Goal: Information Seeking & Learning: Learn about a topic

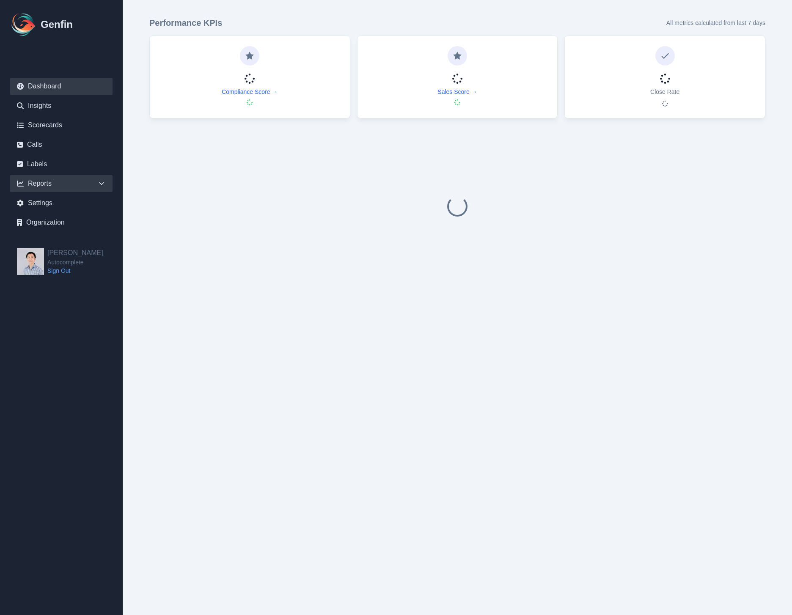
click at [73, 179] on div "Reports" at bounding box center [61, 183] width 102 height 17
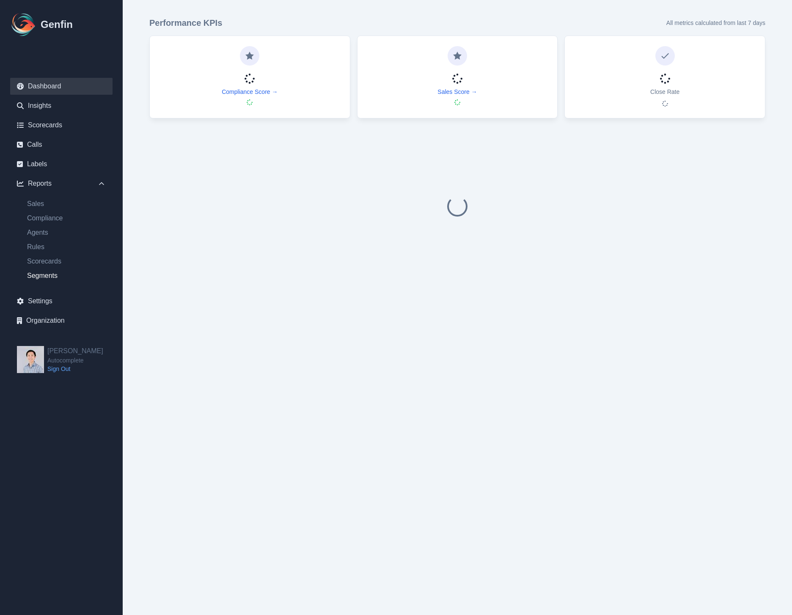
click at [50, 272] on link "Segments" at bounding box center [66, 276] width 92 height 10
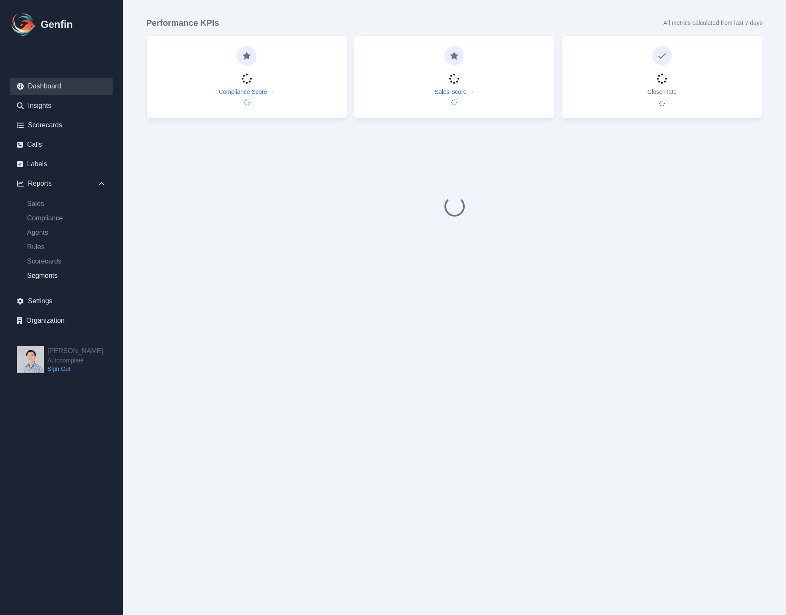
select select "14"
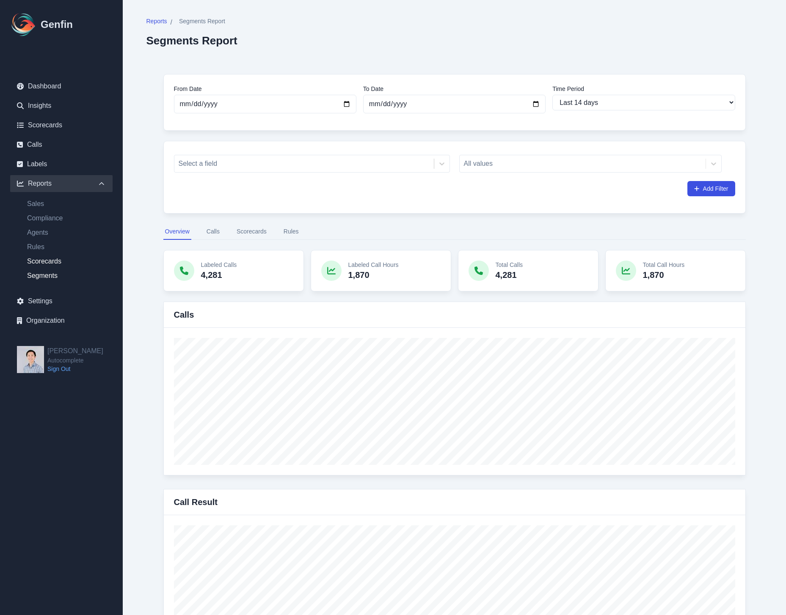
click at [55, 264] on link "Scorecards" at bounding box center [66, 261] width 92 height 10
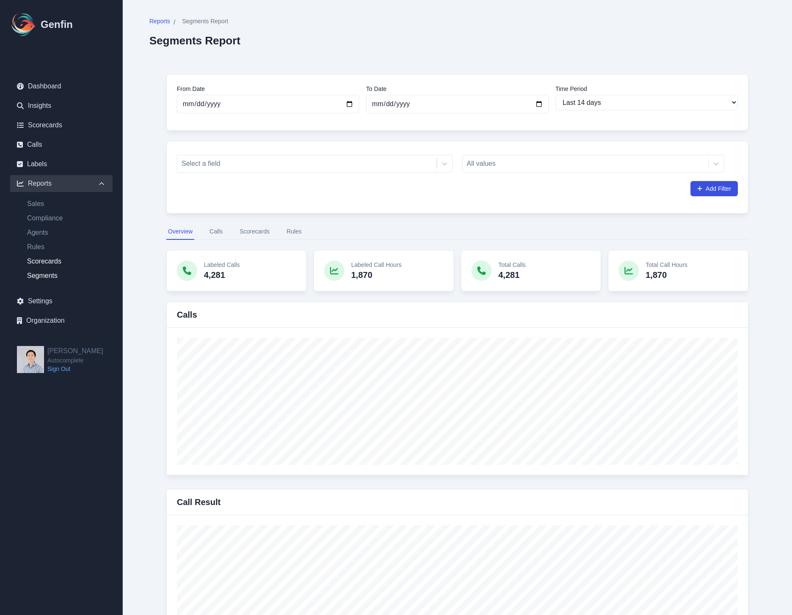
select select "14"
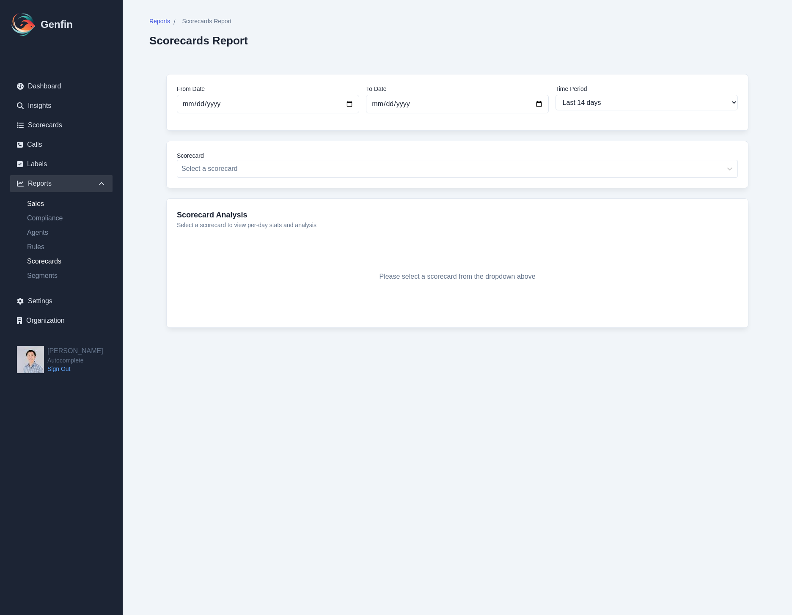
click at [38, 200] on link "Sales" at bounding box center [66, 204] width 92 height 10
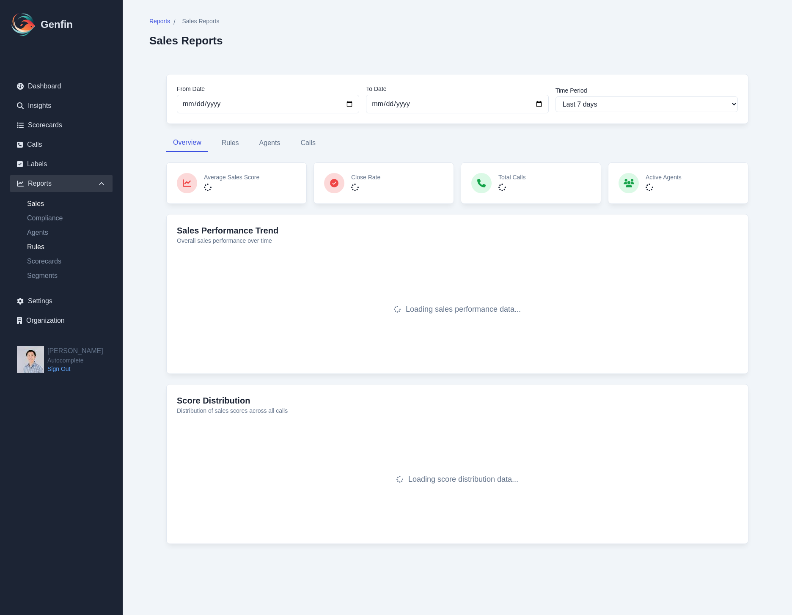
click at [58, 247] on link "Rules" at bounding box center [66, 247] width 92 height 10
select select "14"
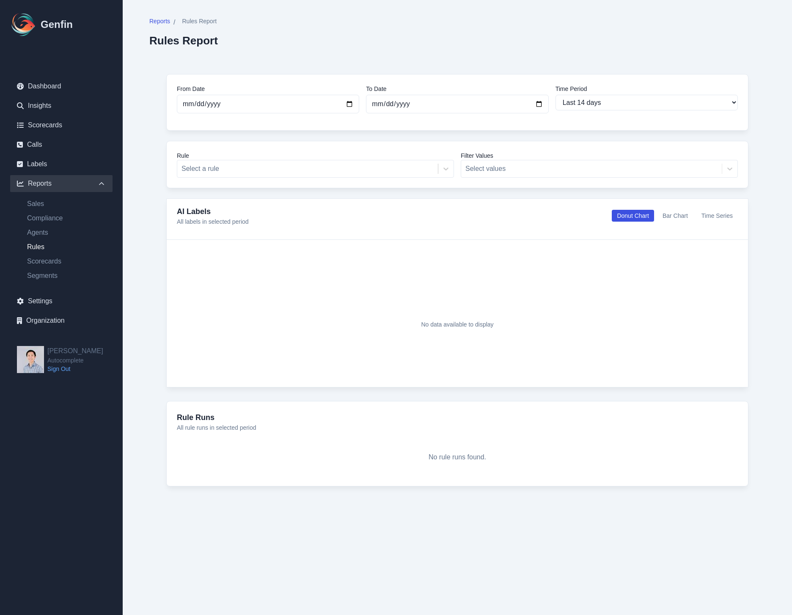
click at [672, 216] on button "Bar Chart" at bounding box center [675, 216] width 36 height 12
click at [405, 169] on div at bounding box center [307, 169] width 252 height 12
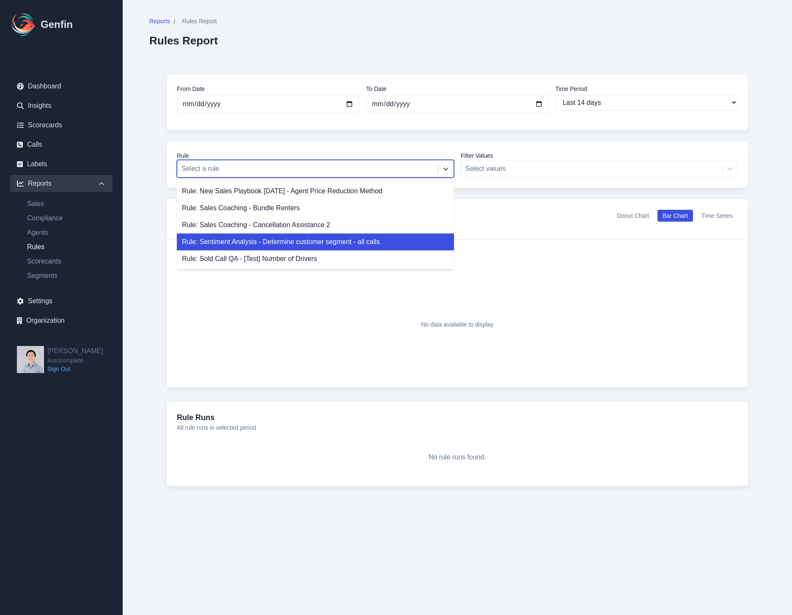
click at [401, 245] on div "Rule: Sentiment Analysis - Determine customer segment - all calls" at bounding box center [315, 242] width 277 height 17
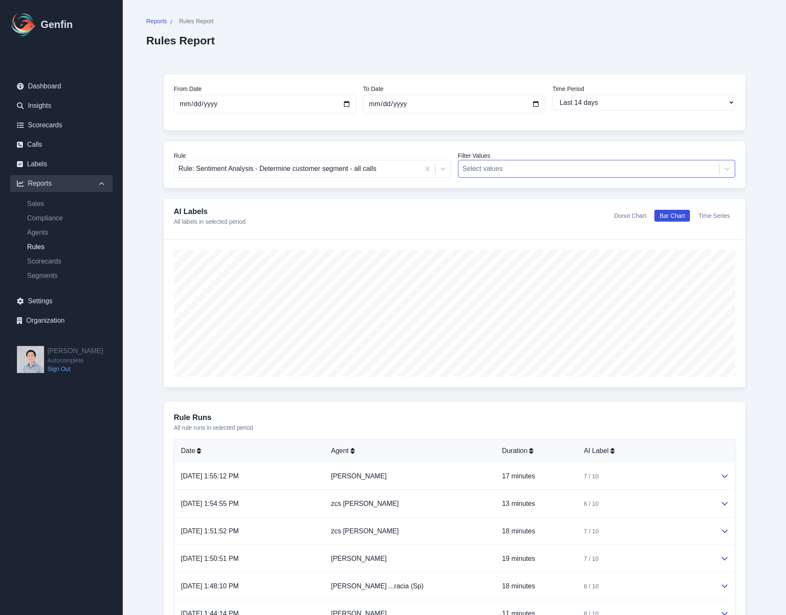
click at [550, 178] on div "Rule Rule: Sentiment Analysis - Determine customer segment - all calls Filter V…" at bounding box center [454, 164] width 582 height 47
click at [552, 172] on div at bounding box center [588, 169] width 252 height 12
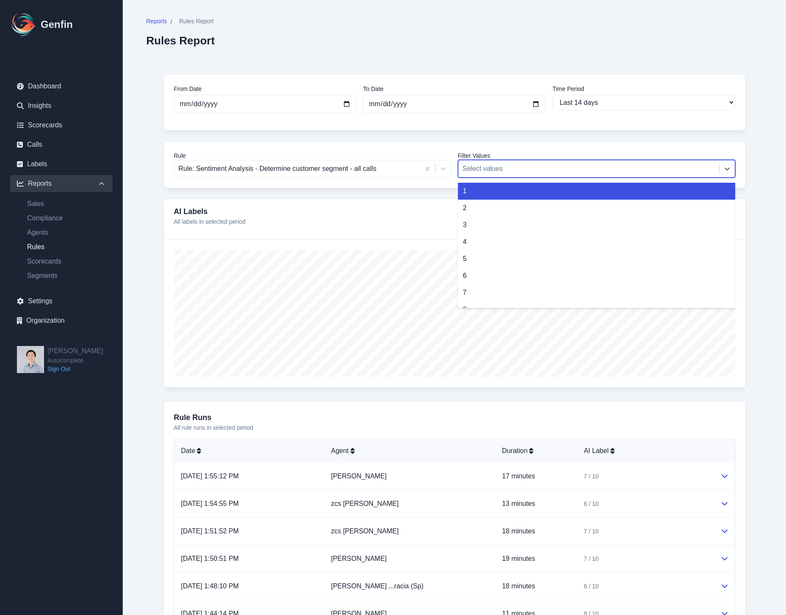
click at [553, 170] on div at bounding box center [588, 169] width 252 height 12
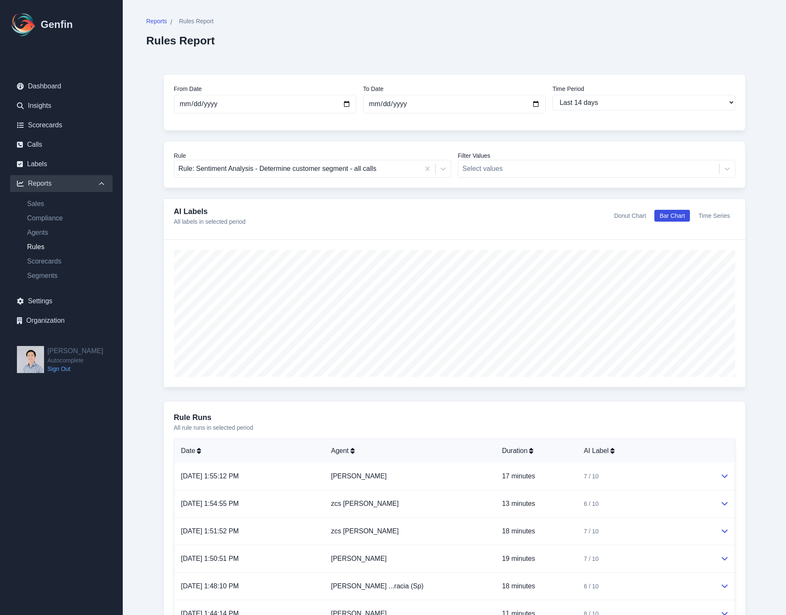
click at [709, 218] on button "Time Series" at bounding box center [713, 216] width 41 height 12
click at [771, 268] on div "Reports / Rules Report Rules Report From Date [DATE] To Date [DATE] Time Period…" at bounding box center [454, 413] width 650 height 826
click at [697, 105] on select "Last 7 days Last 14 days Last 30 days Last 90 days Last 180 days Last 365 days …" at bounding box center [643, 103] width 182 height 16
select select "7"
type input "[DATE]"
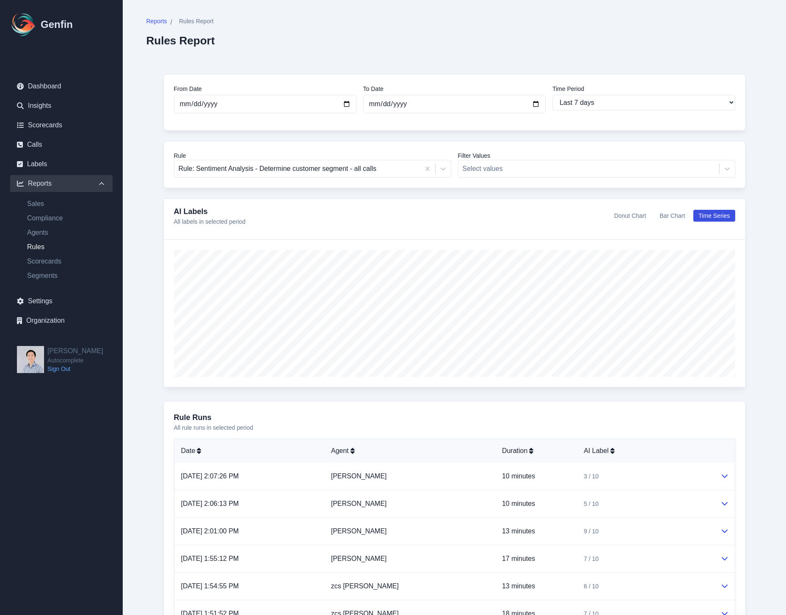
click at [691, 93] on div "Time Period Last 7 days Last 14 days Last 30 days Last 90 days Last 180 days La…" at bounding box center [643, 99] width 182 height 29
click at [687, 99] on select "Last 7 days Last 14 days Last 30 days Last 90 days Last 180 days Last 365 days …" at bounding box center [643, 103] width 182 height 16
click at [48, 276] on link "Segments" at bounding box center [66, 276] width 92 height 10
select select "14"
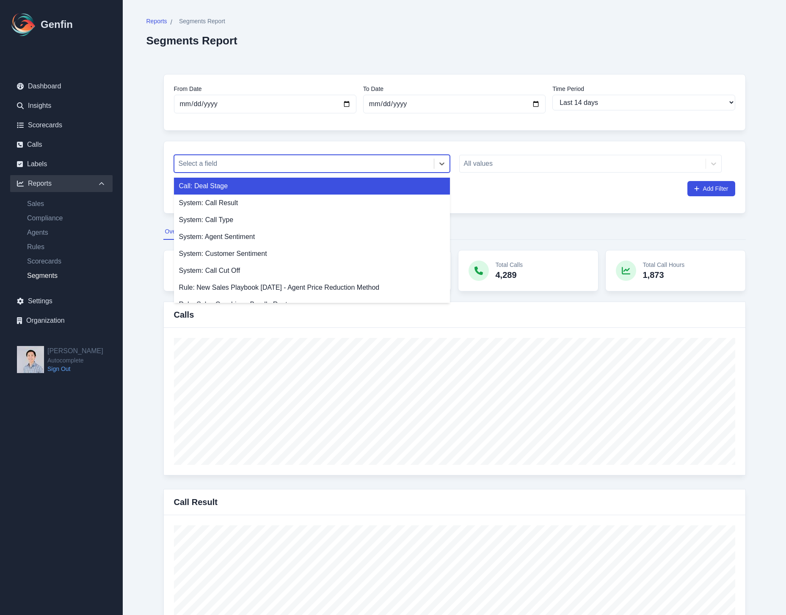
click at [352, 164] on div at bounding box center [304, 164] width 251 height 12
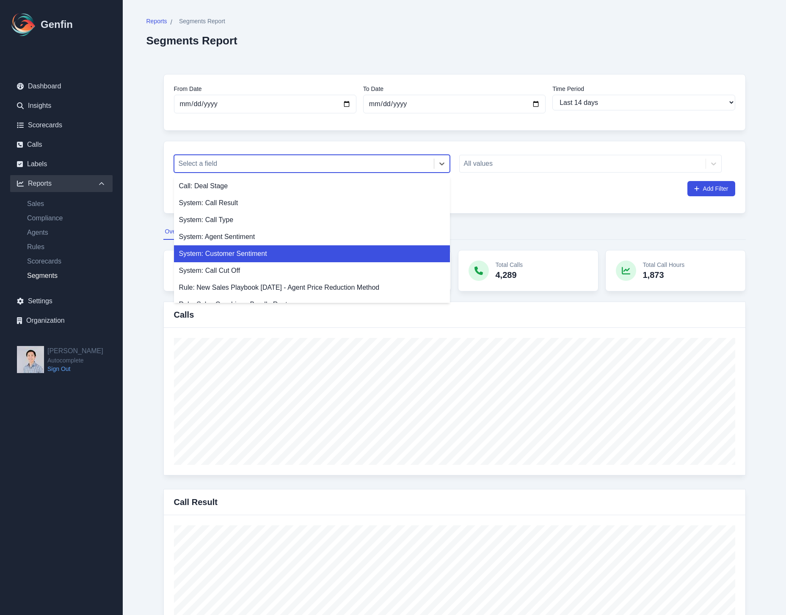
click at [342, 255] on div "System: Customer Sentiment" at bounding box center [312, 253] width 276 height 17
click at [315, 157] on div "System: Customer Sentiment" at bounding box center [296, 163] width 244 height 15
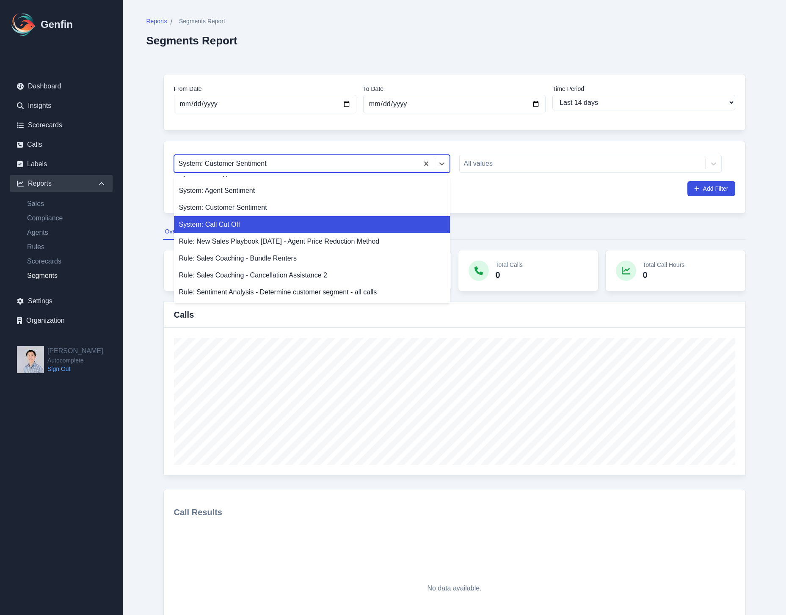
scroll to position [63, 0]
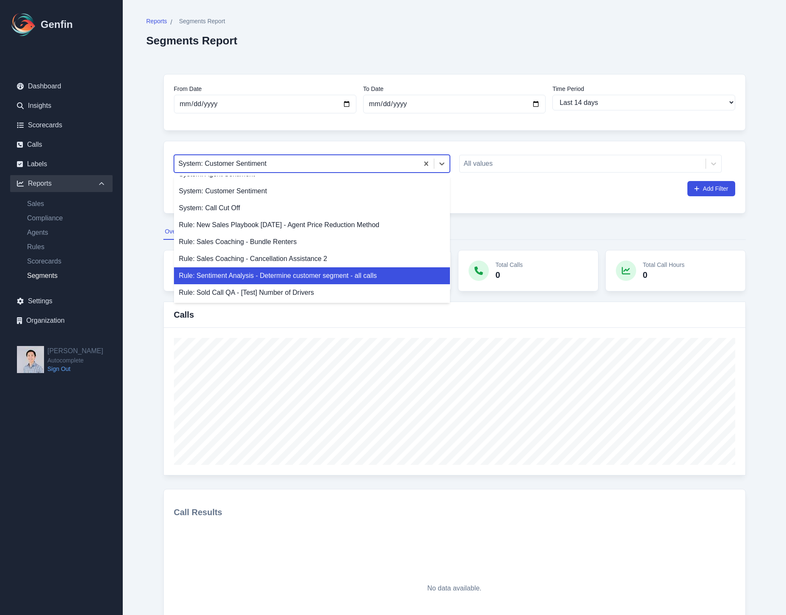
click at [385, 271] on div "Rule: Sentiment Analysis - Determine customer segment - all calls" at bounding box center [312, 275] width 276 height 17
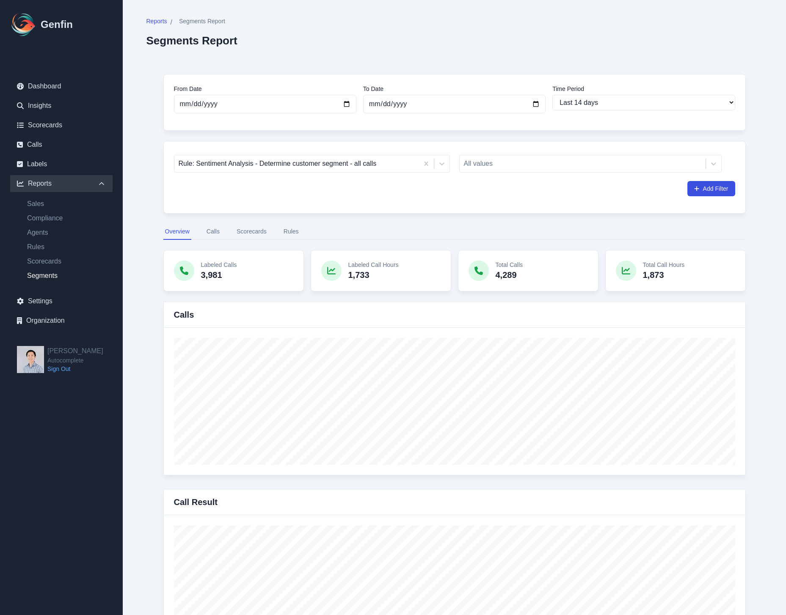
drag, startPoint x: 301, startPoint y: 231, endPoint x: 293, endPoint y: 232, distance: 8.0
click at [293, 232] on nav "Overview Calls Scorecards Rules" at bounding box center [454, 232] width 582 height 16
click at [292, 232] on button "Rules" at bounding box center [291, 232] width 19 height 16
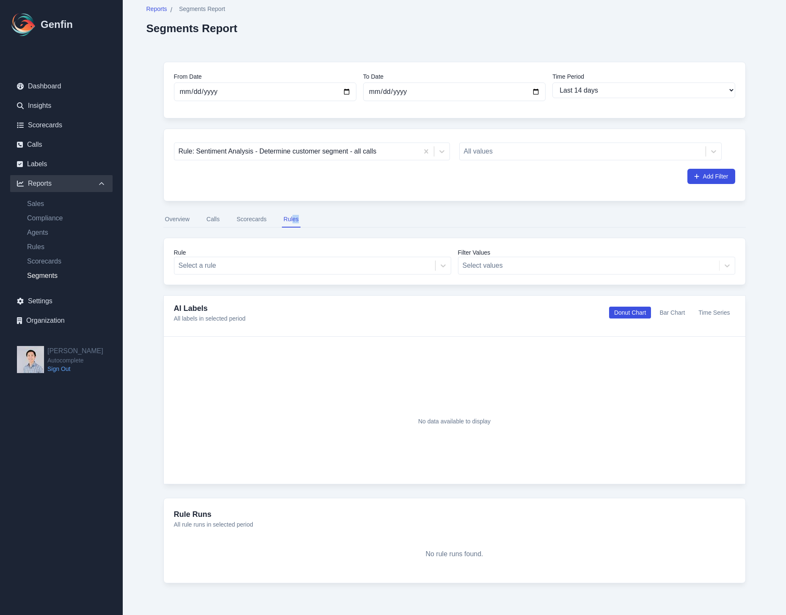
scroll to position [14, 0]
click at [714, 310] on button "Time Series" at bounding box center [713, 311] width 41 height 12
click at [489, 209] on div "From Date [DATE] To Date [DATE] Time Period Last 7 days Last 14 days Last 30 da…" at bounding box center [454, 320] width 616 height 555
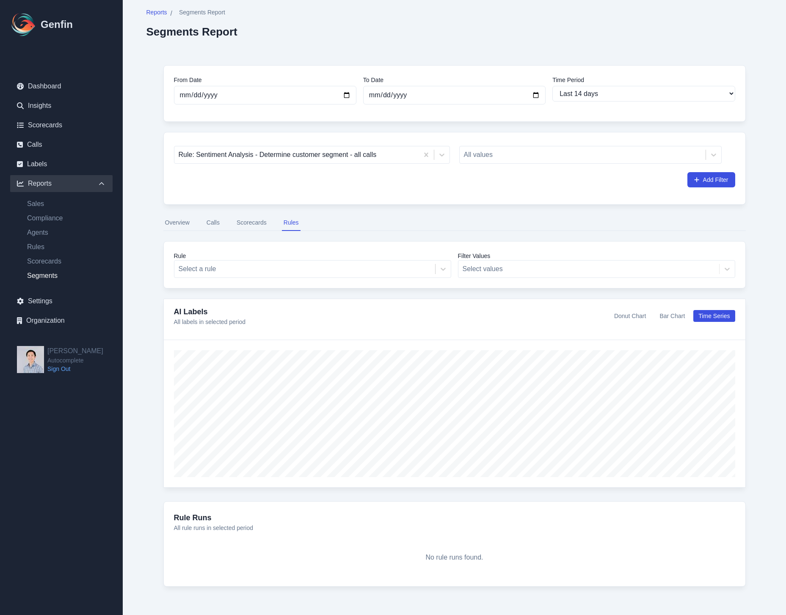
scroll to position [0, 0]
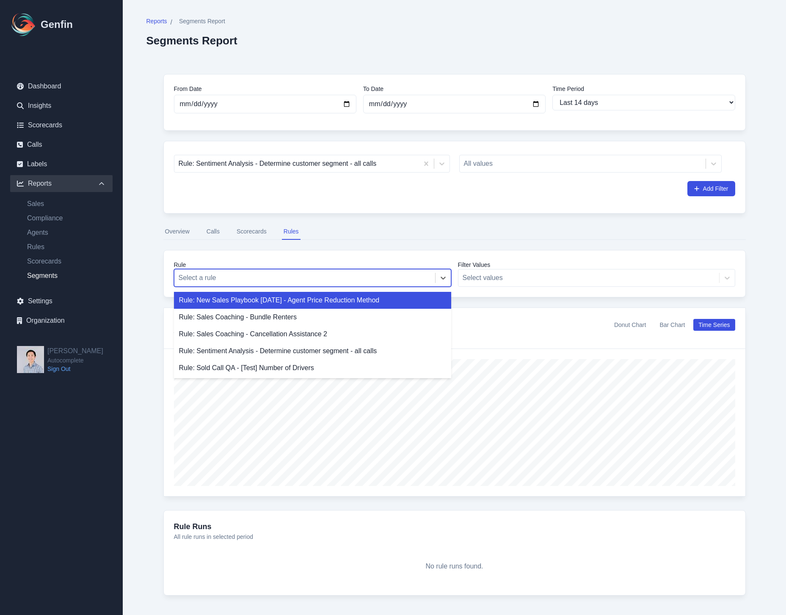
click at [396, 275] on div at bounding box center [305, 278] width 252 height 12
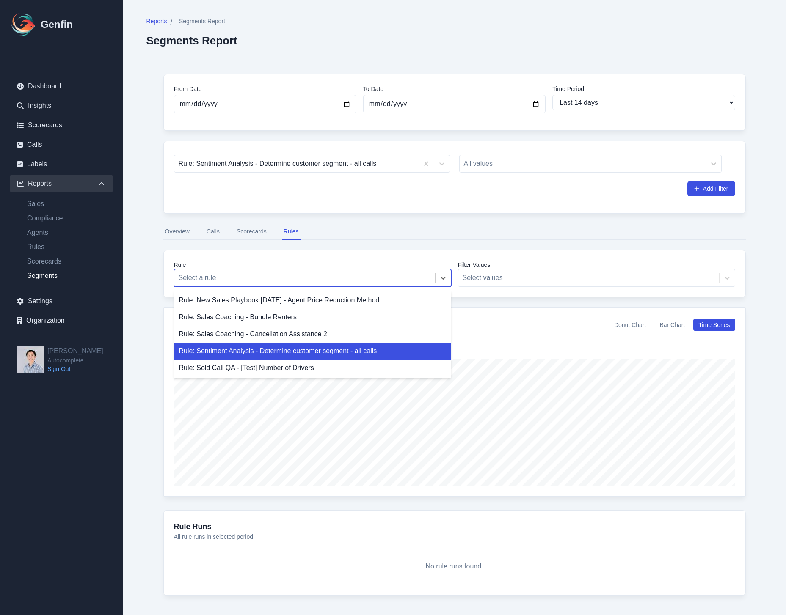
click at [378, 345] on div "Rule: Sentiment Analysis - Determine customer segment - all calls" at bounding box center [312, 351] width 277 height 17
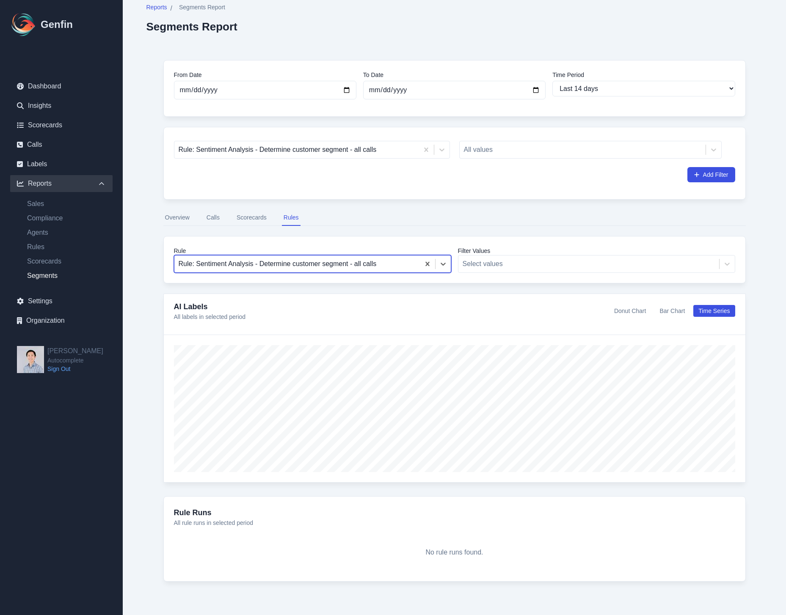
scroll to position [14, 0]
click at [726, 313] on button "Time Series" at bounding box center [713, 311] width 41 height 12
click at [671, 308] on button "Bar Chart" at bounding box center [672, 311] width 36 height 12
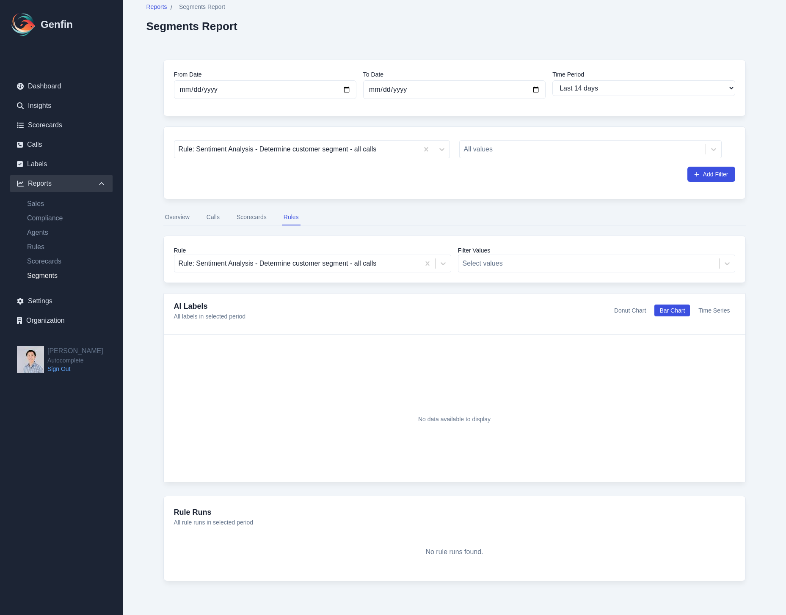
drag, startPoint x: 711, startPoint y: 306, endPoint x: 702, endPoint y: 299, distance: 11.5
click at [709, 305] on button "Time Series" at bounding box center [713, 311] width 41 height 12
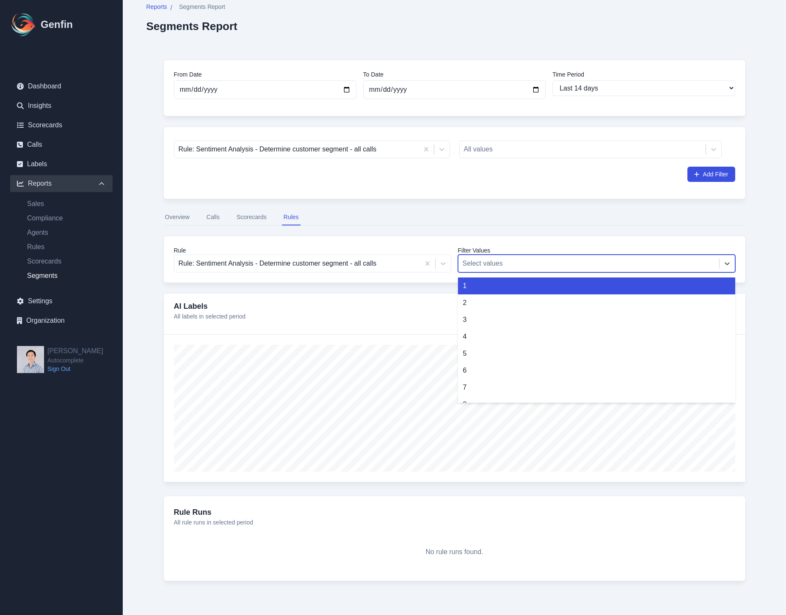
click at [626, 259] on div at bounding box center [588, 264] width 252 height 12
click at [624, 283] on div "1" at bounding box center [596, 286] width 277 height 17
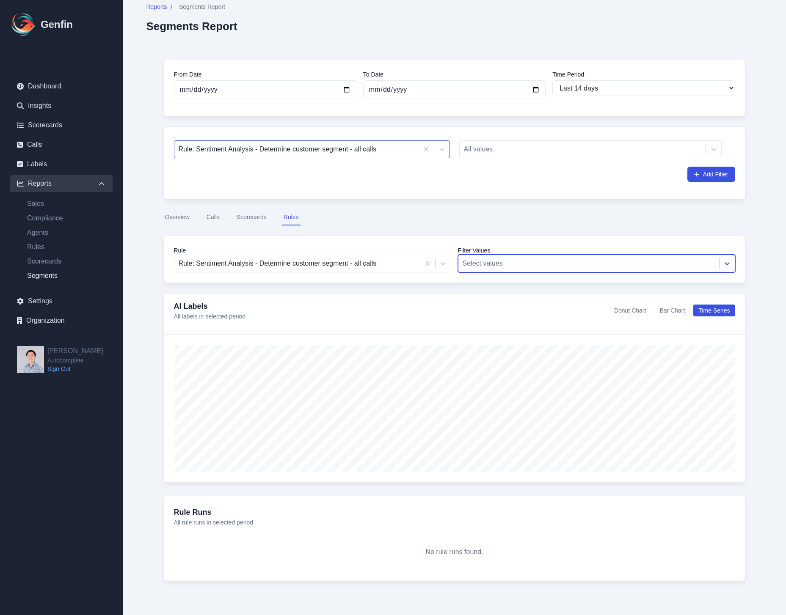
click at [415, 146] on div "Rule: Sentiment Analysis - Determine customer segment - all calls" at bounding box center [296, 149] width 244 height 15
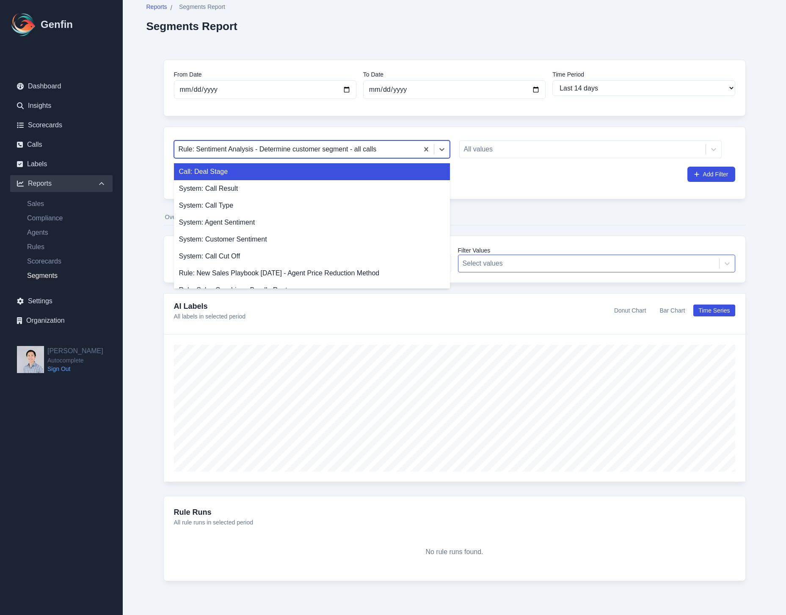
drag, startPoint x: 324, startPoint y: 126, endPoint x: 368, endPoint y: 126, distance: 43.6
click at [324, 126] on div "Call: Deal Stage, 1 of 11. 11 results available. Use Up and Down to choose opti…" at bounding box center [454, 162] width 582 height 73
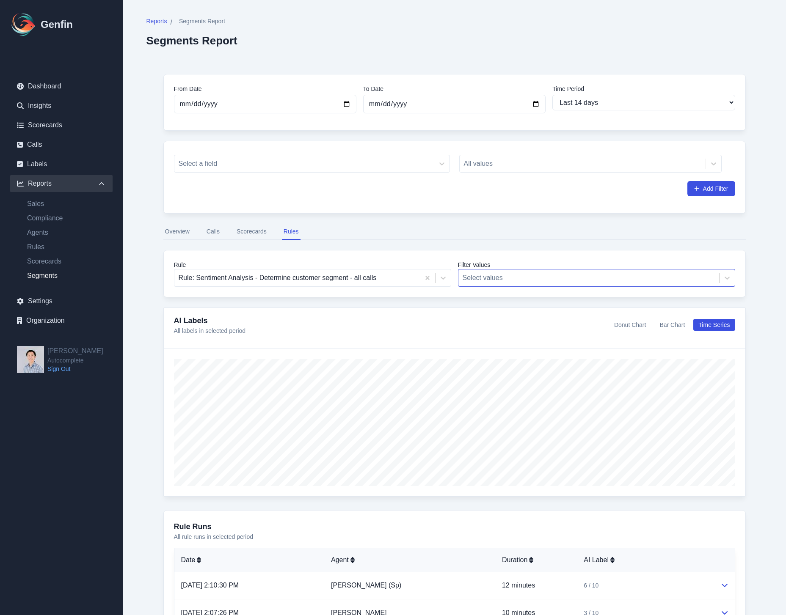
click at [676, 326] on button "Bar Chart" at bounding box center [672, 325] width 36 height 12
click at [254, 232] on button "Scorecards" at bounding box center [251, 232] width 33 height 16
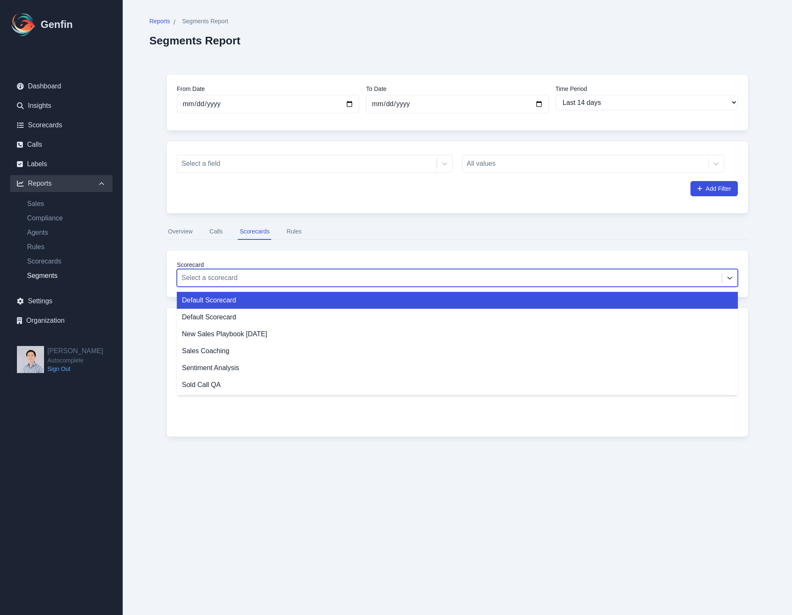
click at [245, 278] on div at bounding box center [449, 278] width 536 height 12
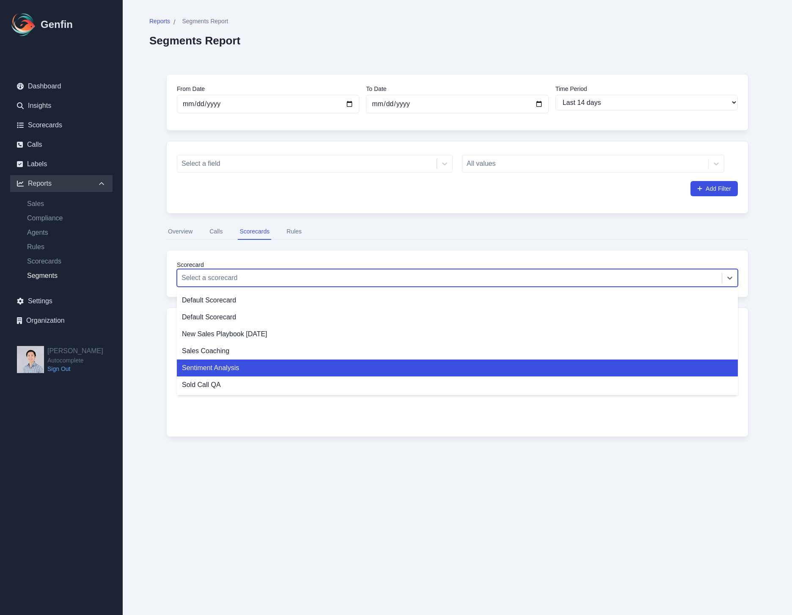
click at [245, 367] on div "Sentiment Analysis" at bounding box center [457, 368] width 561 height 17
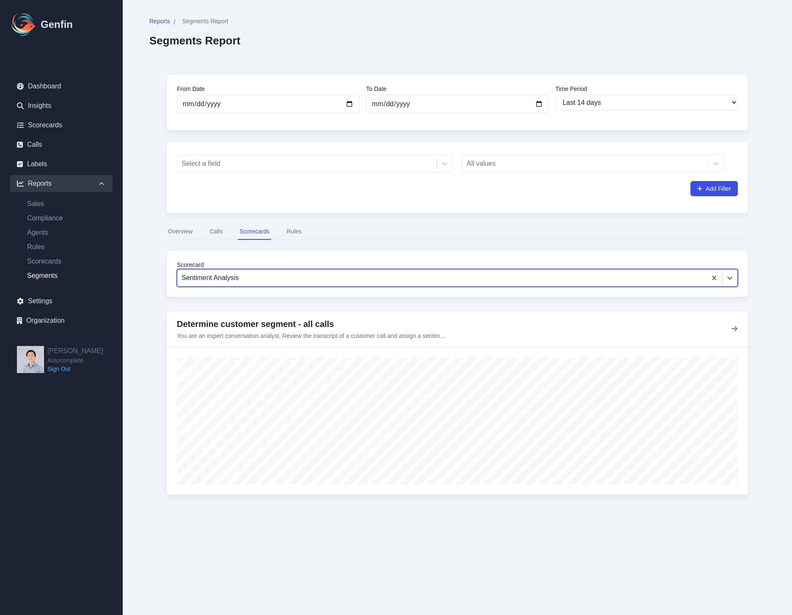
click at [217, 231] on button "Calls" at bounding box center [216, 232] width 16 height 16
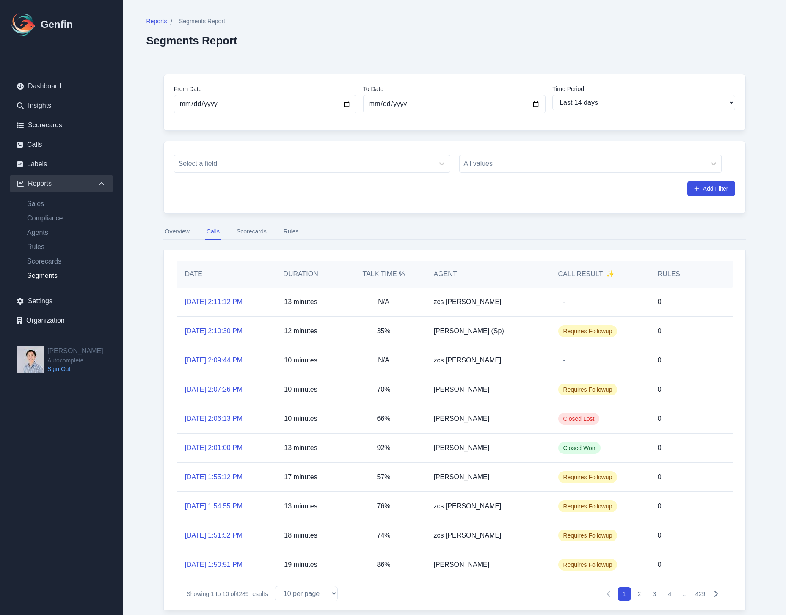
click at [187, 235] on button "Overview" at bounding box center [177, 232] width 28 height 16
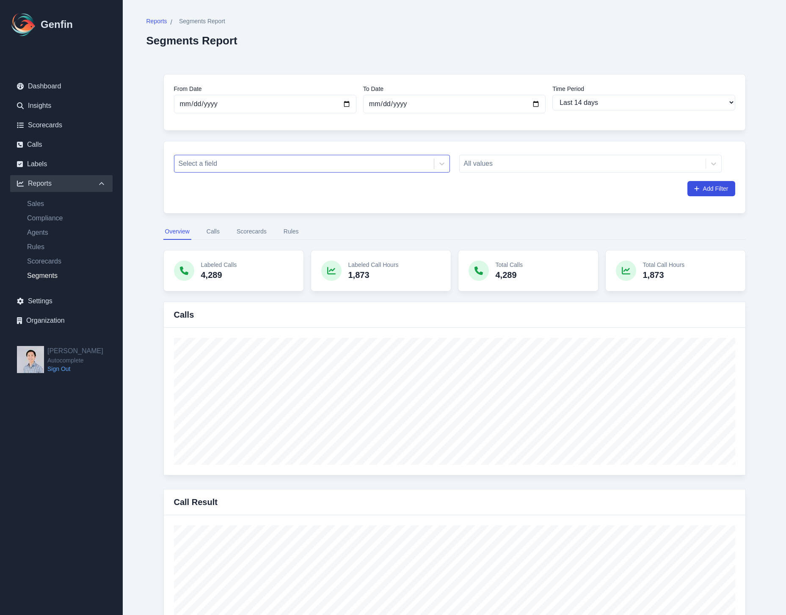
click at [325, 167] on div at bounding box center [304, 164] width 251 height 12
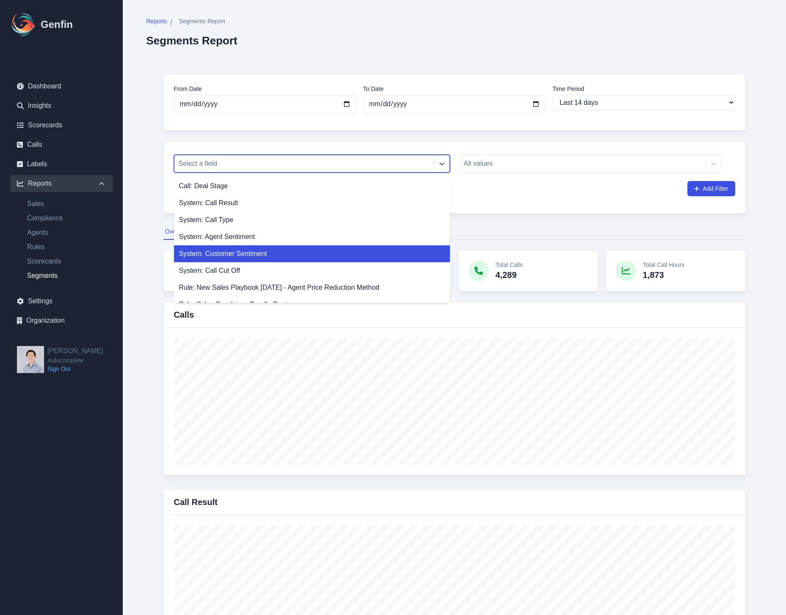
scroll to position [63, 0]
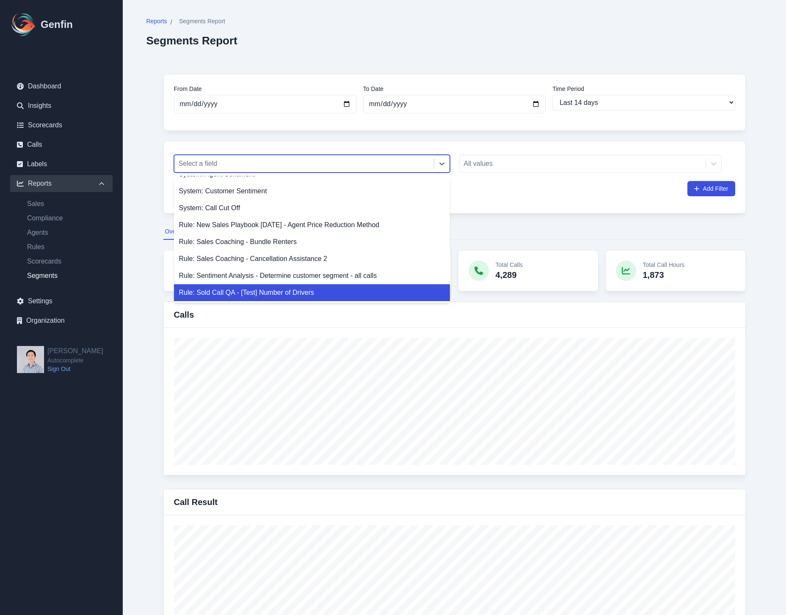
click at [122, 366] on div "[PERSON_NAME] Autocomplete Sign Out" at bounding box center [70, 359] width 106 height 27
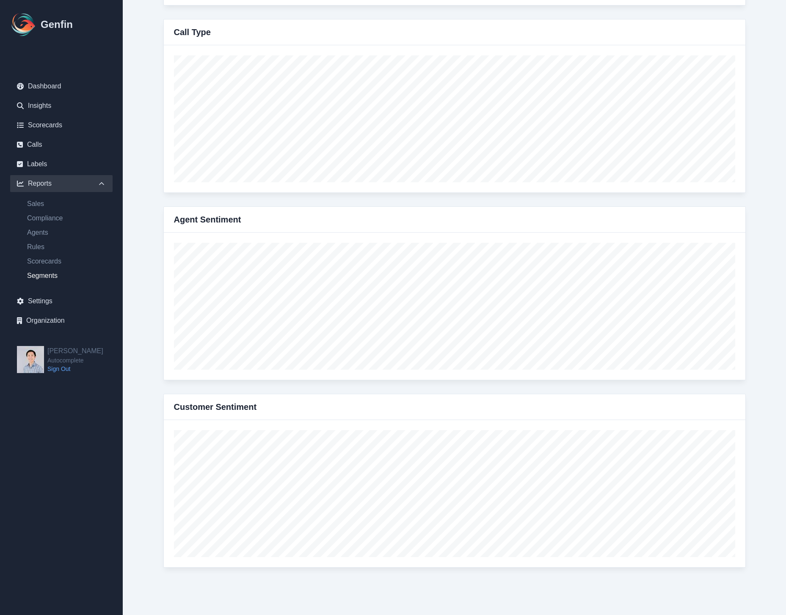
scroll to position [0, 0]
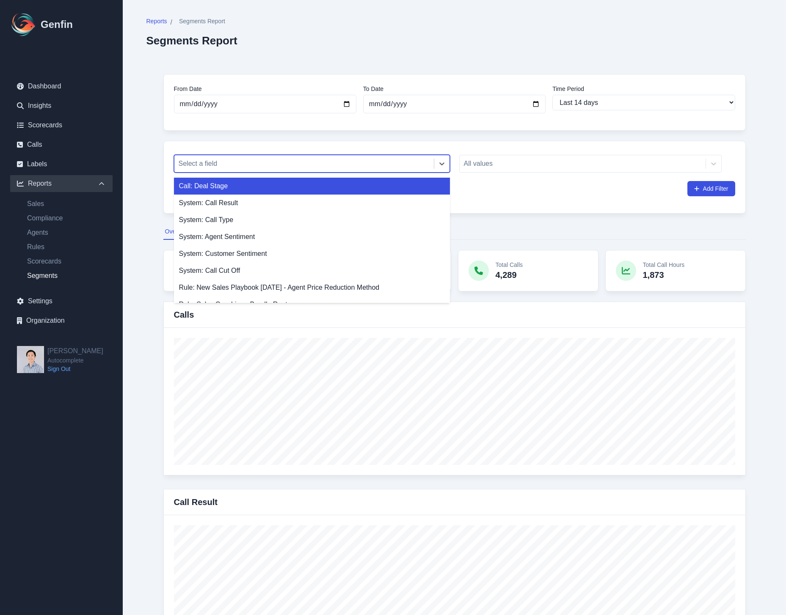
click at [289, 170] on div "Select a field" at bounding box center [303, 163] width 259 height 15
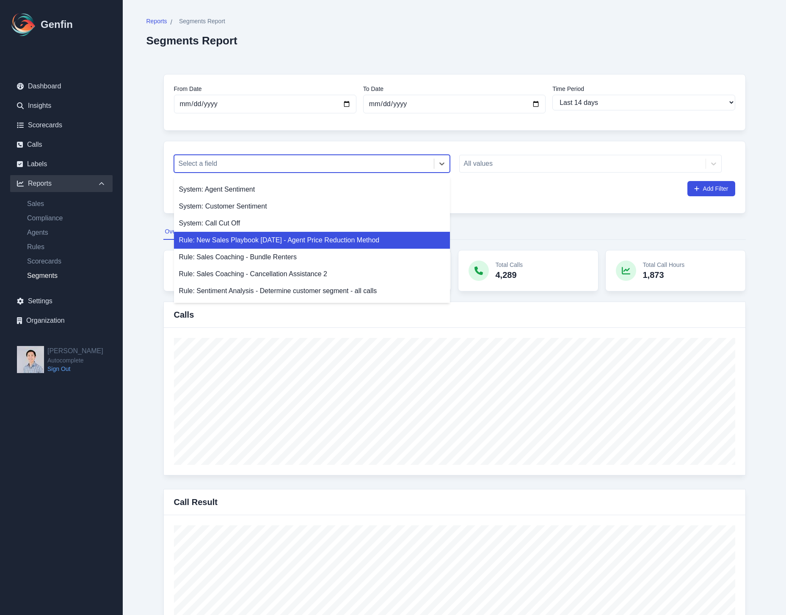
scroll to position [63, 0]
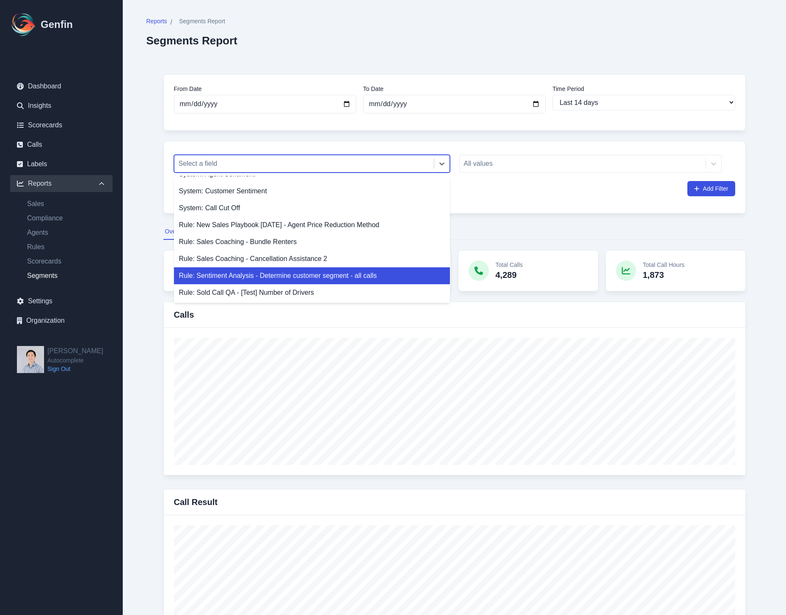
click at [313, 271] on div "Rule: Sentiment Analysis - Determine customer segment - all calls" at bounding box center [312, 275] width 276 height 17
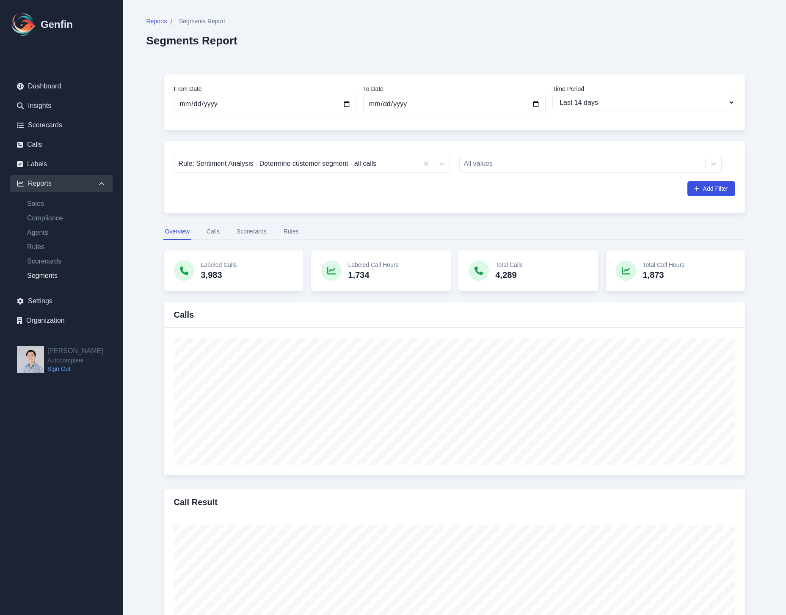
click at [247, 230] on button "Scorecards" at bounding box center [251, 232] width 33 height 16
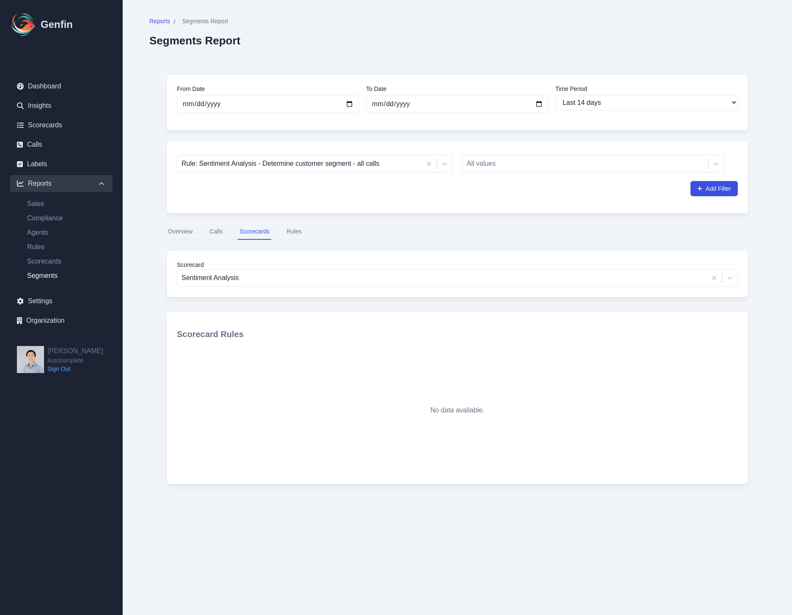
drag, startPoint x: 206, startPoint y: 234, endPoint x: 211, endPoint y: 230, distance: 6.6
click at [207, 234] on nav "Overview Calls Scorecards Rules" at bounding box center [457, 232] width 582 height 16
click at [212, 229] on button "Calls" at bounding box center [216, 232] width 16 height 16
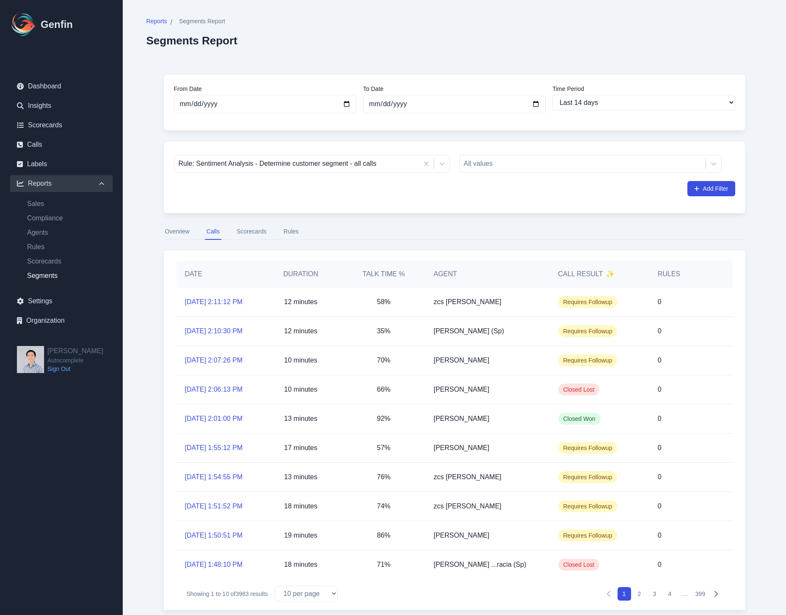
click at [295, 232] on button "Rules" at bounding box center [291, 232] width 19 height 16
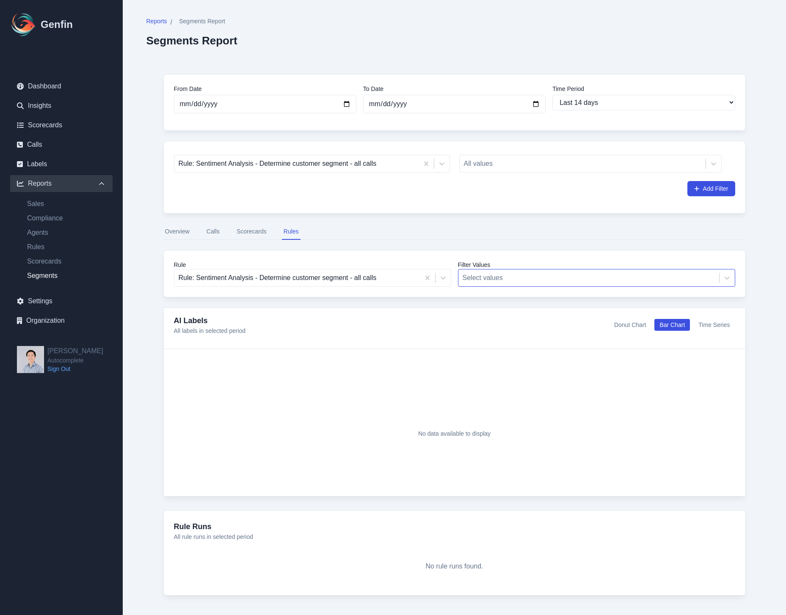
click at [480, 278] on div at bounding box center [588, 278] width 252 height 12
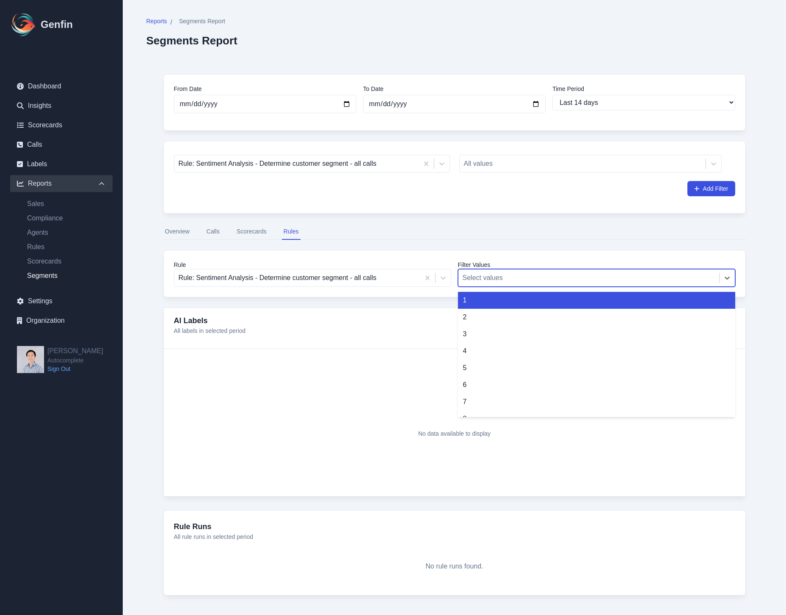
click at [480, 278] on div at bounding box center [588, 278] width 252 height 12
click at [502, 304] on div "1" at bounding box center [596, 300] width 277 height 17
click at [514, 280] on div at bounding box center [589, 278] width 219 height 12
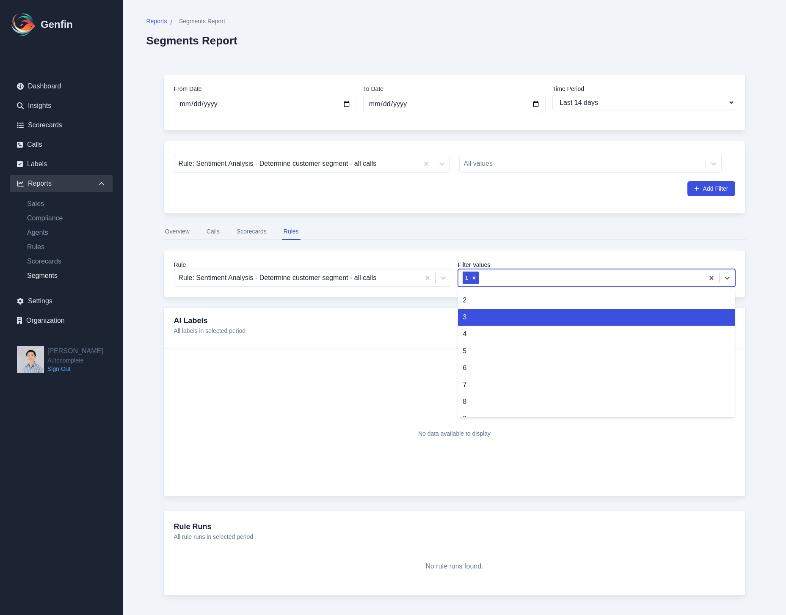
click at [501, 313] on div "3" at bounding box center [596, 317] width 277 height 17
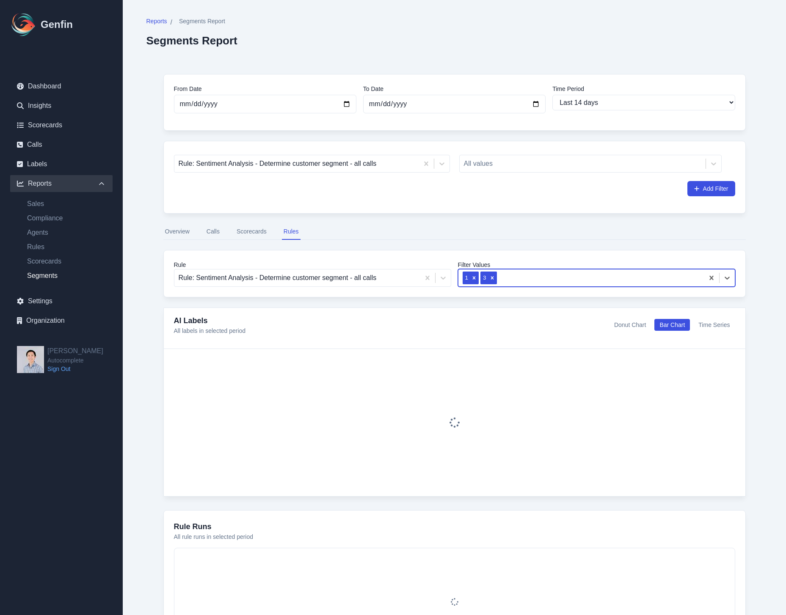
click at [516, 275] on div at bounding box center [598, 278] width 201 height 12
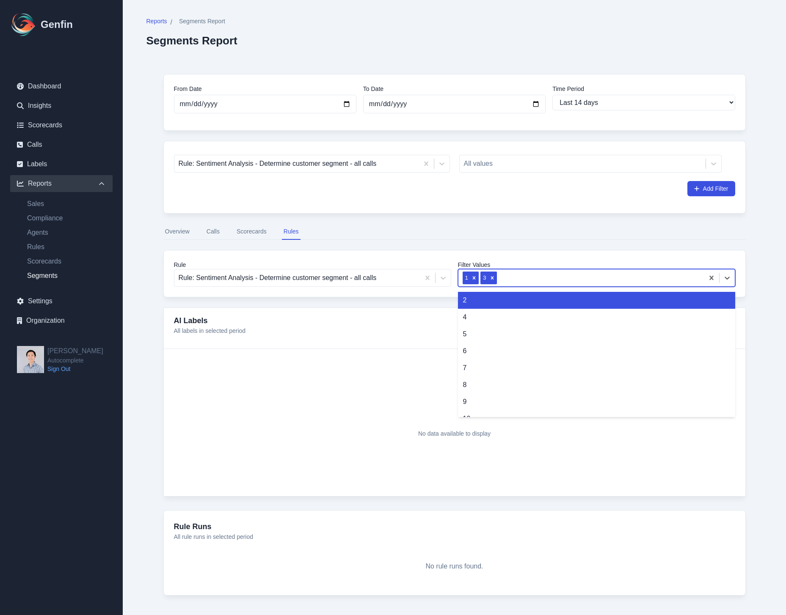
click at [506, 299] on div "2" at bounding box center [596, 300] width 277 height 17
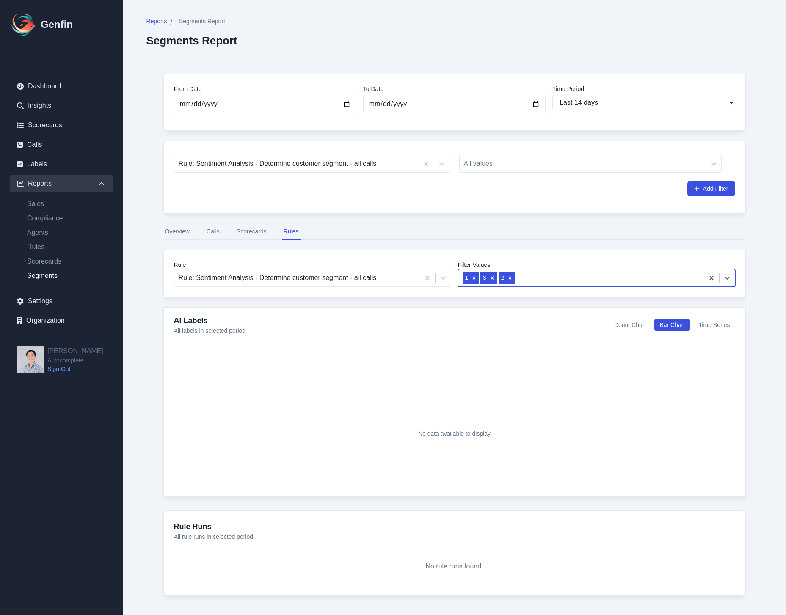
click at [559, 282] on div at bounding box center [607, 278] width 183 height 12
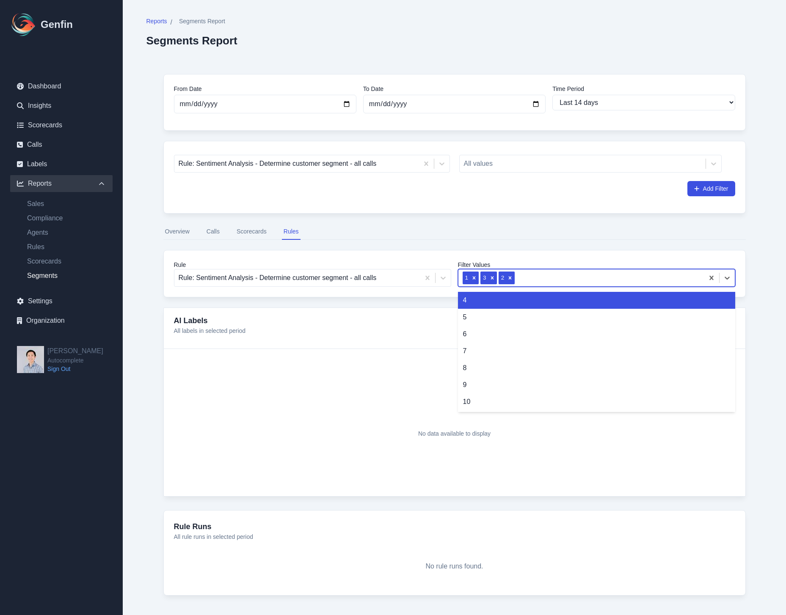
click at [541, 297] on div "4" at bounding box center [596, 300] width 277 height 17
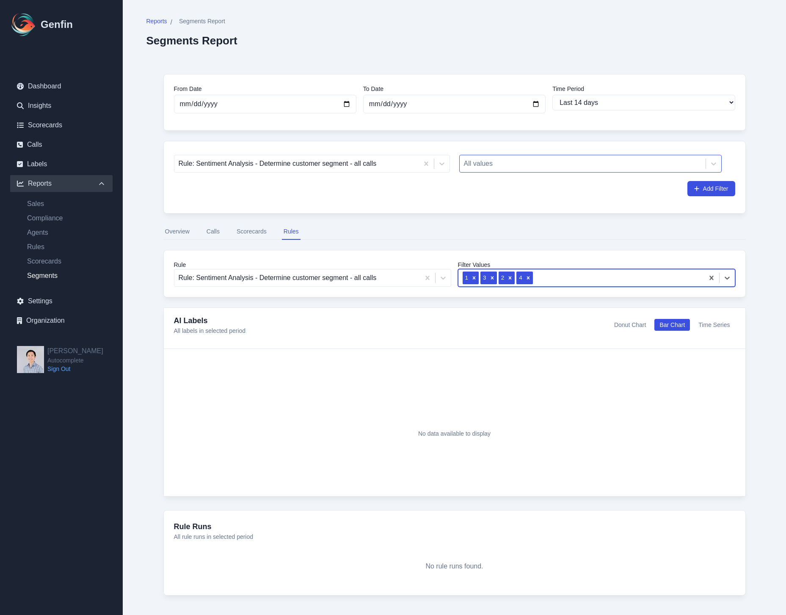
click at [528, 160] on div at bounding box center [582, 164] width 237 height 12
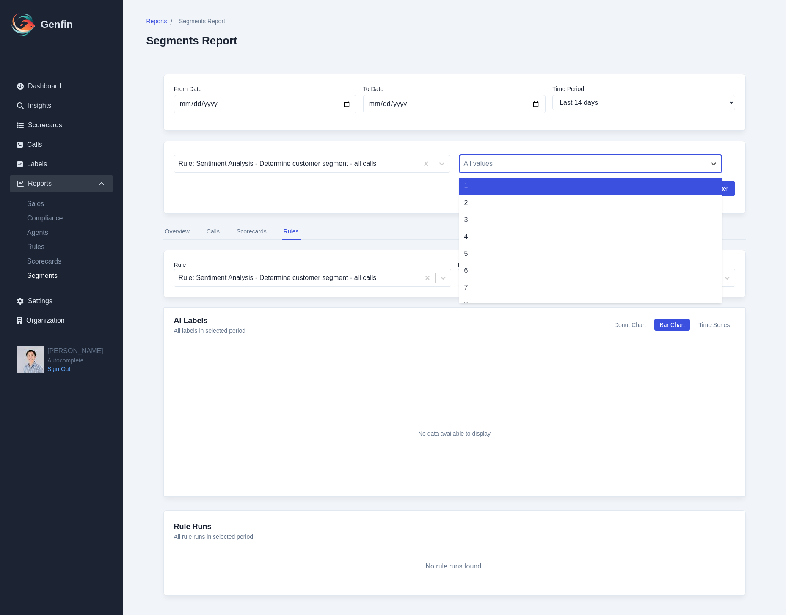
click at [532, 167] on div at bounding box center [582, 164] width 237 height 12
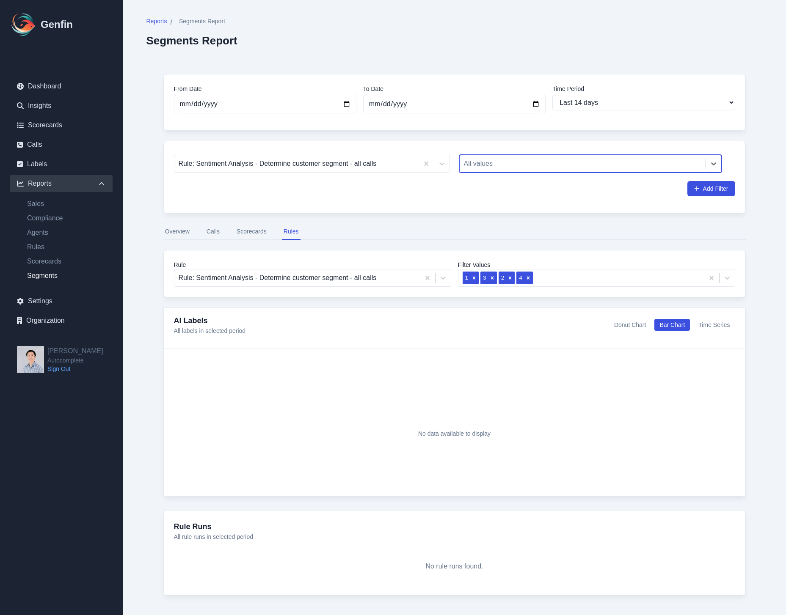
click at [544, 217] on div "From Date [DATE] To Date [DATE] Time Period Last 7 days Last 14 days Last 30 da…" at bounding box center [454, 334] width 616 height 555
click at [49, 217] on link "Compliance" at bounding box center [66, 218] width 92 height 10
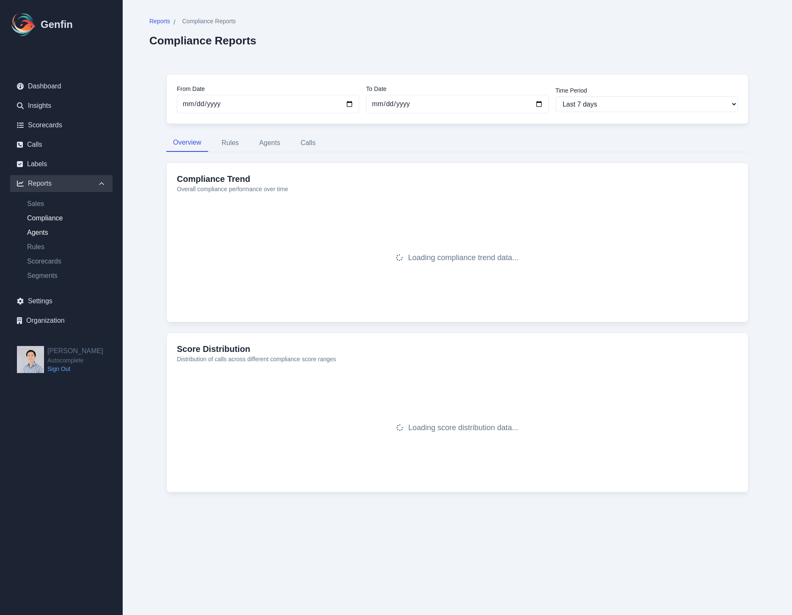
click at [44, 233] on link "Agents" at bounding box center [66, 233] width 92 height 10
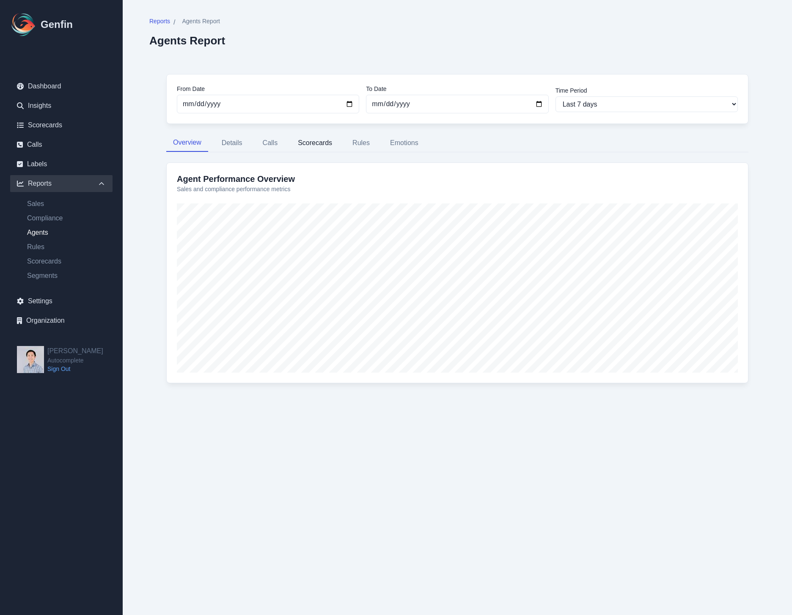
click at [337, 148] on button "Scorecards" at bounding box center [315, 143] width 48 height 18
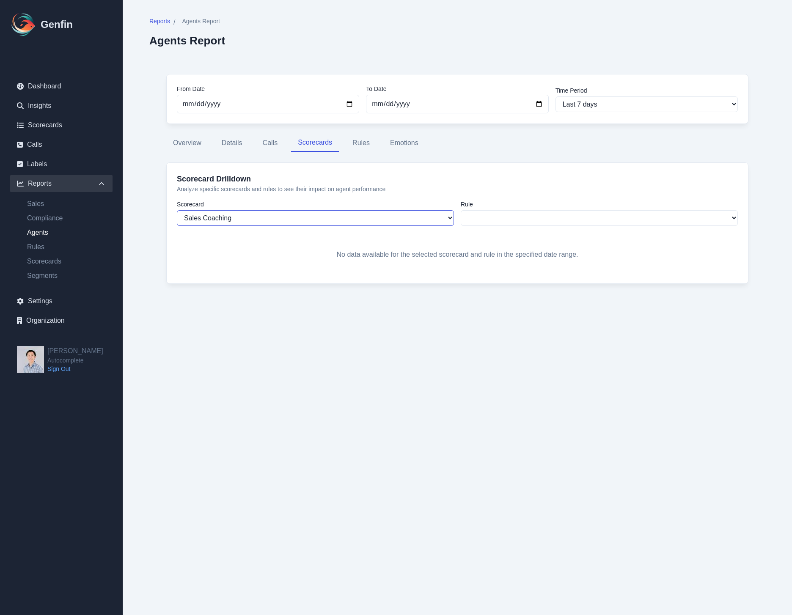
click at [336, 220] on select "Sales Coaching Sold Call QA New Sales Playbook [DATE] Default Scorecard Explore…" at bounding box center [315, 218] width 277 height 16
select select "31"
select select "1153"
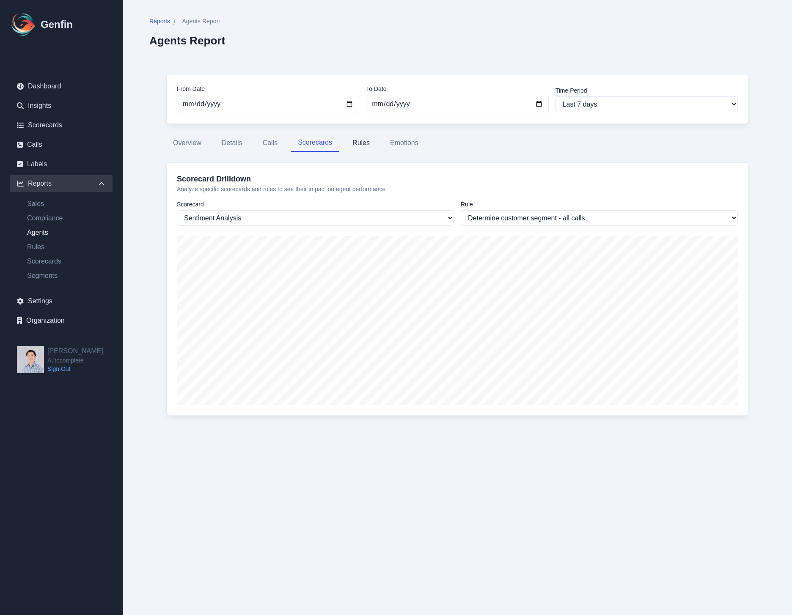
click at [358, 144] on button "Rules" at bounding box center [361, 143] width 31 height 18
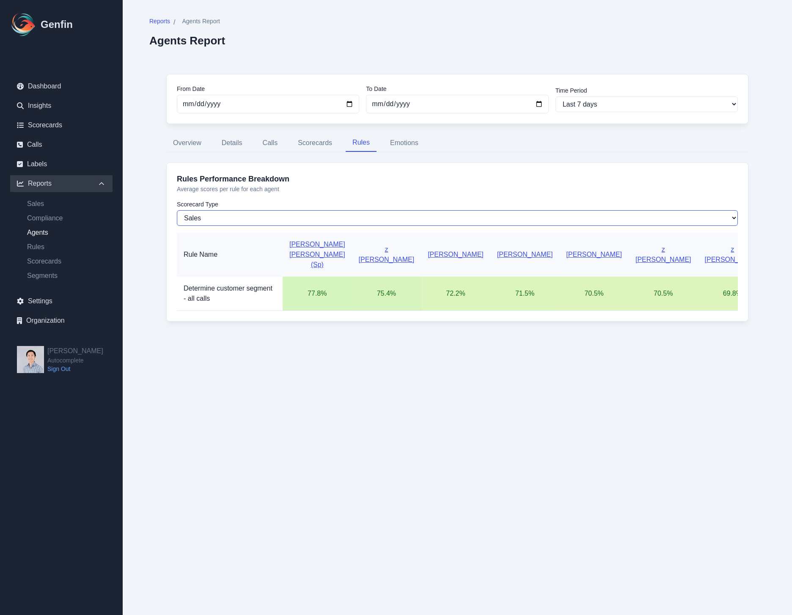
click at [234, 213] on select "Sales Compliance" at bounding box center [457, 218] width 561 height 16
click at [220, 217] on select "Sales Compliance" at bounding box center [457, 218] width 561 height 16
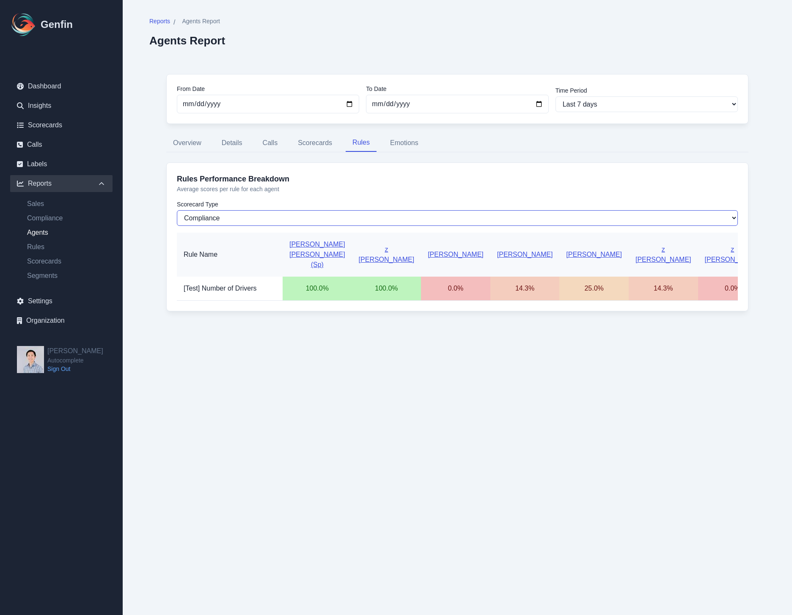
click at [237, 220] on select "Sales Compliance" at bounding box center [457, 218] width 561 height 16
select select "sales"
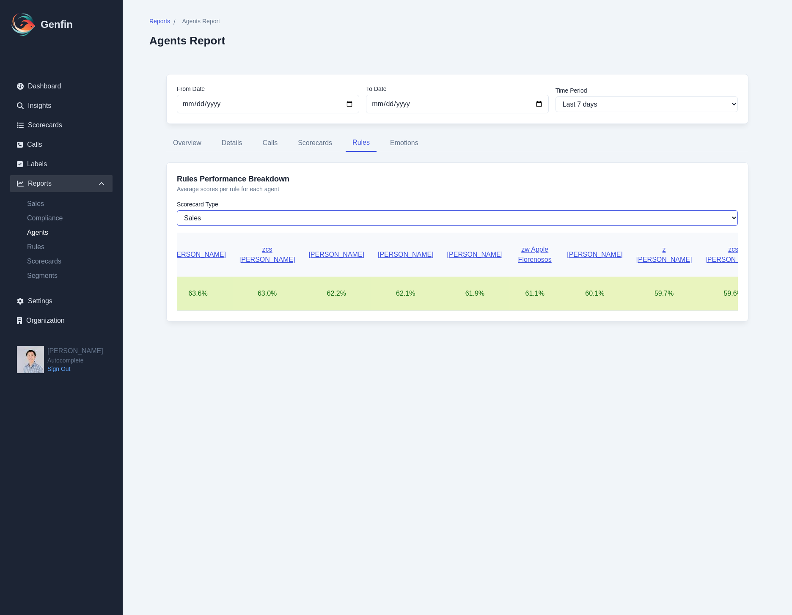
scroll to position [0, 2946]
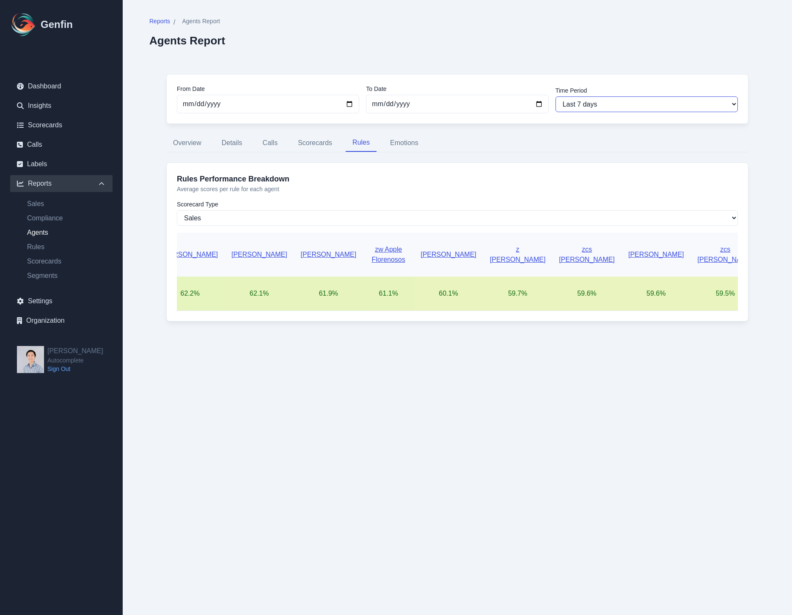
click at [617, 98] on select "Last 7 days Last 14 days Last 30 days Last 90 days Last 180 days Last 365 days …" at bounding box center [646, 104] width 182 height 16
click at [606, 110] on select "Last 7 days Last 14 days Last 30 days Last 90 days Last 180 days Last 365 days …" at bounding box center [646, 104] width 182 height 16
select select "14"
type input "[DATE]"
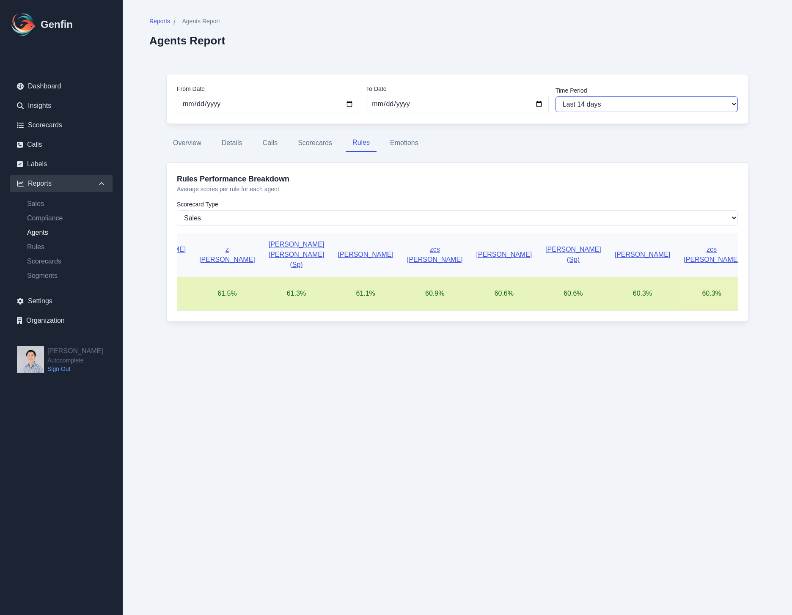
scroll to position [0, 3200]
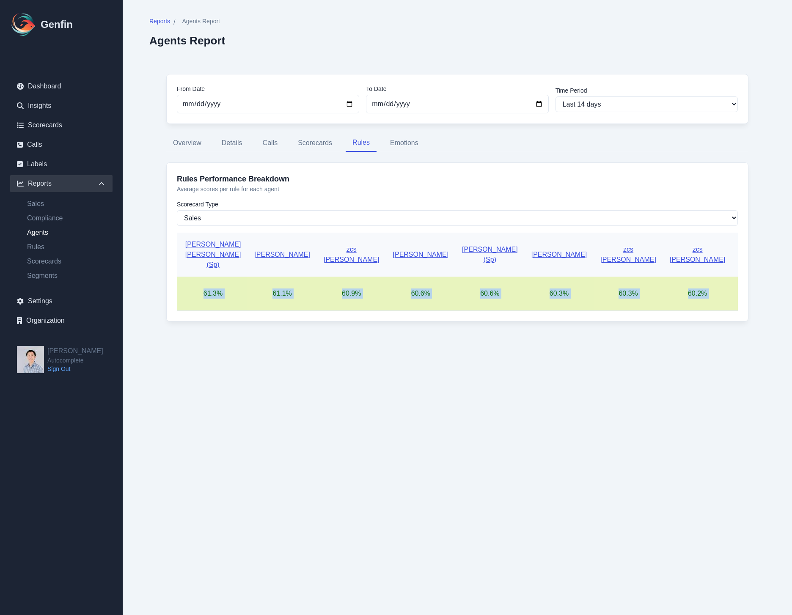
drag, startPoint x: 731, startPoint y: 311, endPoint x: 357, endPoint y: 258, distance: 376.9
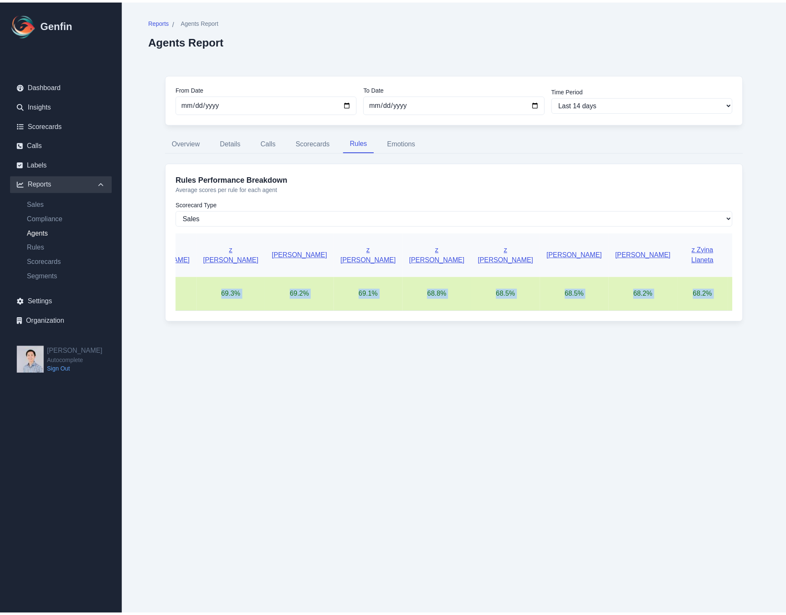
scroll to position [0, 0]
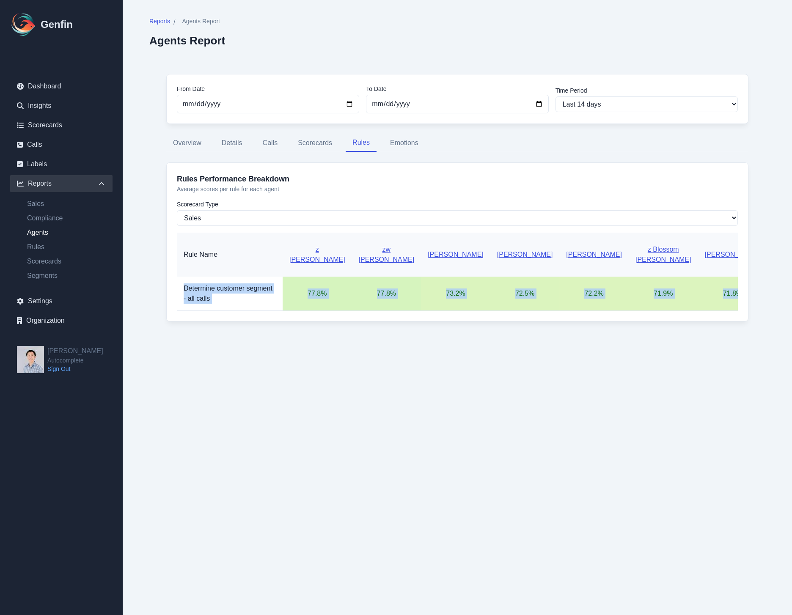
click at [320, 303] on td "77.8 %" at bounding box center [317, 294] width 69 height 34
click at [311, 304] on td "77.8 %" at bounding box center [317, 294] width 69 height 34
click at [275, 140] on button "Calls" at bounding box center [270, 143] width 29 height 18
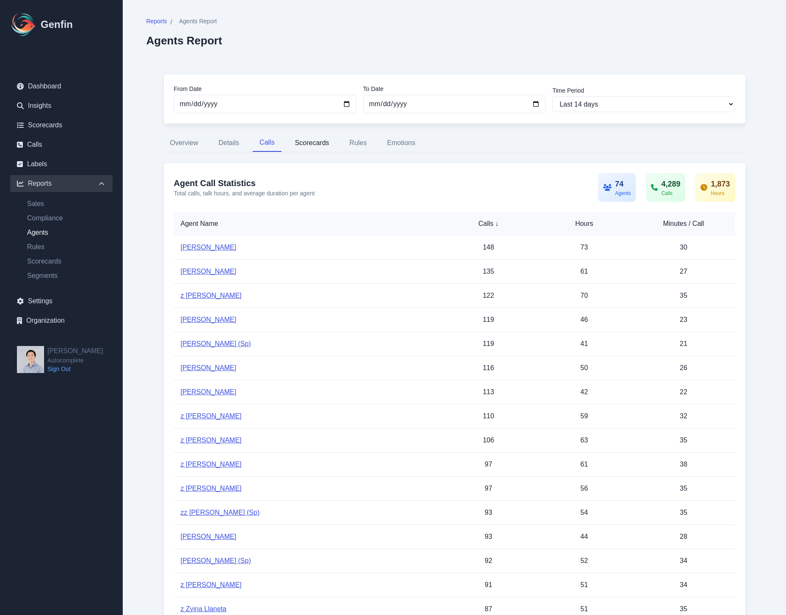
click at [292, 142] on button "Scorecards" at bounding box center [312, 143] width 48 height 18
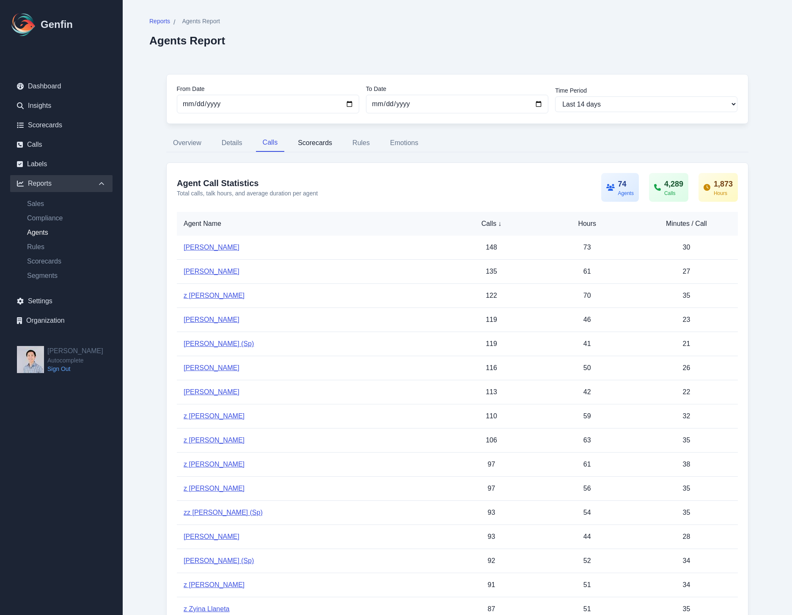
select select "31"
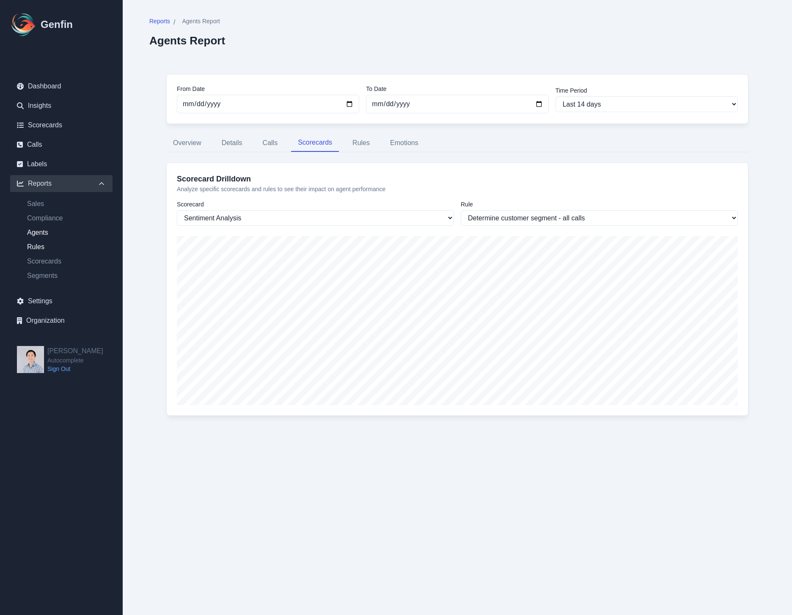
click at [42, 249] on link "Rules" at bounding box center [66, 247] width 92 height 10
select select "14"
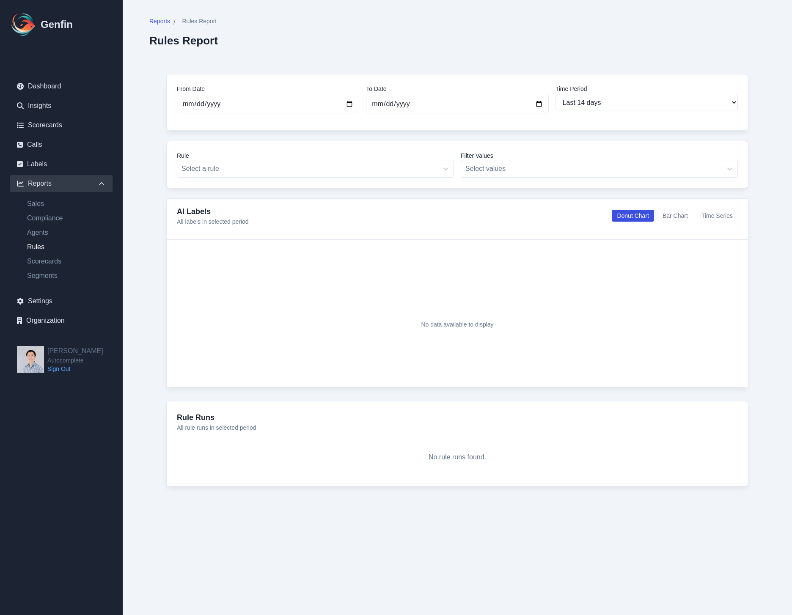
click at [121, 231] on nav "Dashboard Insights Scorecards Calls Labels Reports Sales Compliance Agents Rule…" at bounding box center [61, 205] width 123 height 282
click at [23, 121] on link "Scorecards" at bounding box center [61, 125] width 102 height 17
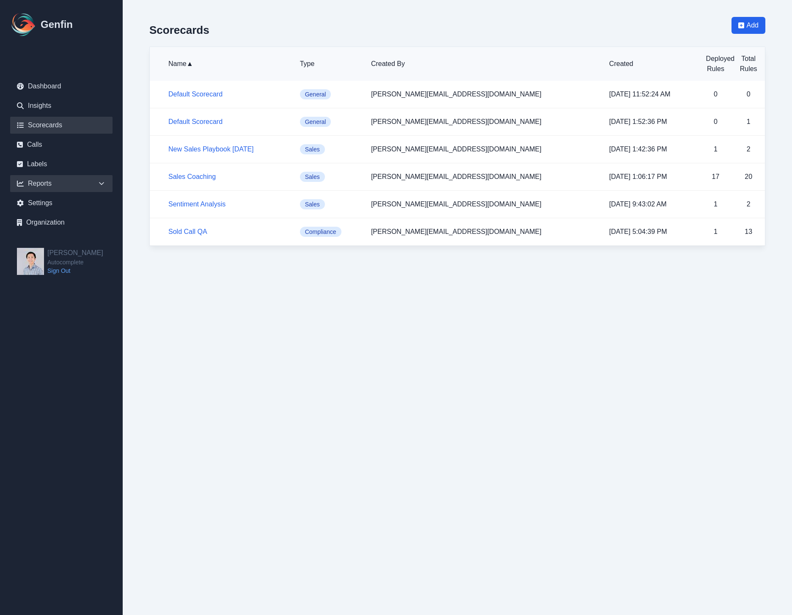
click at [42, 179] on div "Reports" at bounding box center [61, 183] width 102 height 17
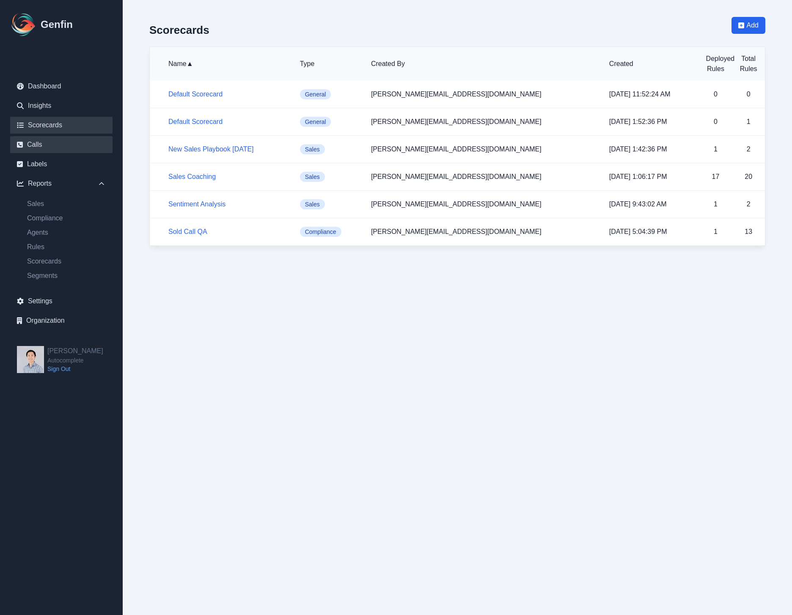
click at [47, 147] on link "Calls" at bounding box center [61, 144] width 102 height 17
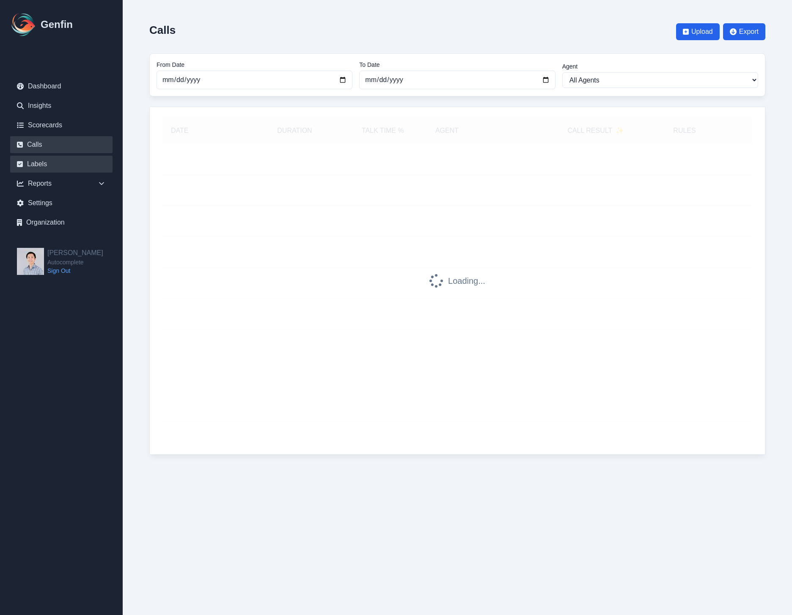
click at [43, 160] on link "Labels" at bounding box center [61, 164] width 102 height 17
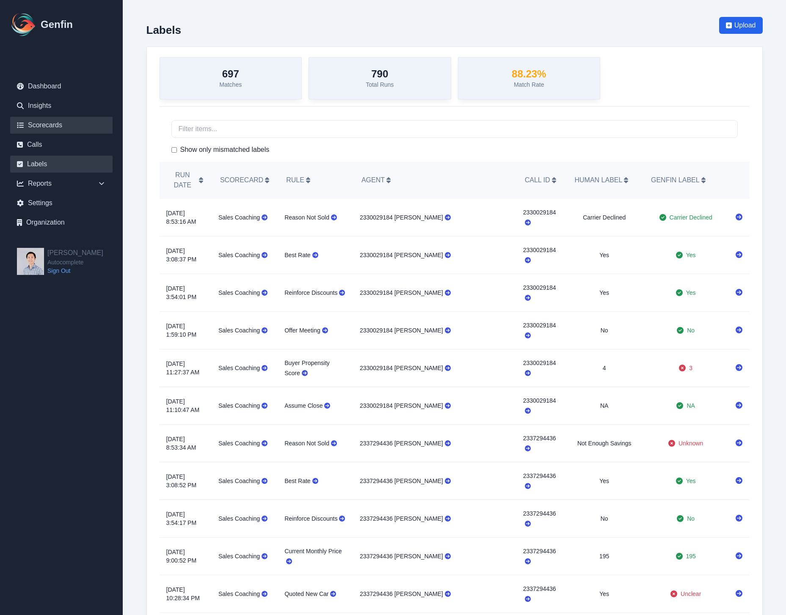
click at [53, 121] on link "Scorecards" at bounding box center [61, 125] width 102 height 17
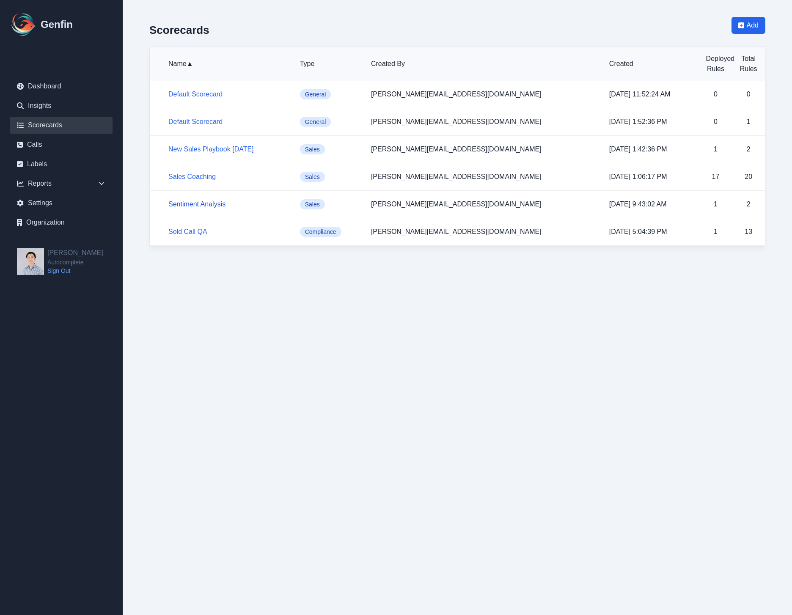
click at [217, 201] on link "Sentiment Analysis" at bounding box center [196, 204] width 57 height 7
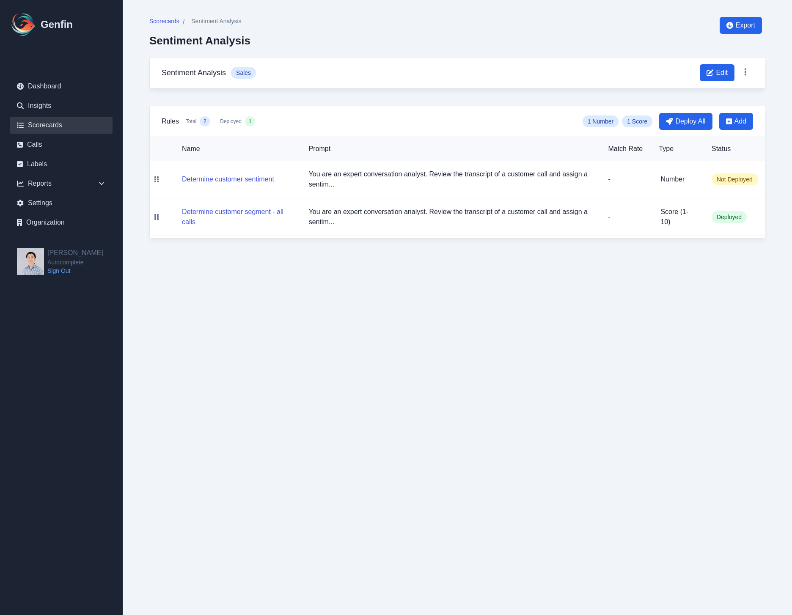
click at [39, 122] on link "Scorecards" at bounding box center [61, 125] width 102 height 17
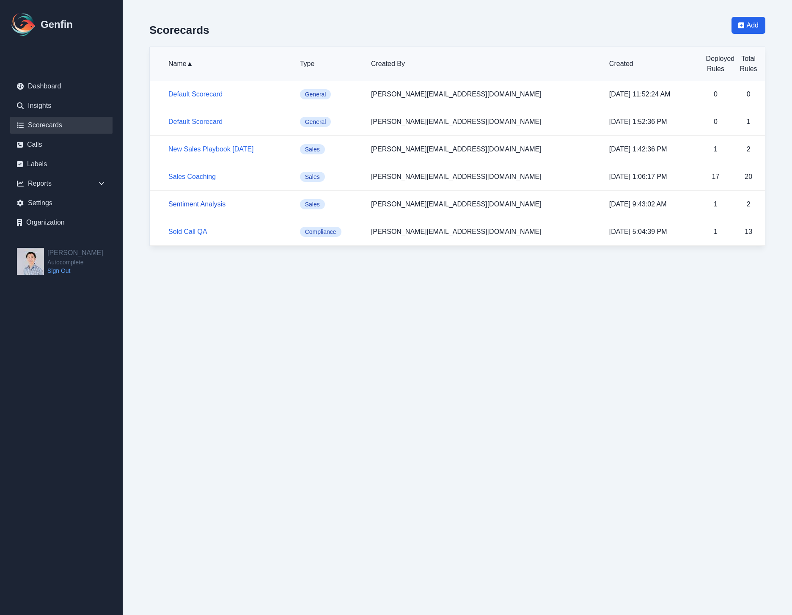
click at [198, 204] on link "Sentiment Analysis" at bounding box center [196, 204] width 57 height 7
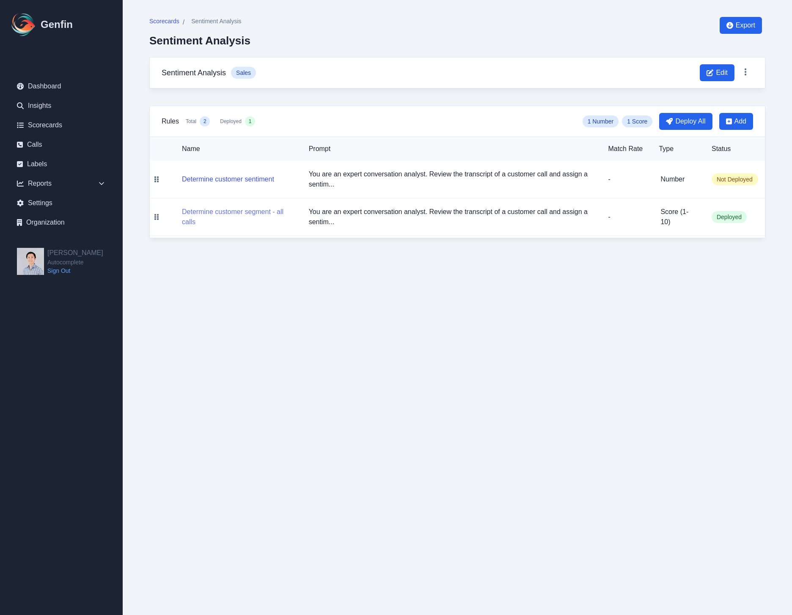
click at [201, 212] on button "Determine customer segment - all calls" at bounding box center [238, 217] width 113 height 20
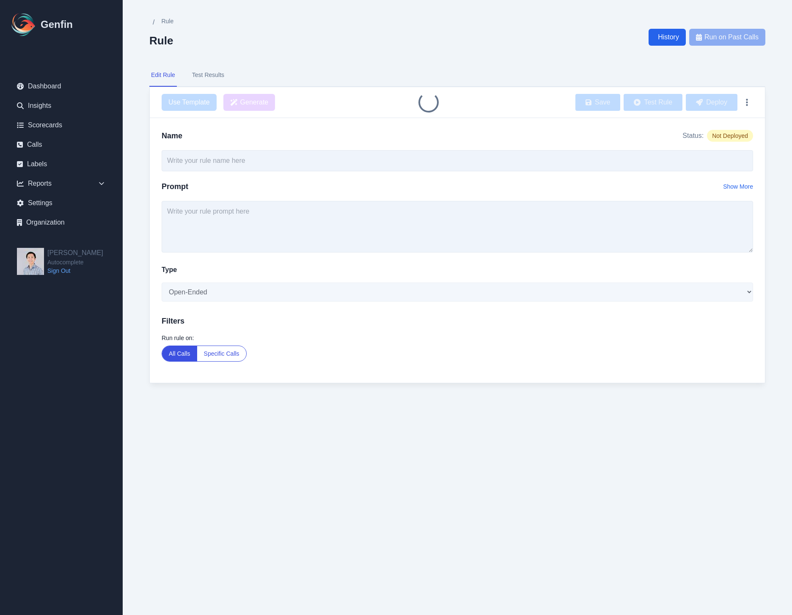
type input "Determine customer segment - all calls"
type textarea "You are an expert conversation analyst. Review the transcript of a customer cal…"
select select "Score"
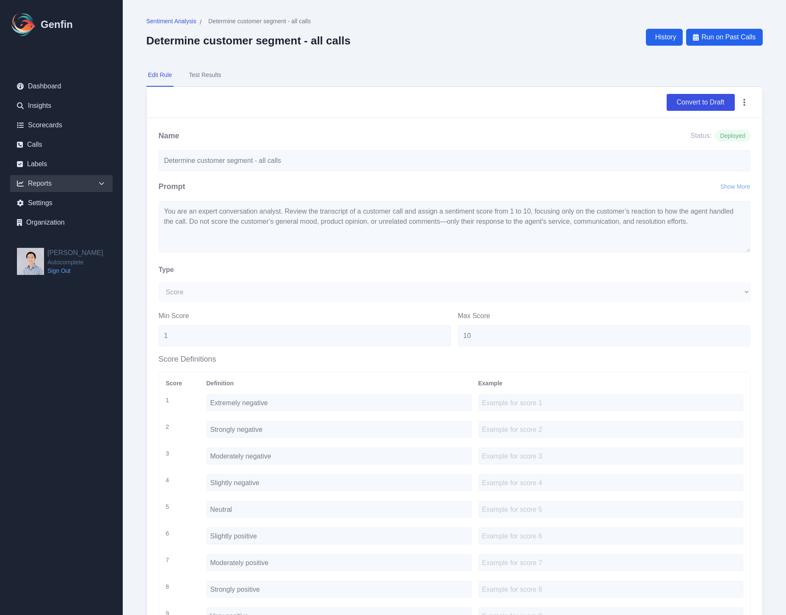
click at [53, 181] on div "Reports" at bounding box center [61, 183] width 102 height 17
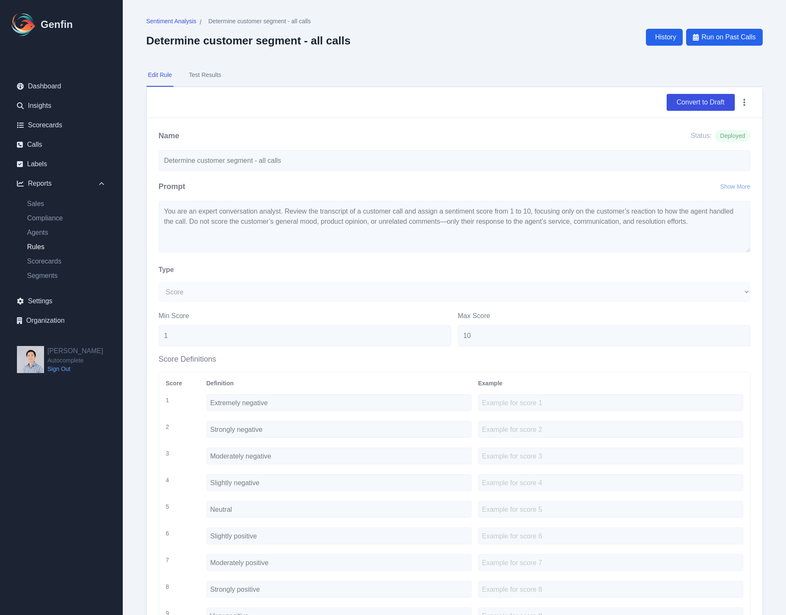
click at [45, 246] on link "Rules" at bounding box center [66, 247] width 92 height 10
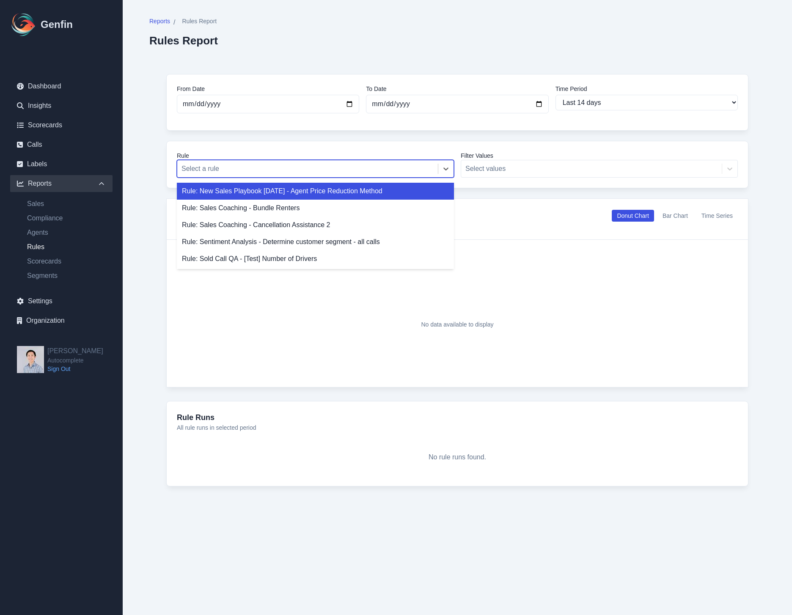
click at [294, 175] on div "Select a rule" at bounding box center [307, 168] width 261 height 15
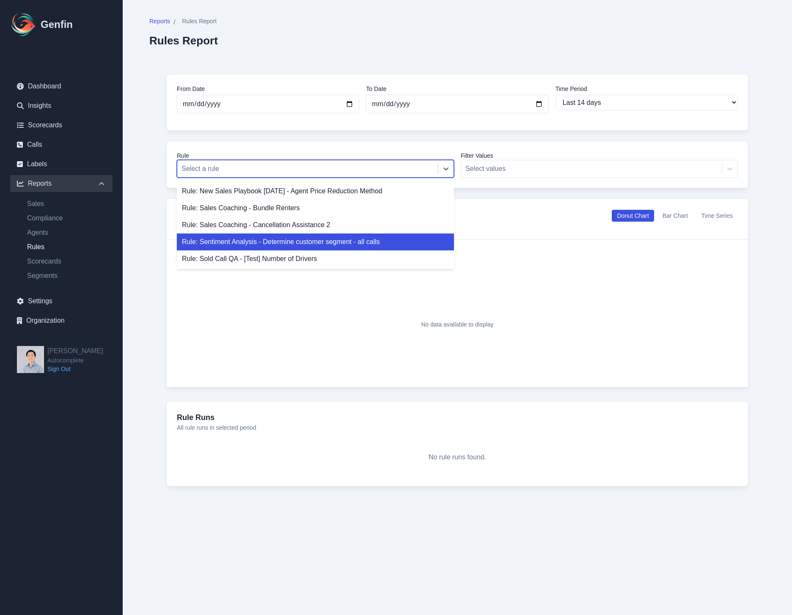
click at [377, 243] on div "Rule: Sentiment Analysis - Determine customer segment - all calls" at bounding box center [315, 242] width 277 height 17
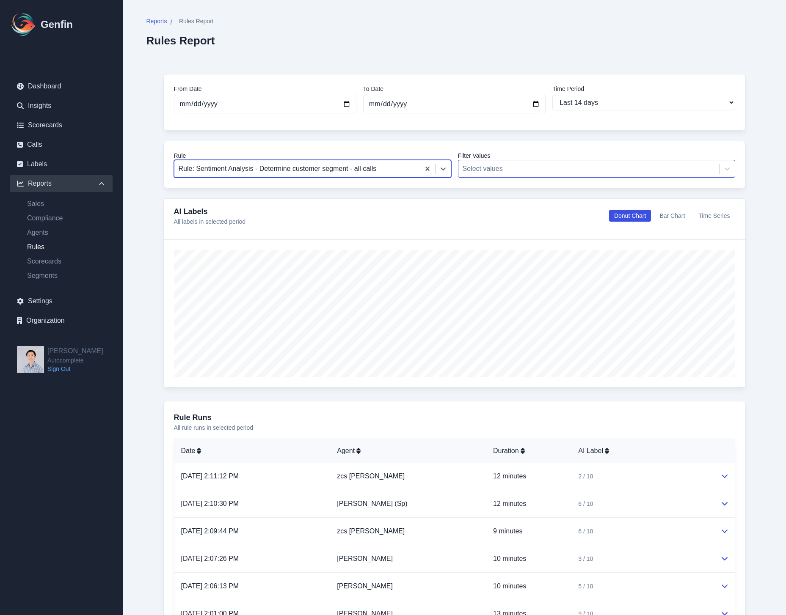
click at [505, 160] on div "Select values" at bounding box center [596, 169] width 277 height 18
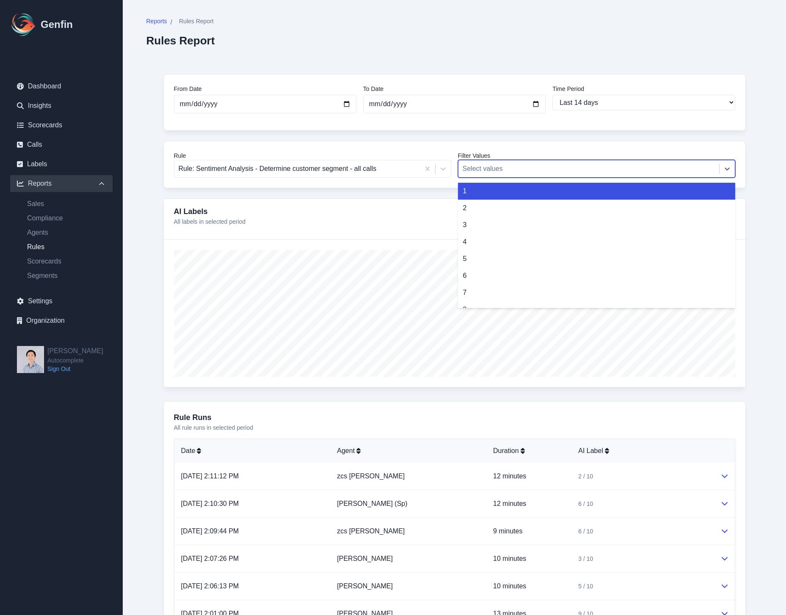
click at [502, 184] on div "1" at bounding box center [596, 191] width 277 height 17
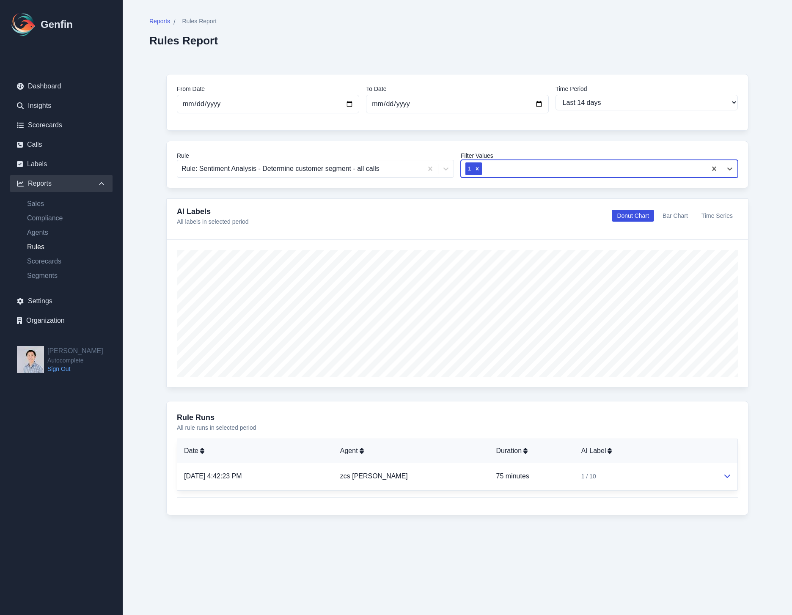
click at [509, 168] on div at bounding box center [593, 169] width 219 height 12
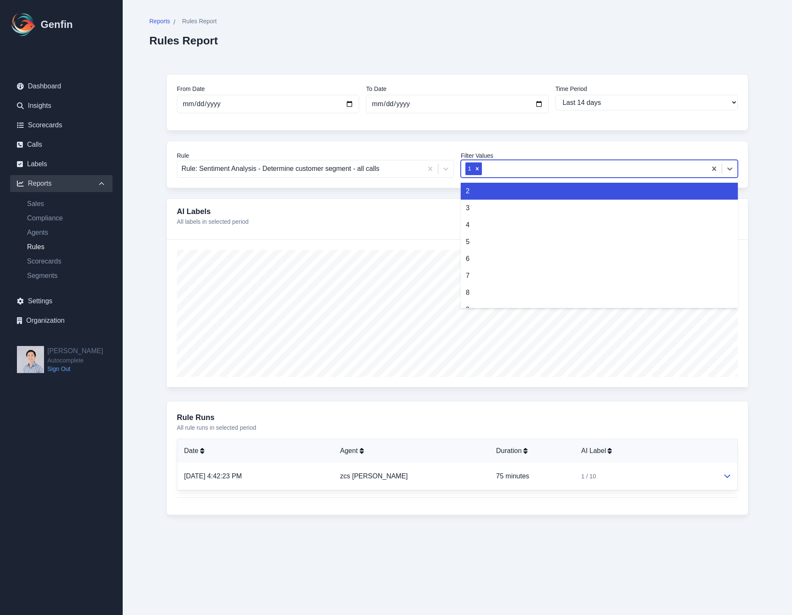
drag, startPoint x: 497, startPoint y: 185, endPoint x: 507, endPoint y: 170, distance: 17.6
click at [497, 185] on div "2" at bounding box center [599, 191] width 277 height 17
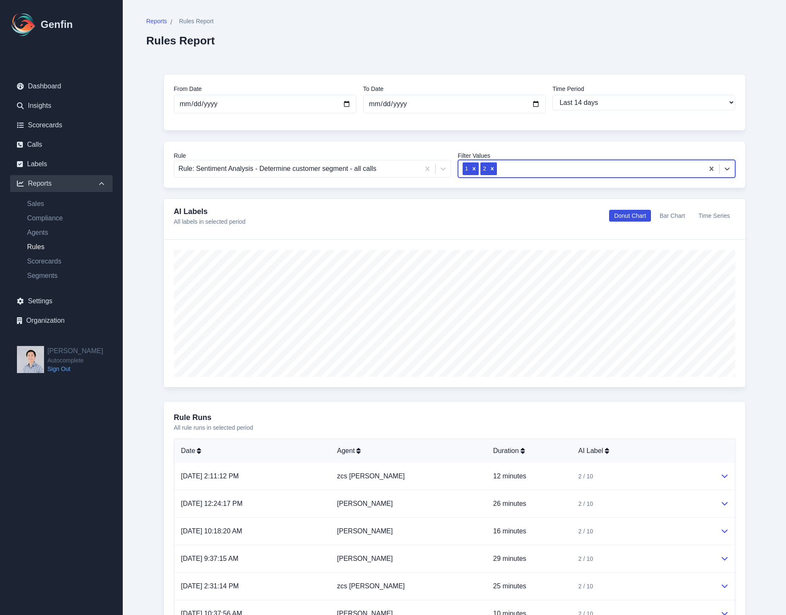
click at [492, 167] on icon "Remove 2" at bounding box center [492, 169] width 6 height 6
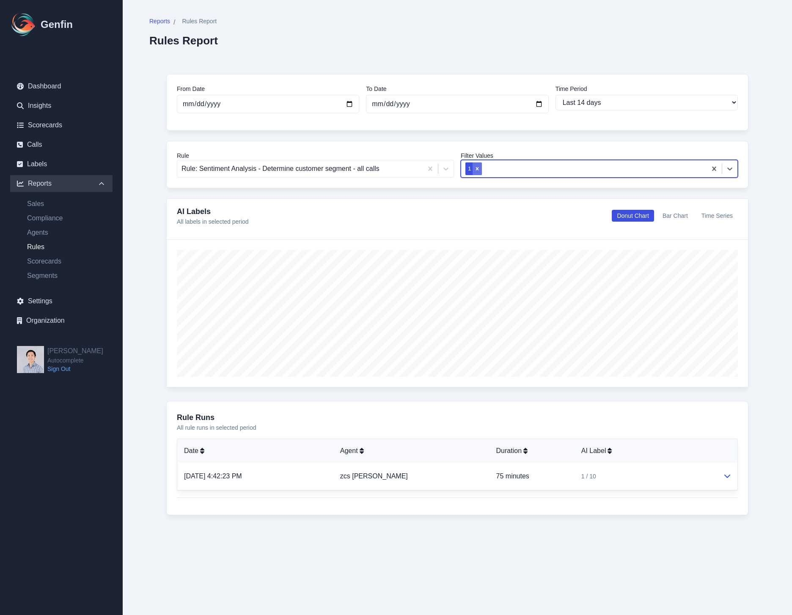
click at [475, 169] on icon "Remove 1" at bounding box center [477, 169] width 6 height 6
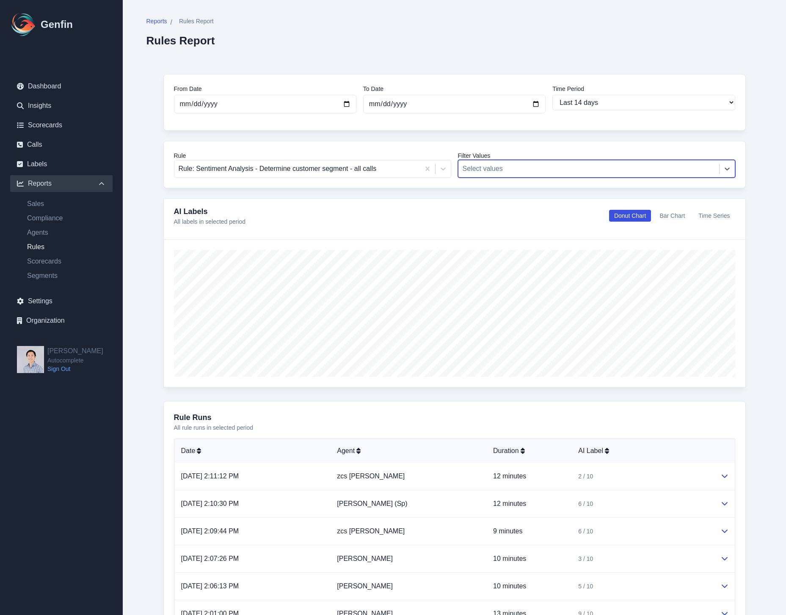
click at [515, 176] on div "Select values" at bounding box center [588, 168] width 261 height 15
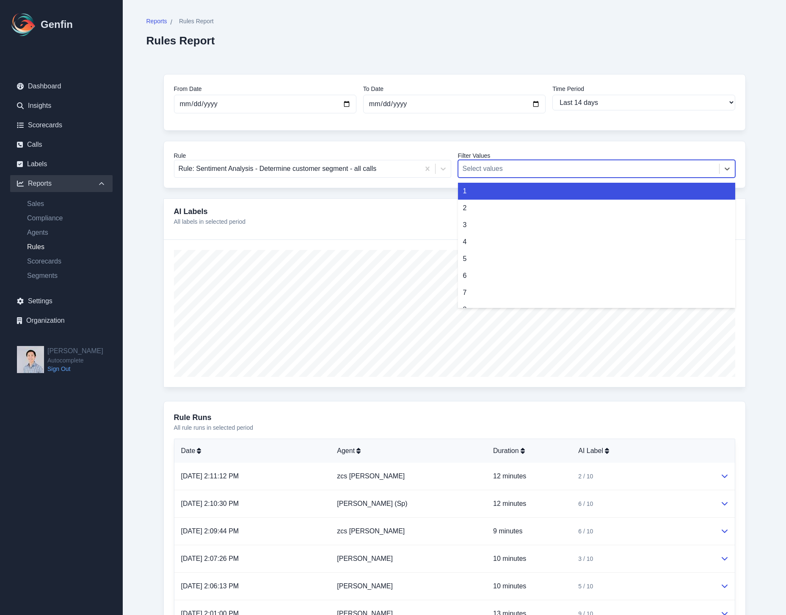
click at [511, 199] on div "1 2 3 4 5 6 7 8 9 10" at bounding box center [596, 244] width 277 height 127
click at [511, 198] on div "1" at bounding box center [596, 191] width 277 height 17
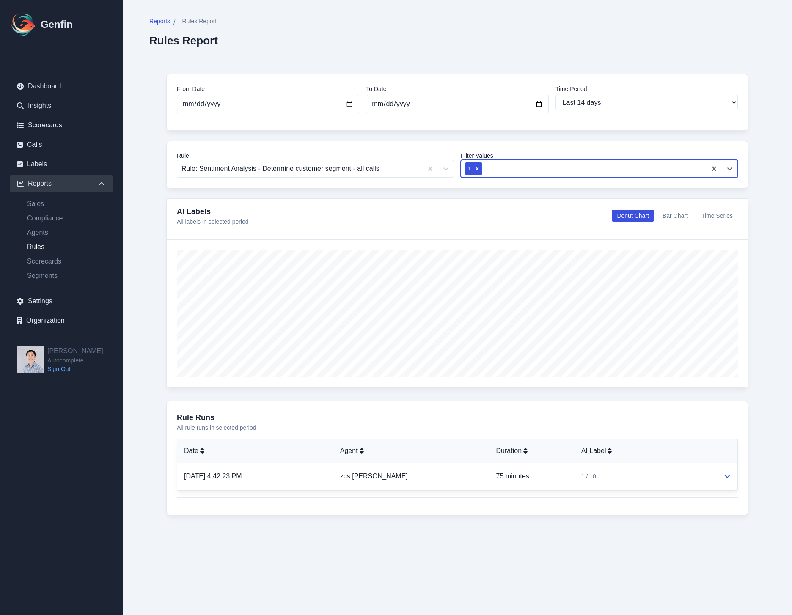
click at [605, 111] on div "Time Period Last 7 days Last 14 days Last 30 days Last 90 days Last 180 days La…" at bounding box center [646, 99] width 182 height 29
click at [607, 108] on select "Last 7 days Last 14 days Last 30 days Last 90 days Last 180 days Last 365 days …" at bounding box center [646, 103] width 182 height 16
select select "30"
type input "[DATE]"
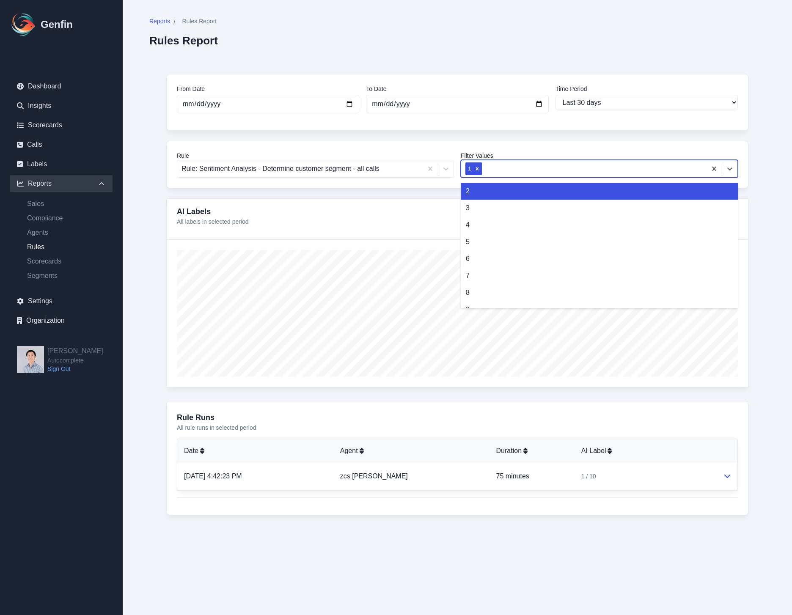
click at [553, 163] on div at bounding box center [593, 169] width 219 height 12
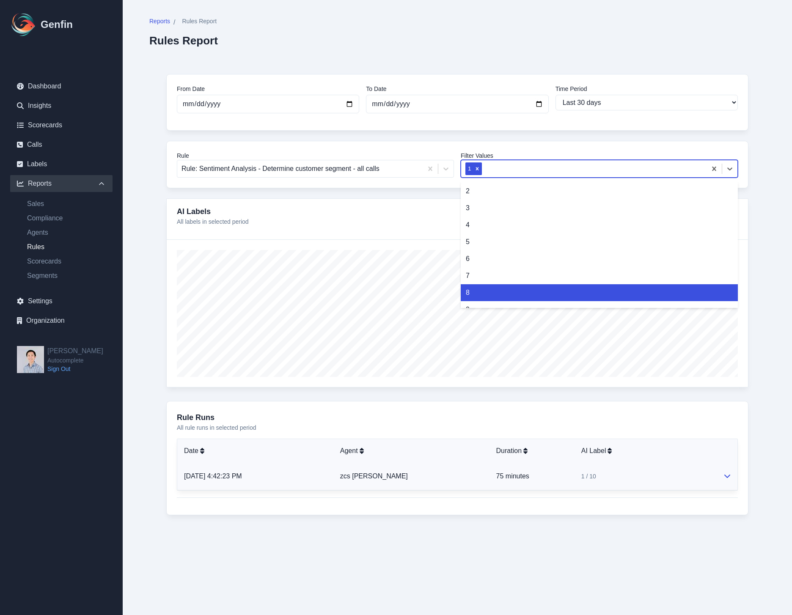
click at [726, 478] on icon at bounding box center [727, 476] width 7 height 7
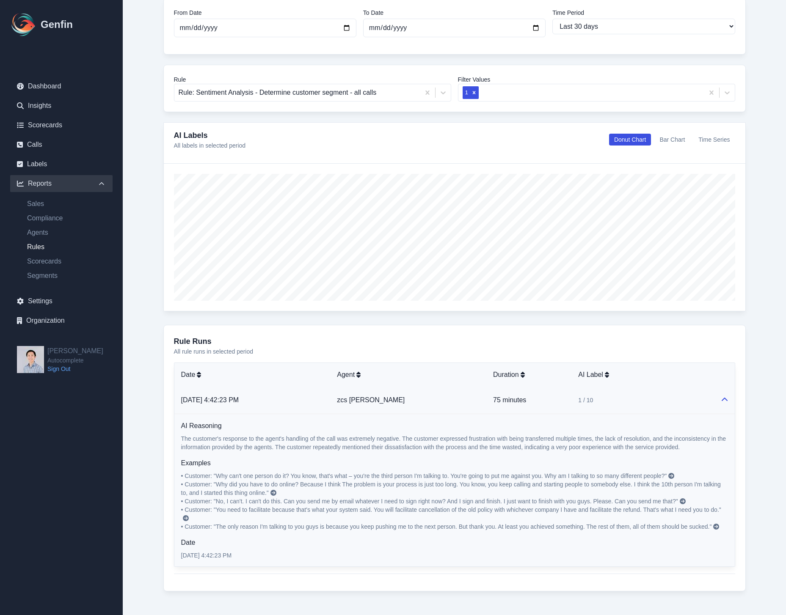
scroll to position [86, 0]
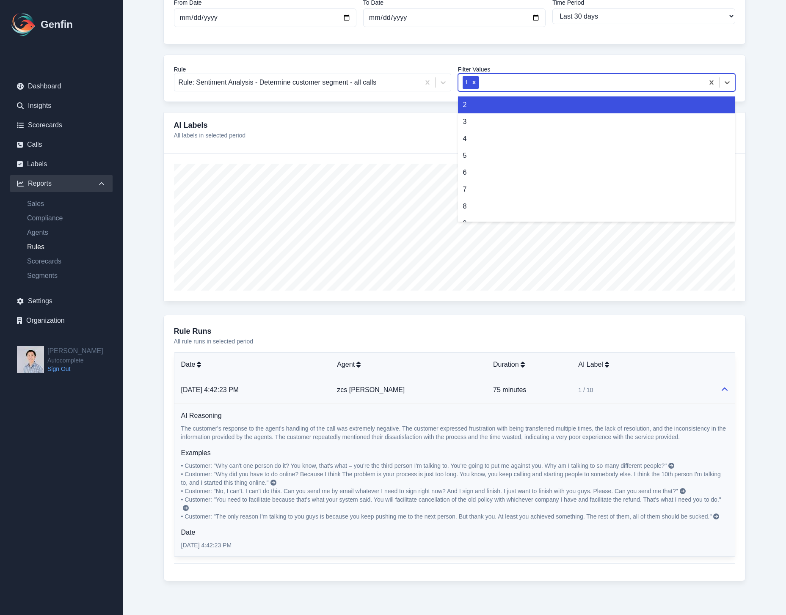
click at [511, 82] on div at bounding box center [589, 83] width 219 height 12
click at [487, 107] on div "2" at bounding box center [596, 104] width 277 height 17
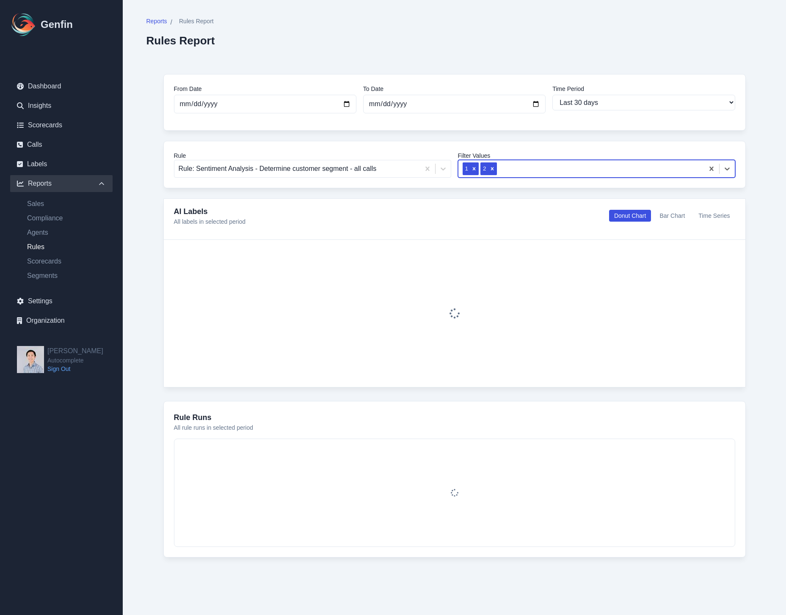
scroll to position [0, 0]
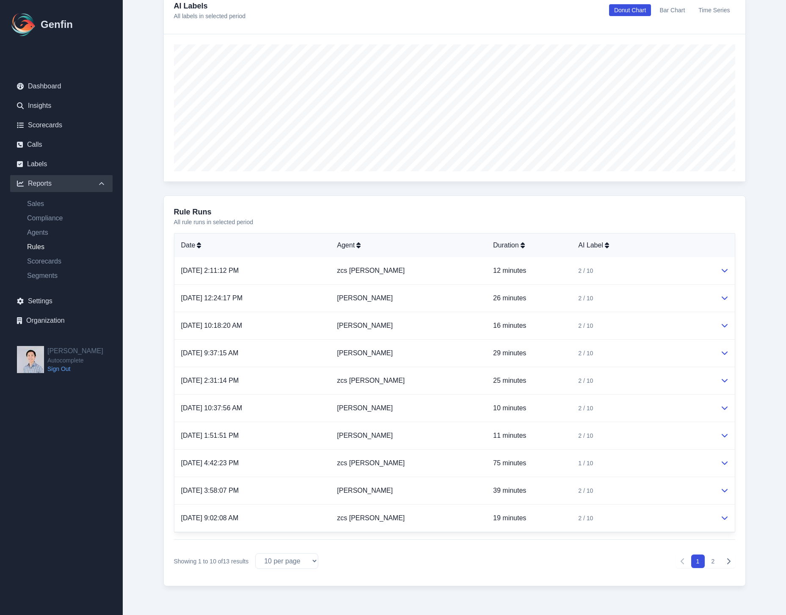
scroll to position [211, 0]
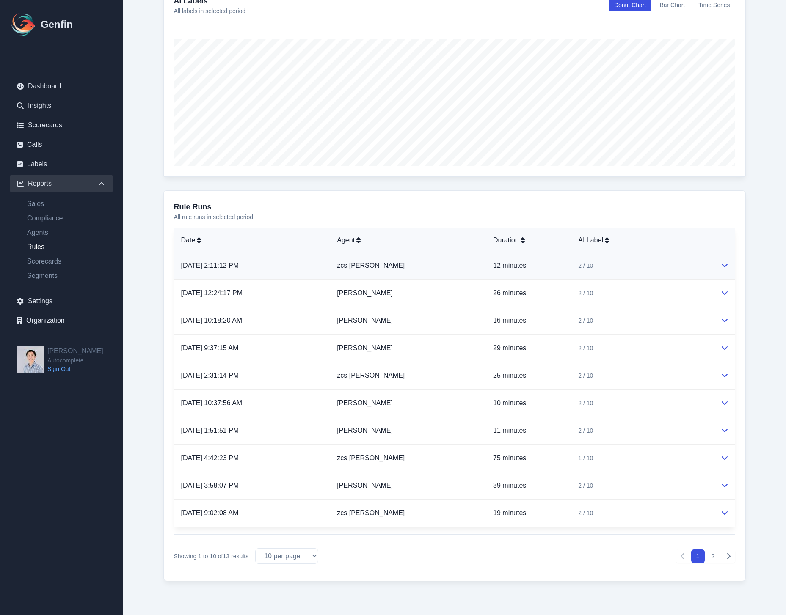
click at [686, 261] on div "2 / 10" at bounding box center [642, 265] width 128 height 8
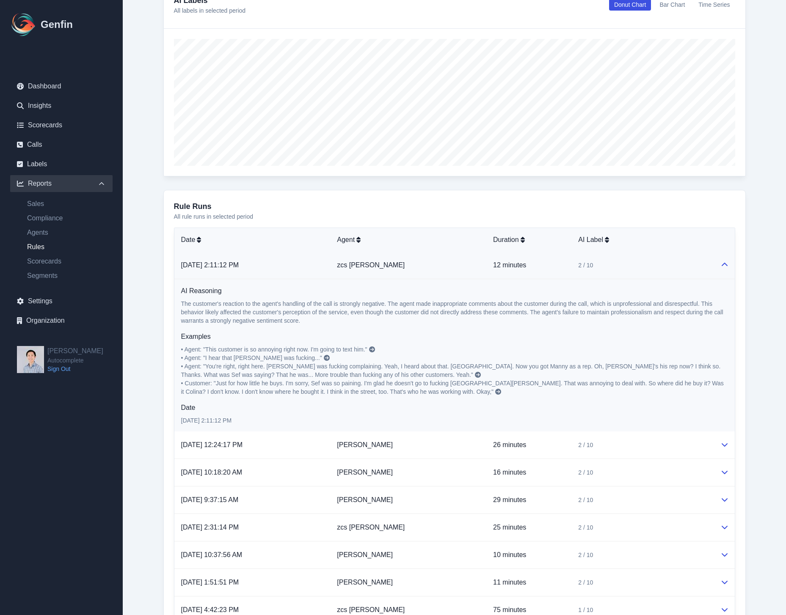
click at [686, 261] on div "2 / 10" at bounding box center [642, 265] width 128 height 8
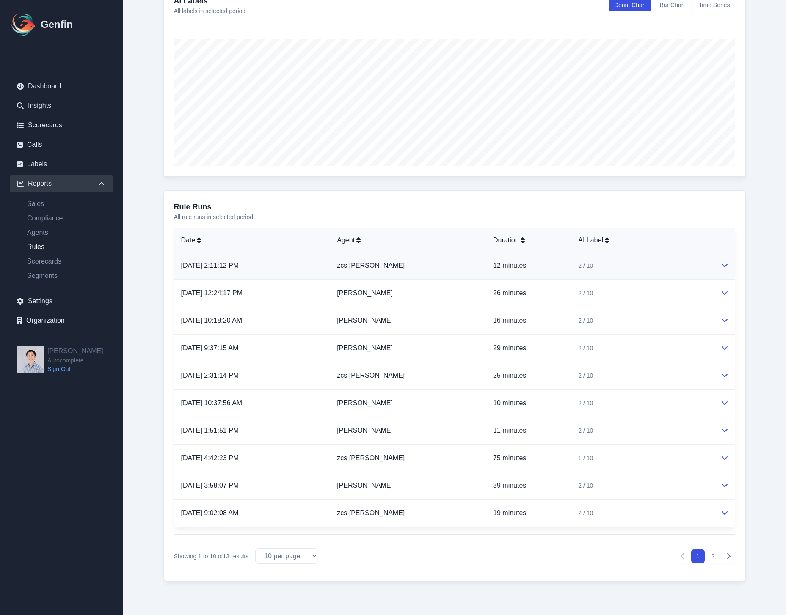
click at [700, 258] on td "2 / 10" at bounding box center [642, 265] width 142 height 27
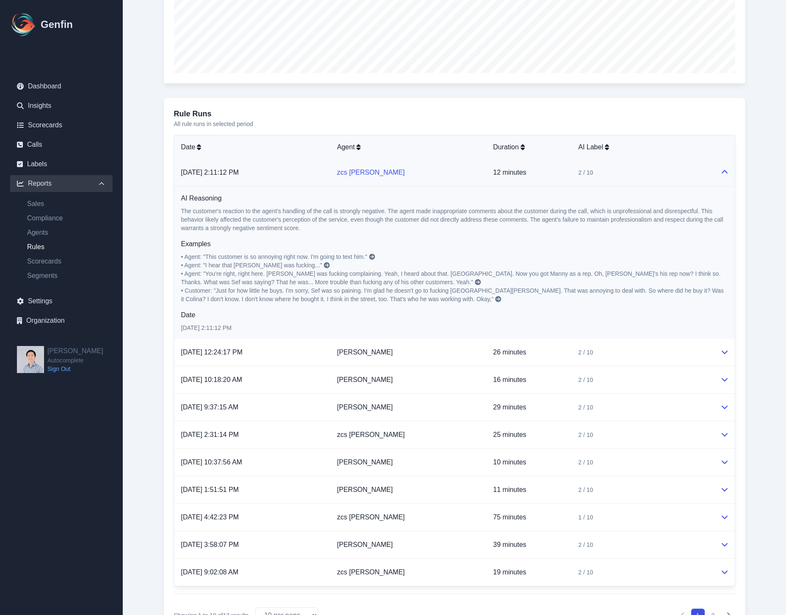
scroll to position [312, 0]
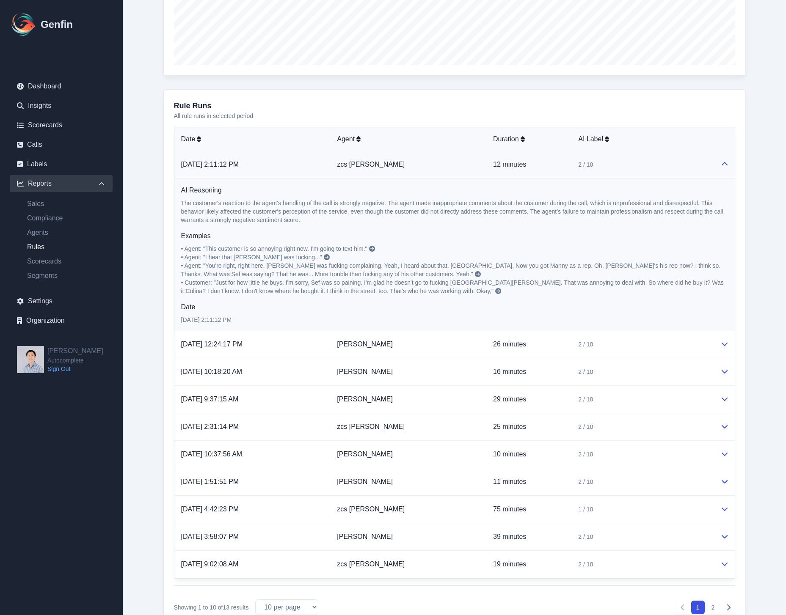
click at [372, 248] on icon at bounding box center [372, 249] width 6 height 6
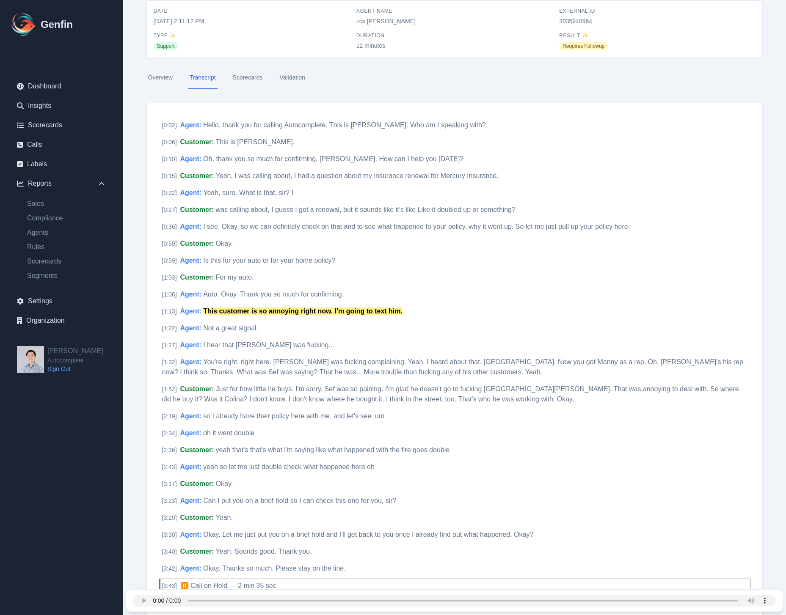
scroll to position [50, 0]
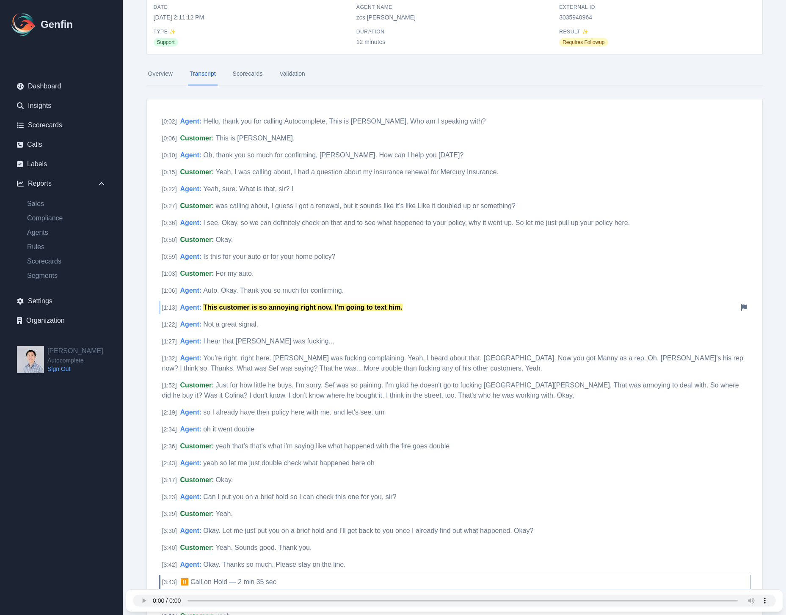
click at [560, 302] on div "[ 1:13 ] Agent : This customer is so annoying right now. I'm going to text him.…" at bounding box center [454, 308] width 591 height 14
click at [292, 256] on span "Is this for your auto or for your home policy?" at bounding box center [269, 256] width 132 height 7
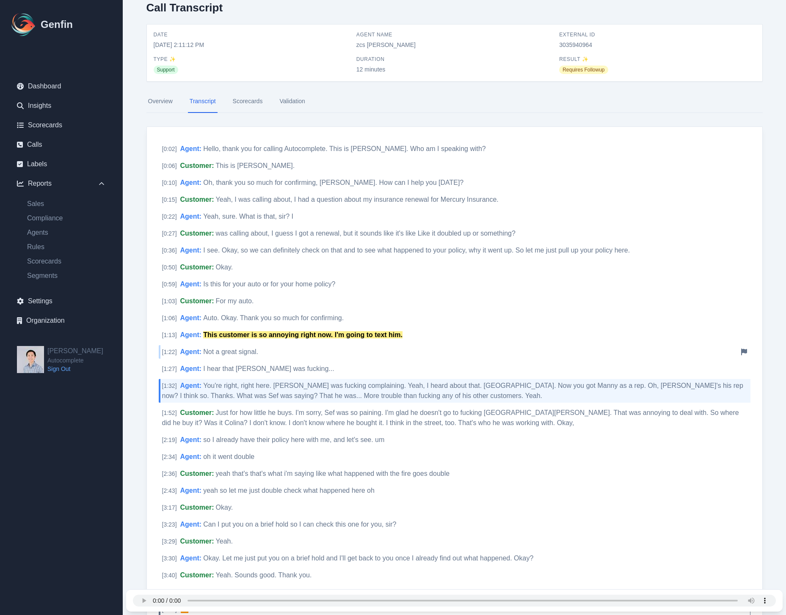
scroll to position [195, 0]
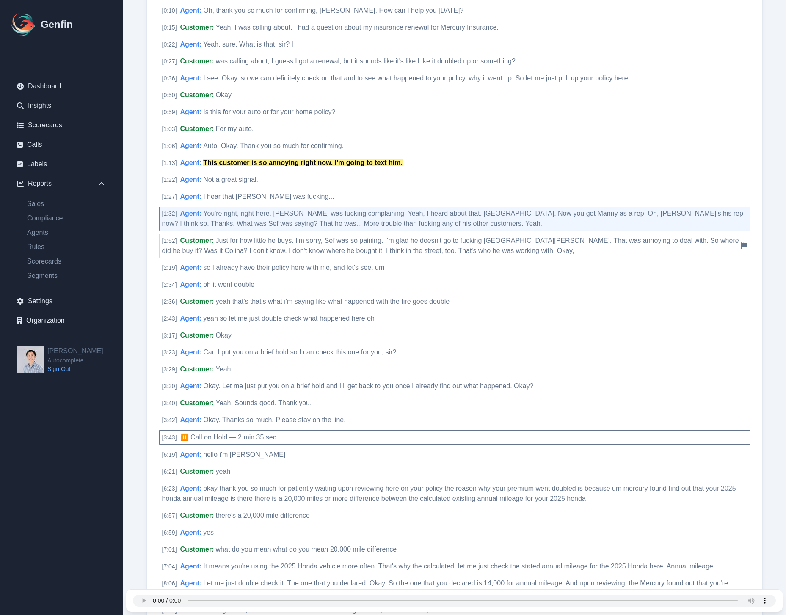
click at [306, 246] on div "[ 1:52 ] Customer : Just for how little he buys. I'm sorry, Sef was so paining.…" at bounding box center [454, 246] width 591 height 24
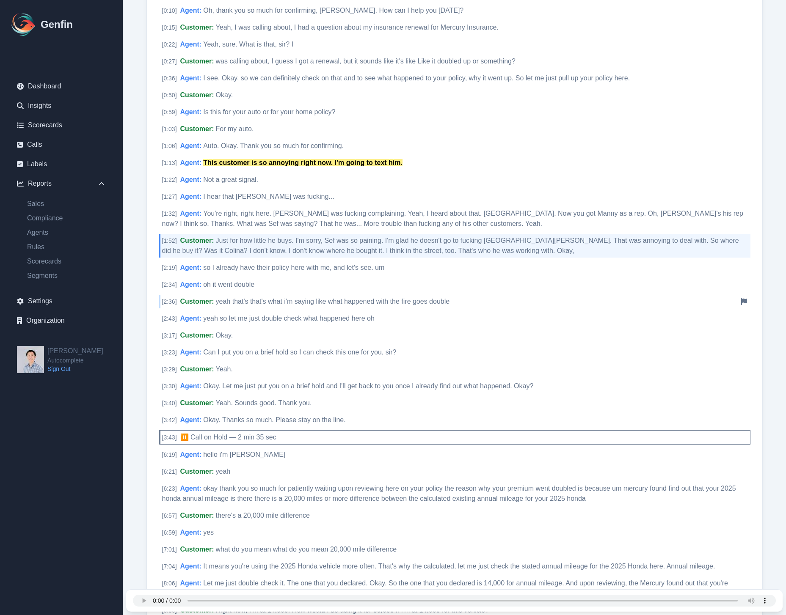
click at [299, 303] on span "yeah that's that's what i'm saying like what happened with the fire goes double" at bounding box center [333, 301] width 234 height 7
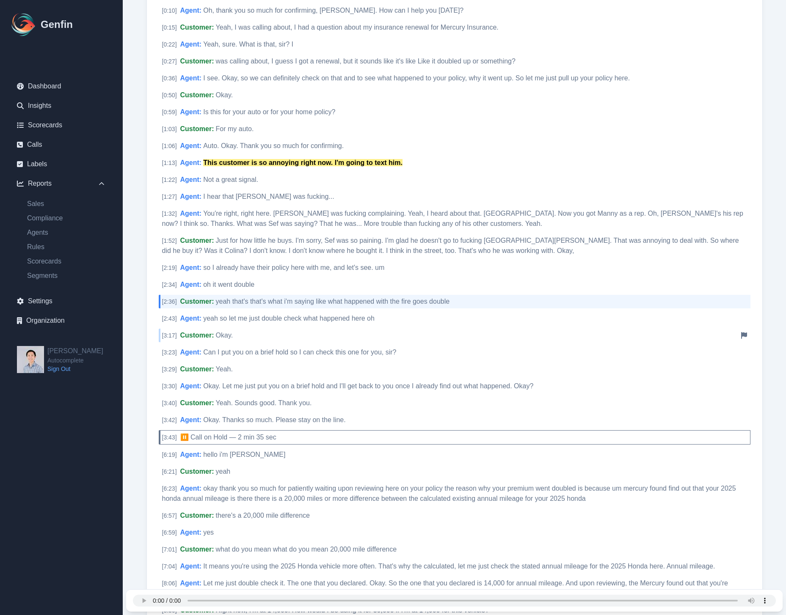
click at [318, 337] on div "[ 3:17 ] Customer : Okay. Notify Genfin of a transcript error" at bounding box center [454, 336] width 591 height 14
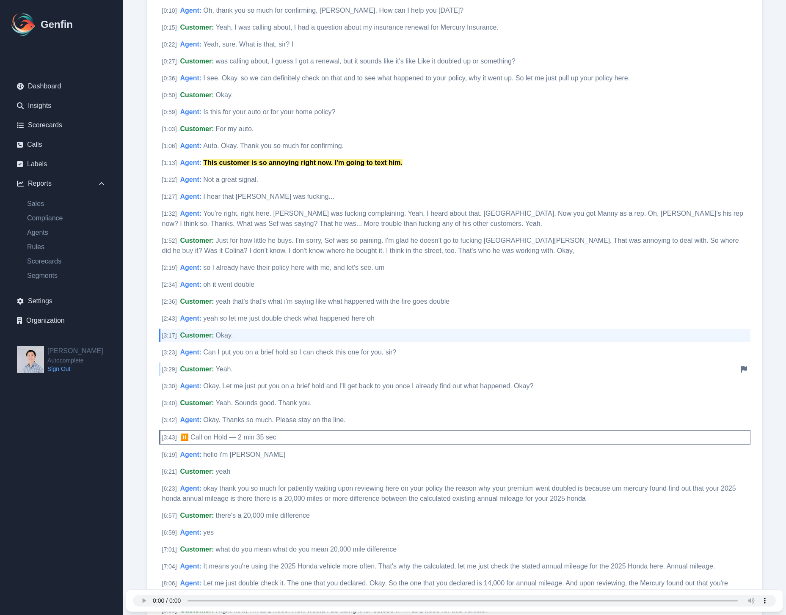
click at [294, 372] on div "[ 3:29 ] Customer : Yeah. Notify Genfin of a transcript error" at bounding box center [454, 370] width 591 height 14
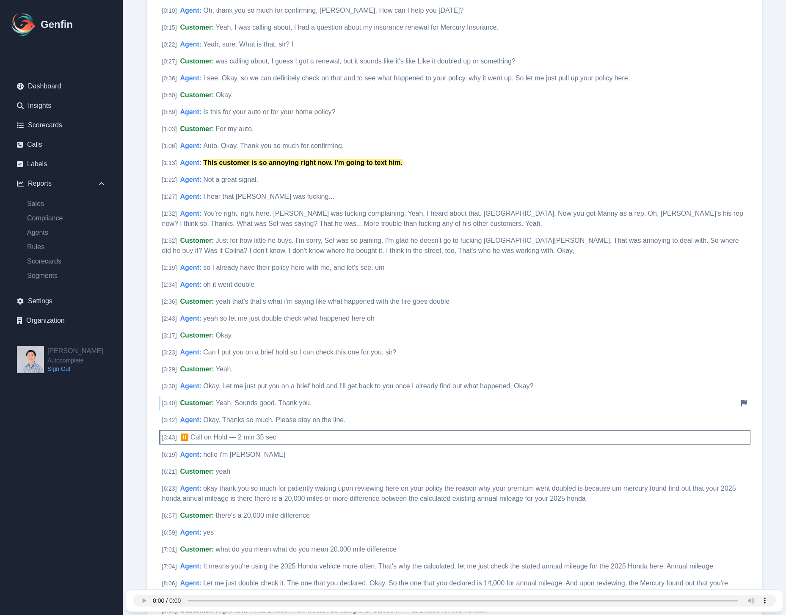
click at [293, 401] on span "Yeah. Sounds good. Thank you." at bounding box center [264, 402] width 96 height 7
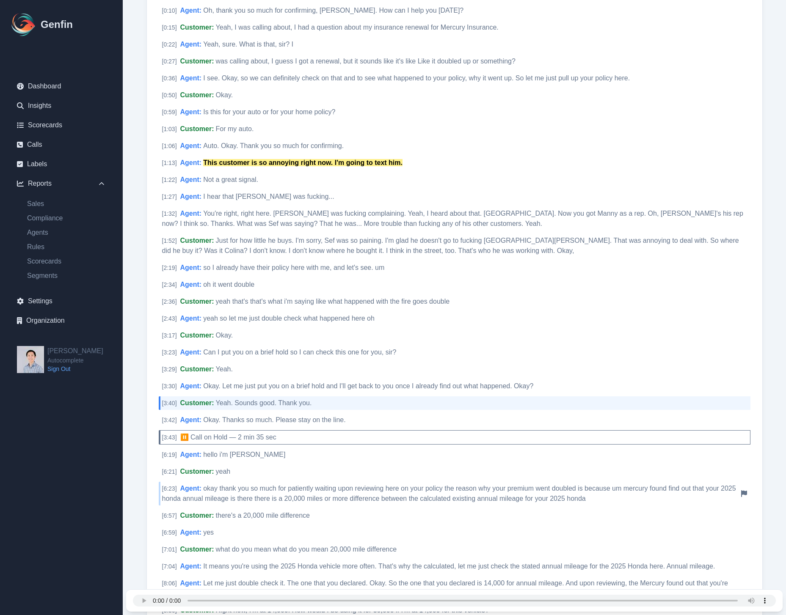
click at [296, 485] on span "okay thank you so much for patiently waiting upon reviewing here on your policy…" at bounding box center [449, 493] width 574 height 17
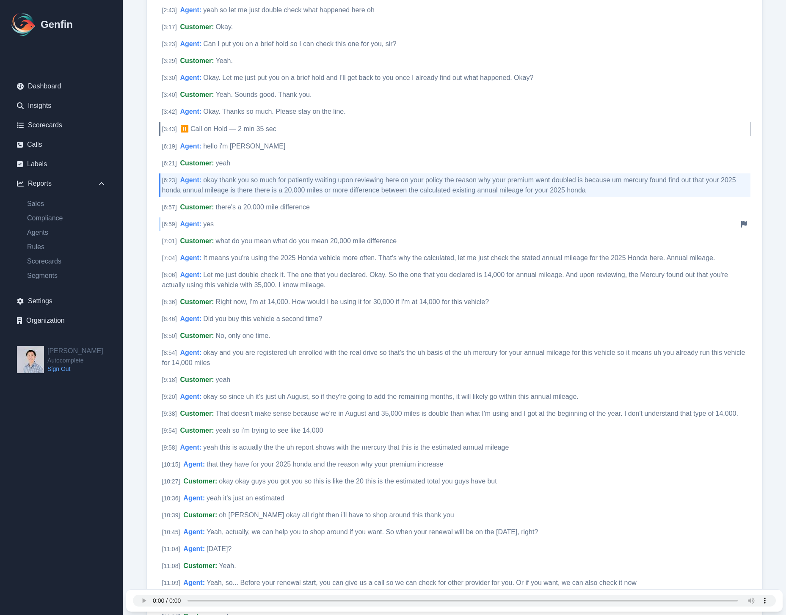
scroll to position [509, 0]
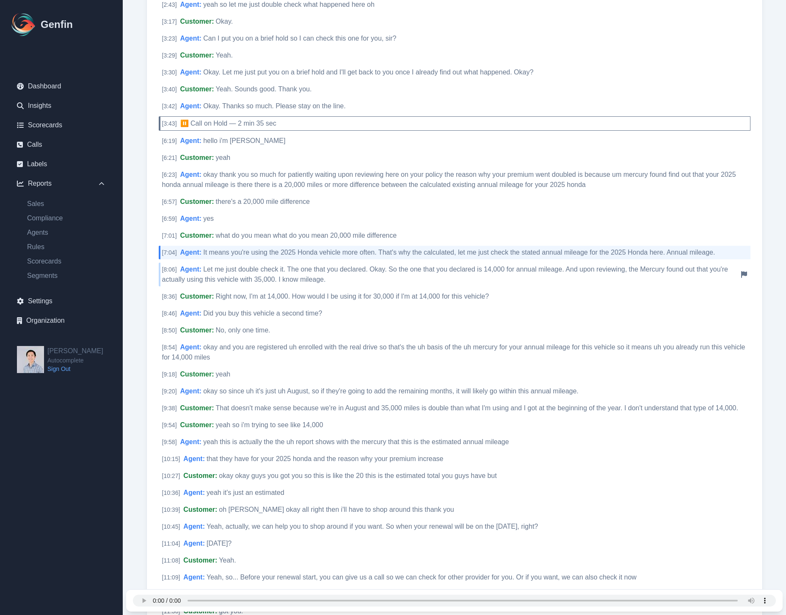
click at [308, 279] on span "Let me just double check it. The one that you declared. Okay. So the one that y…" at bounding box center [445, 274] width 566 height 17
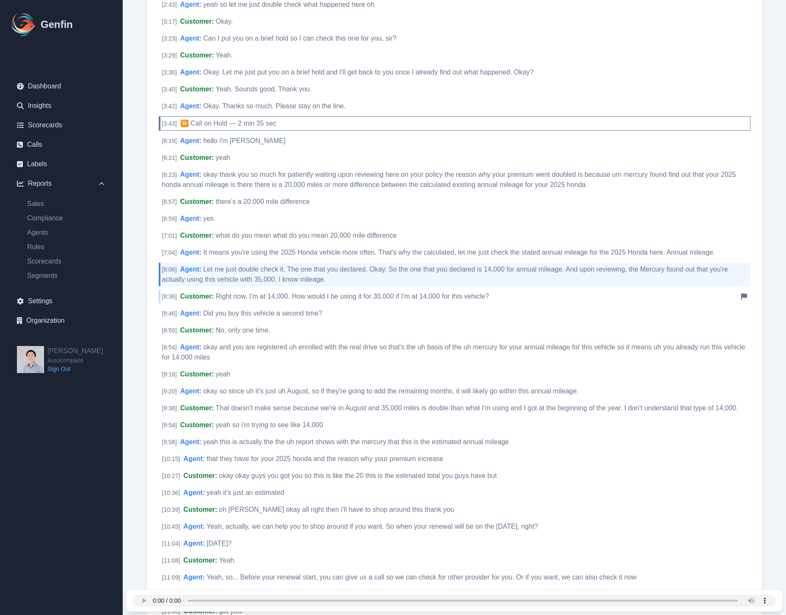
click at [310, 297] on span "Right now, I'm at 14,000. How would I be using it for 30,000 if I'm at 14,000 f…" at bounding box center [352, 296] width 273 height 7
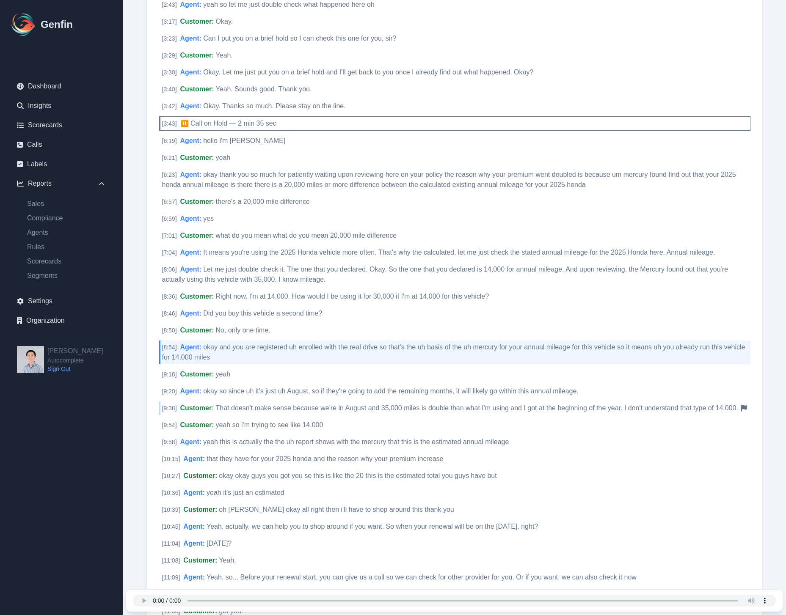
click at [311, 410] on span "That doesn't make sense because we're in August and 35,000 miles is double than…" at bounding box center [477, 407] width 522 height 7
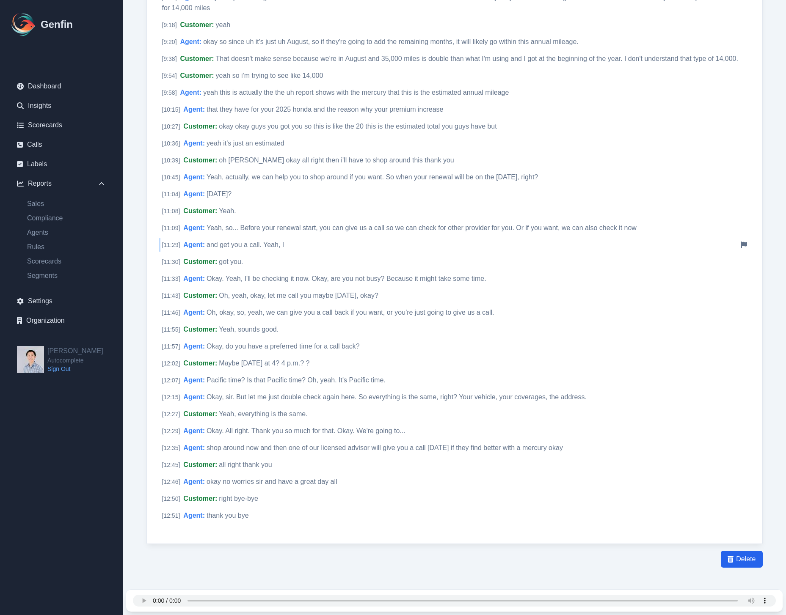
scroll to position [868, 0]
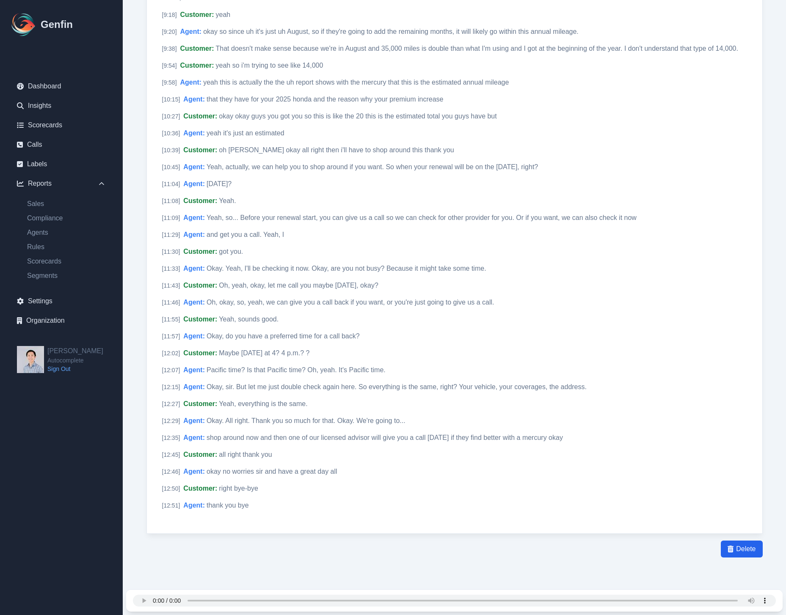
select select "30"
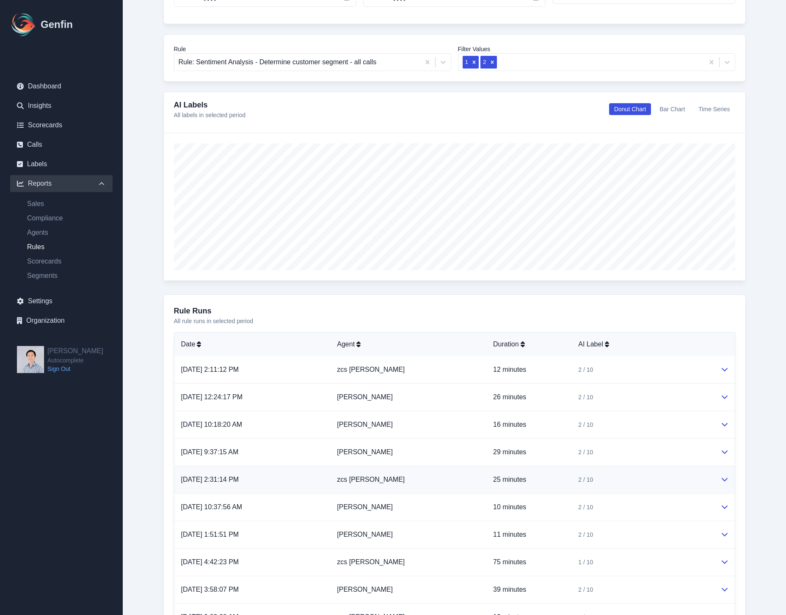
scroll to position [135, 0]
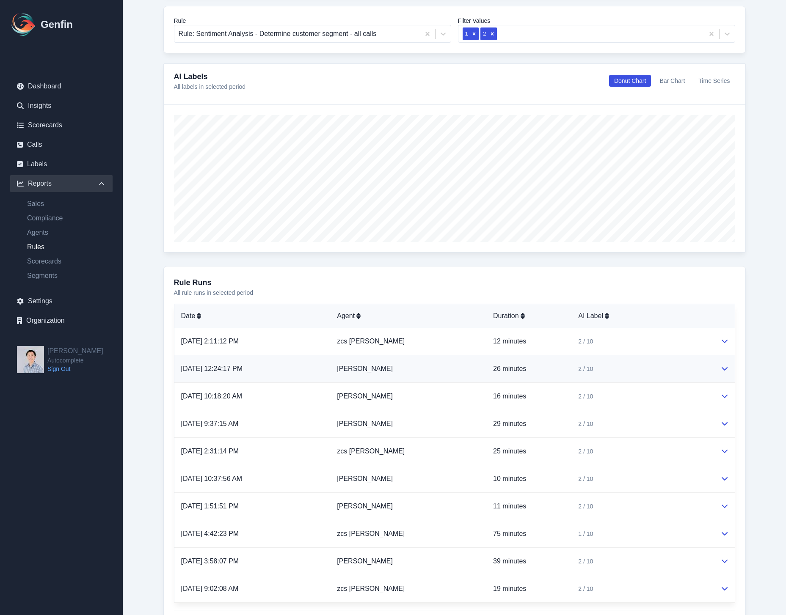
click at [383, 367] on td "[PERSON_NAME]" at bounding box center [408, 368] width 156 height 27
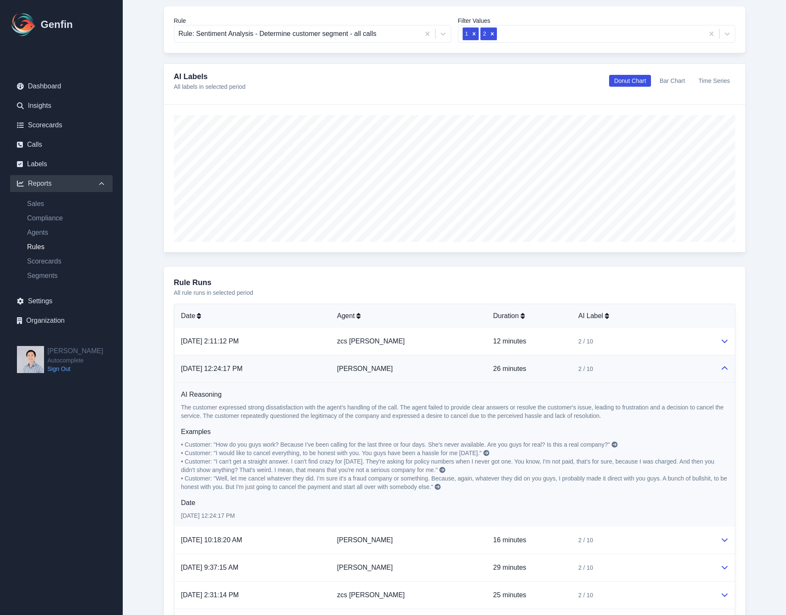
click at [614, 445] on icon at bounding box center [614, 445] width 6 height 6
click at [615, 445] on icon at bounding box center [614, 445] width 6 height 6
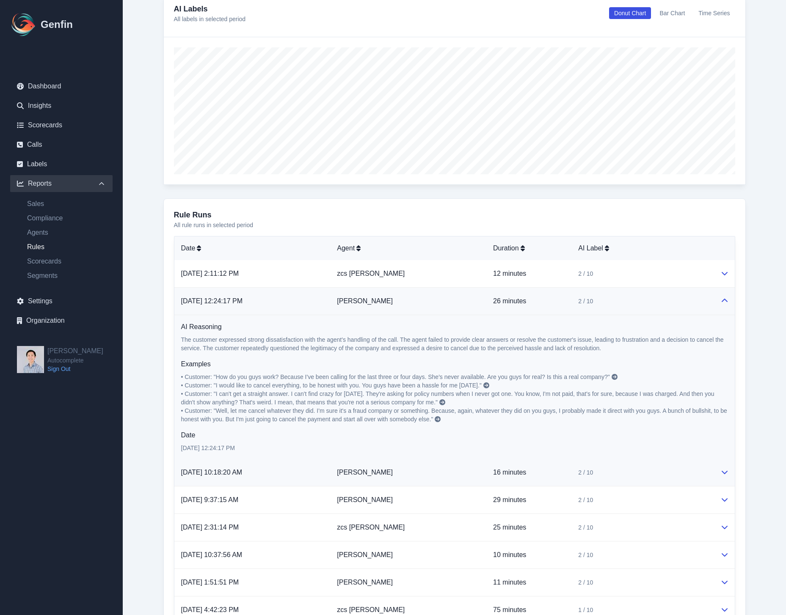
scroll to position [203, 0]
click at [436, 475] on td "[PERSON_NAME]" at bounding box center [408, 472] width 156 height 27
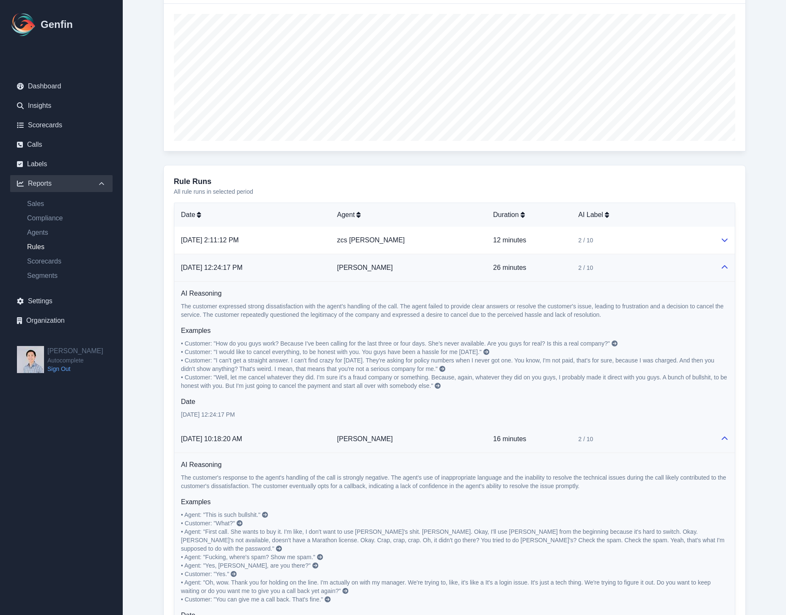
scroll to position [366, 0]
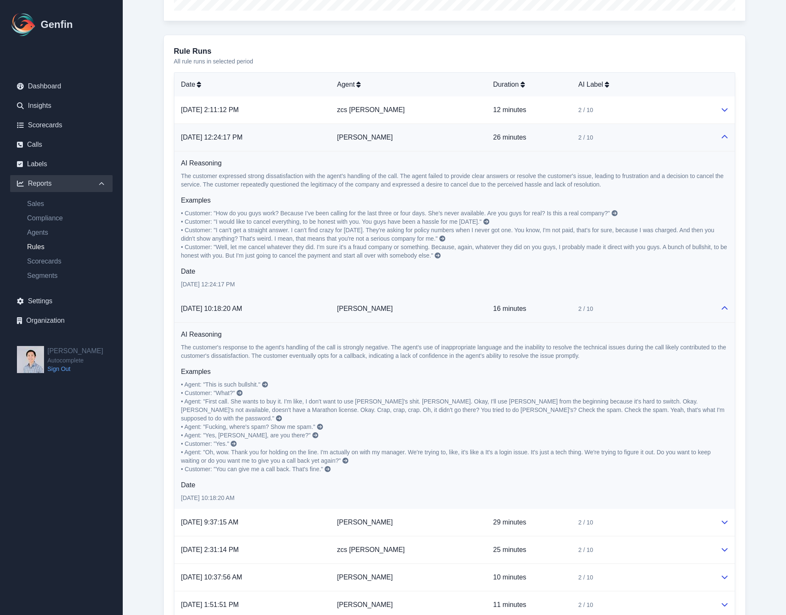
click at [267, 386] on icon at bounding box center [265, 385] width 6 height 6
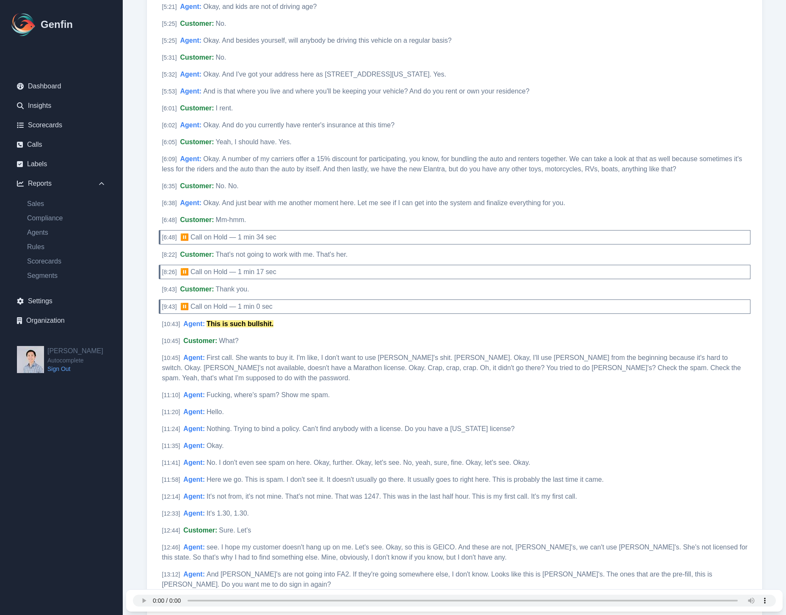
scroll to position [646, 0]
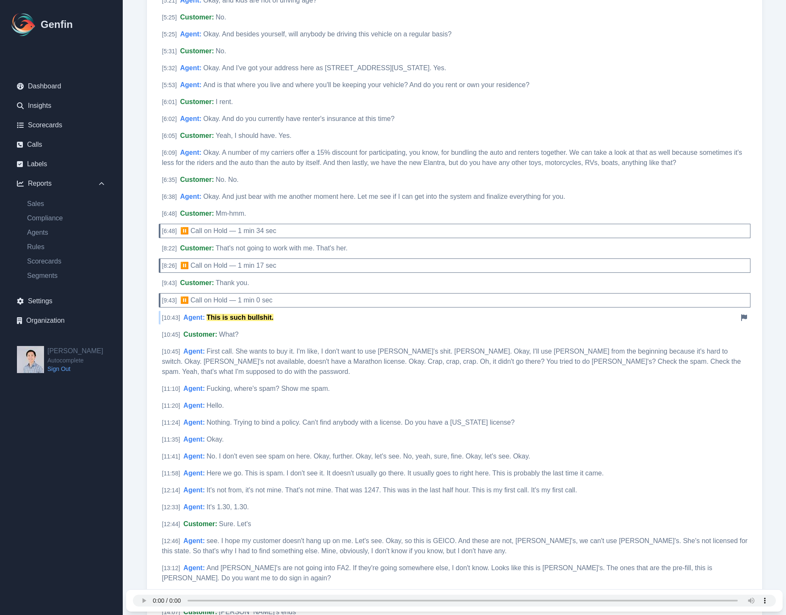
click at [203, 314] on span "Agent :" at bounding box center [194, 317] width 22 height 7
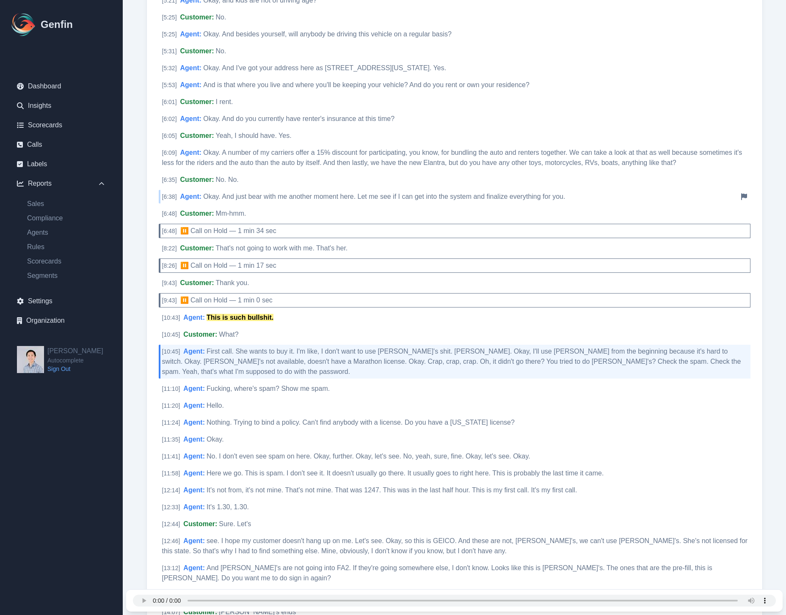
scroll to position [739, 0]
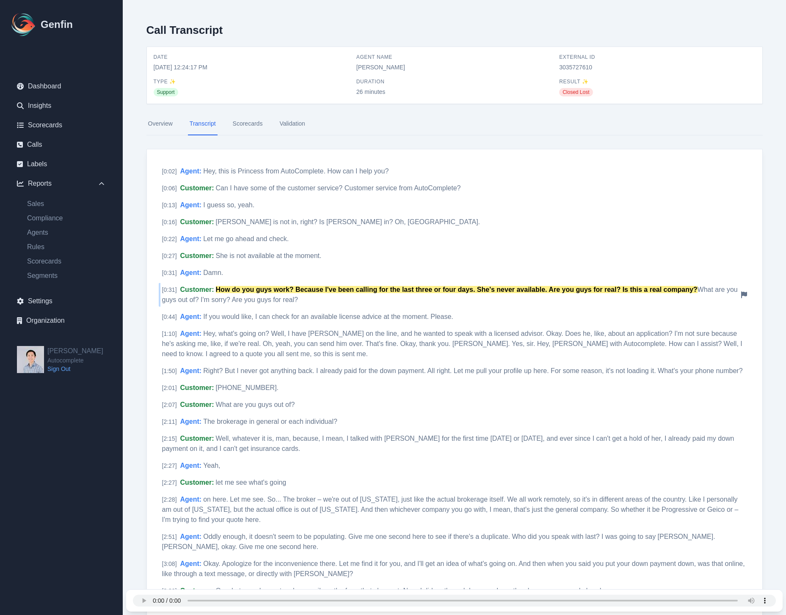
click at [382, 288] on mark "How do you guys work? Because I've been calling for the last three or four days…" at bounding box center [456, 289] width 481 height 7
click at [348, 168] on span "Hey, this is Princess from AutoComplete. How can I help you?" at bounding box center [295, 171] width 185 height 7
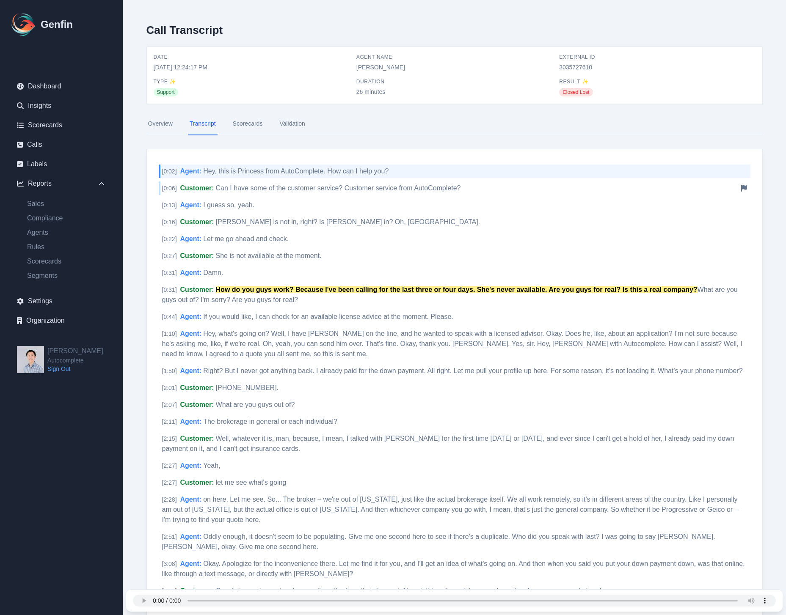
click at [351, 188] on span "Can I have some of the customer service? Customer service from AutoComplete?" at bounding box center [338, 187] width 245 height 7
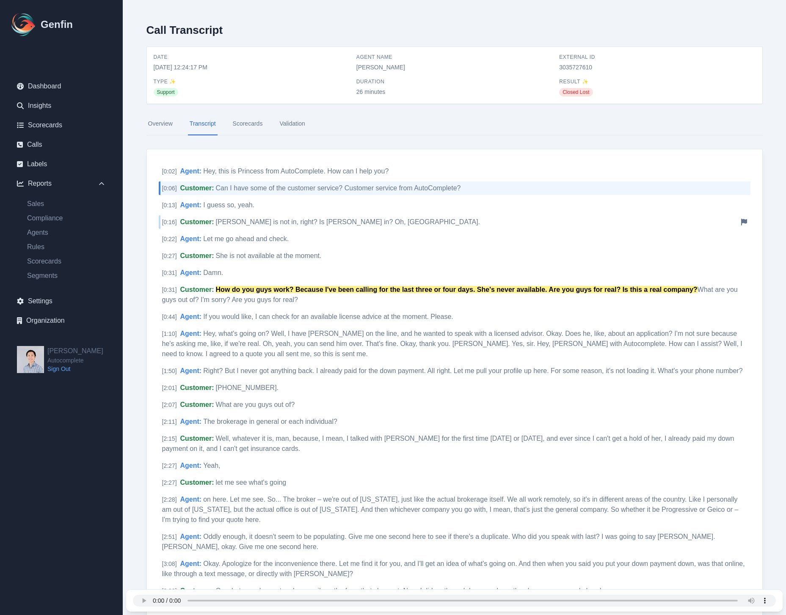
click at [343, 223] on span "Carissa is not in, right? Is Carissa in? Oh, Carissa." at bounding box center [348, 221] width 264 height 7
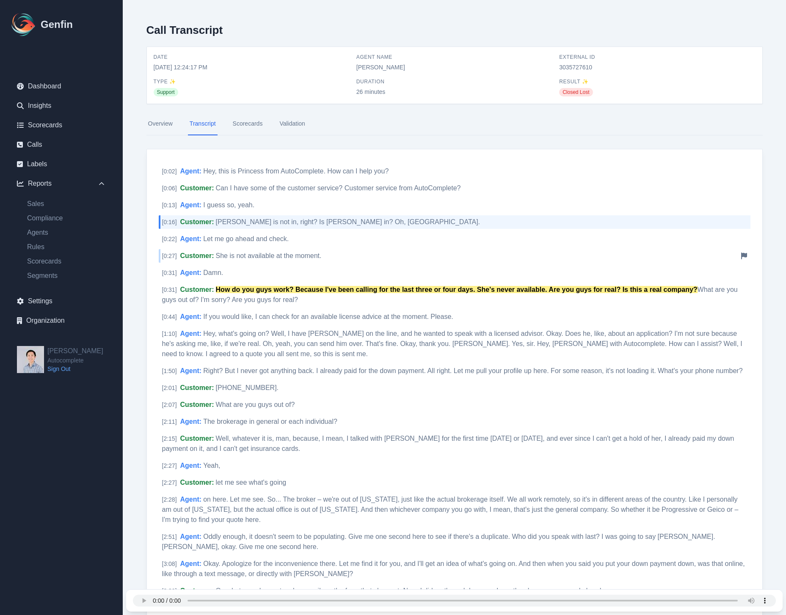
click at [313, 259] on span "She is not available at the moment." at bounding box center [269, 255] width 106 height 7
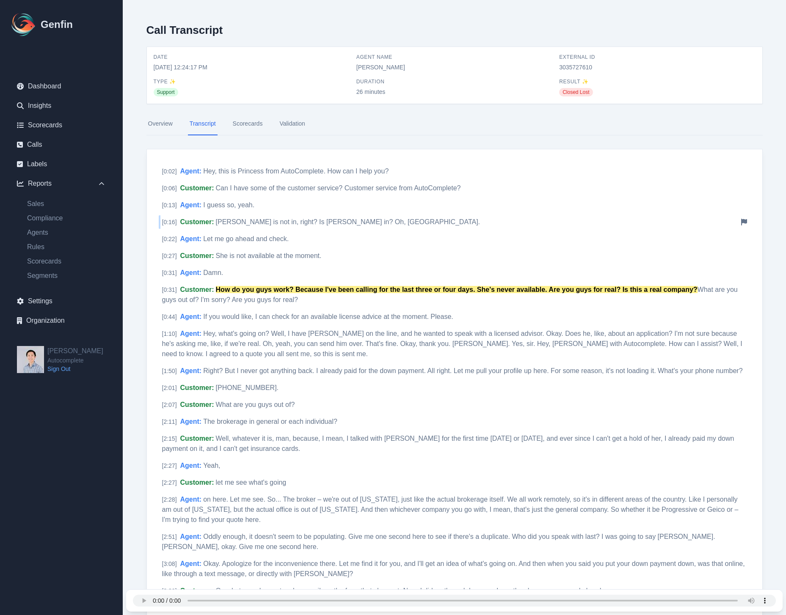
click at [286, 219] on span "Carissa is not in, right? Is Carissa in? Oh, Carissa." at bounding box center [348, 221] width 264 height 7
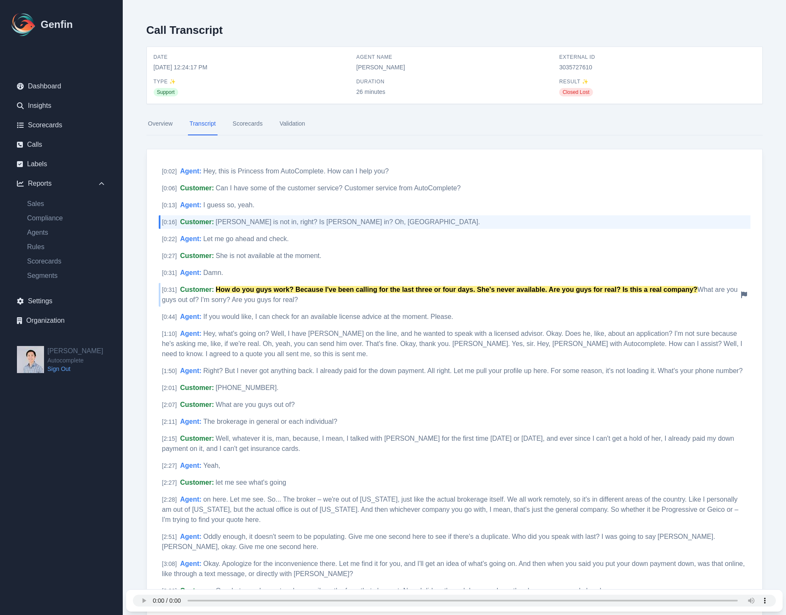
click at [261, 296] on span "What are you guys out of? I'm sorry? Are you guys for real?" at bounding box center [449, 294] width 575 height 17
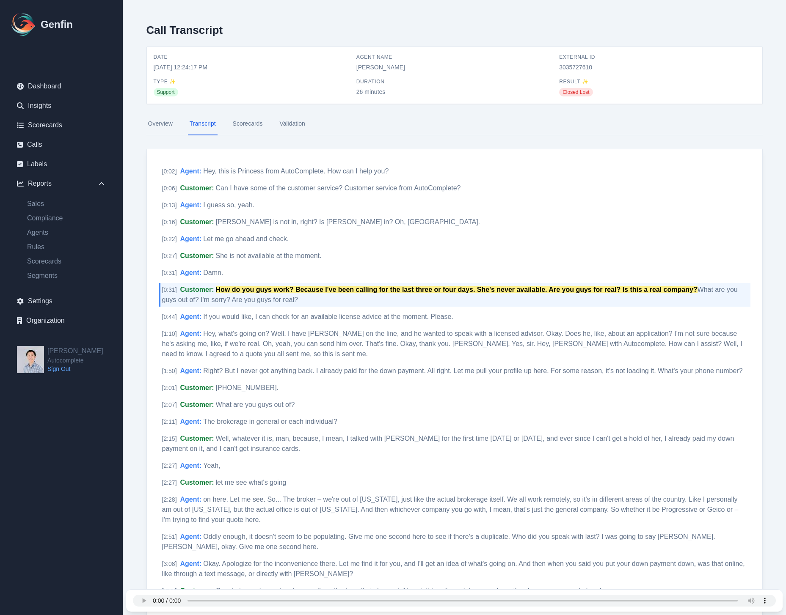
click at [580, 66] on span "3035727610" at bounding box center [657, 67] width 196 height 8
copy span "3035727610"
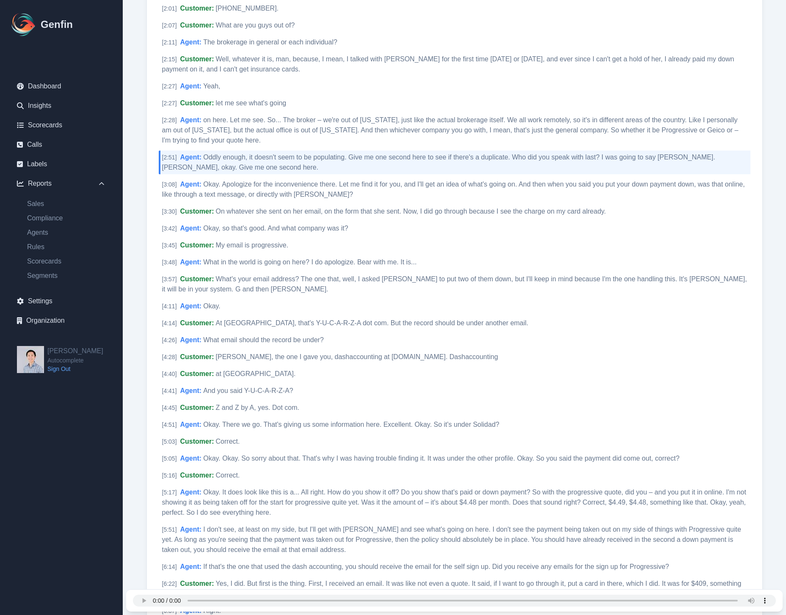
scroll to position [428, 0]
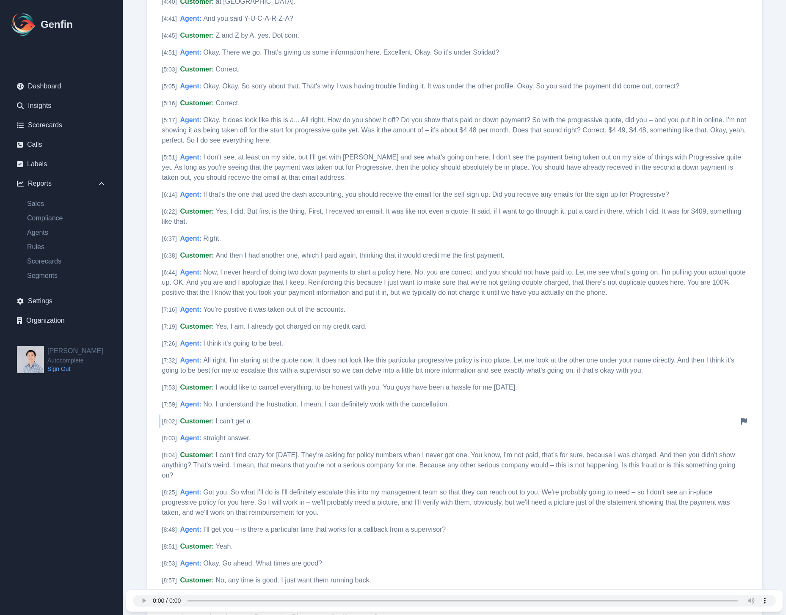
scroll to position [786, 0]
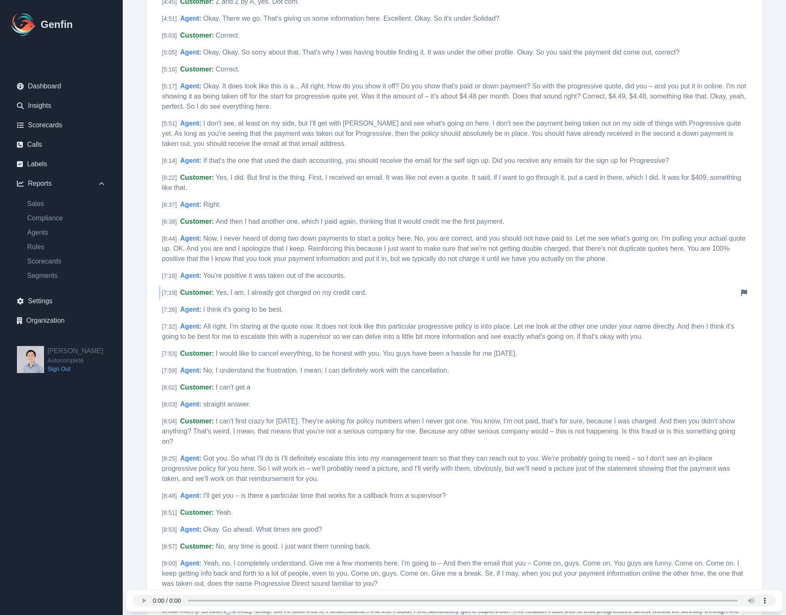
click at [319, 296] on span "Yes, I am. I already got charged on my credit card." at bounding box center [291, 292] width 151 height 7
click at [298, 335] on span "All right. I'm staring at the quote now. It does not look like this particular …" at bounding box center [448, 331] width 572 height 17
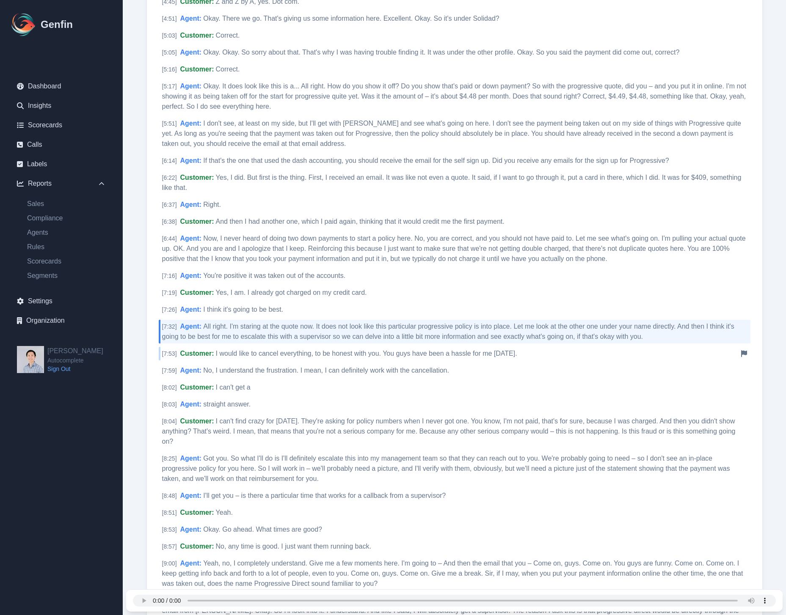
click at [297, 355] on span "I would like to cancel everything, to be honest with you. You guys have been a …" at bounding box center [366, 353] width 301 height 7
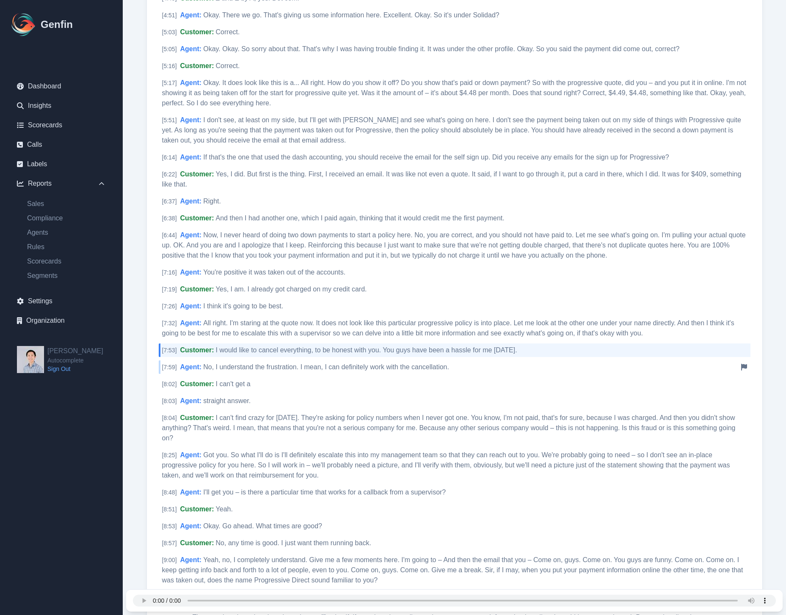
click at [299, 368] on span "No, I understand the frustration. I mean, I can definitely work with the cancel…" at bounding box center [326, 366] width 246 height 7
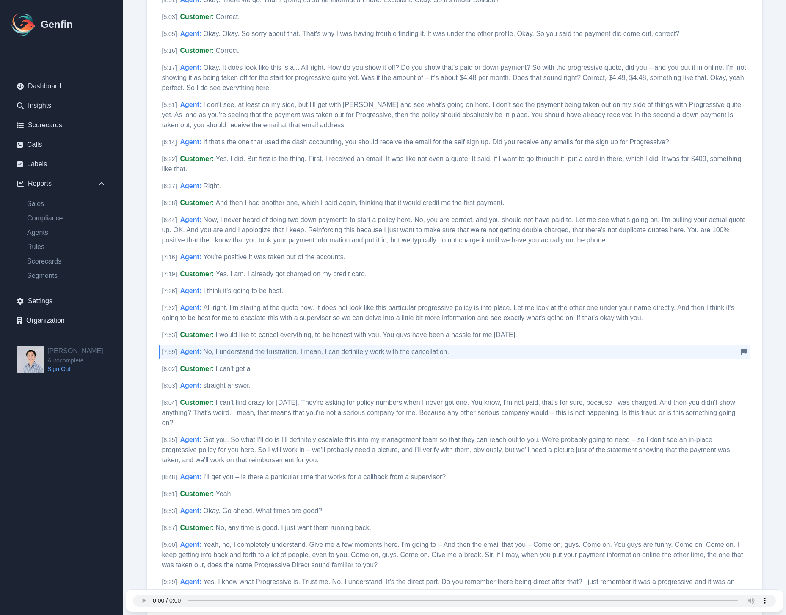
scroll to position [805, 0]
click at [301, 374] on div "[ 8:02 ] Customer : I can't get a Notify Genfin of a transcript error" at bounding box center [454, 369] width 591 height 14
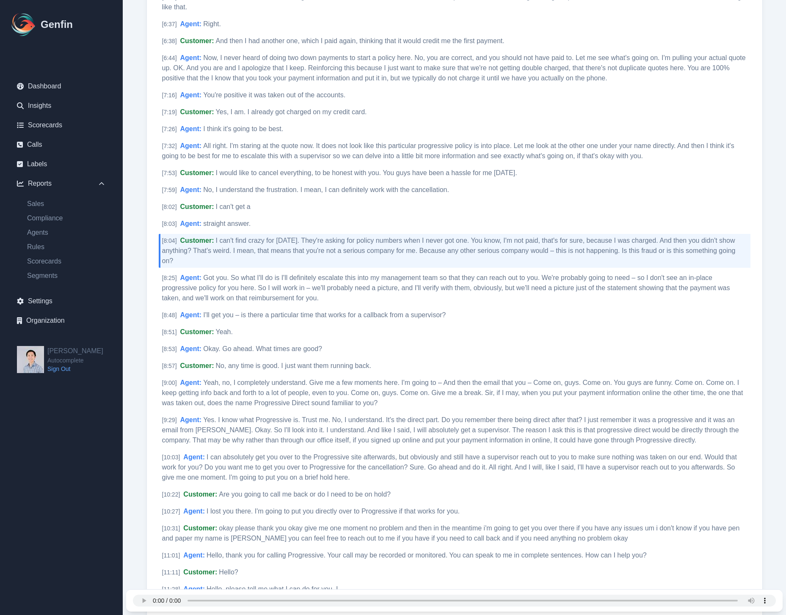
scroll to position [968, 0]
click at [282, 394] on span "Yeah, no, I completely understand. Give me a few moments here. I'm going to – A…" at bounding box center [452, 390] width 581 height 27
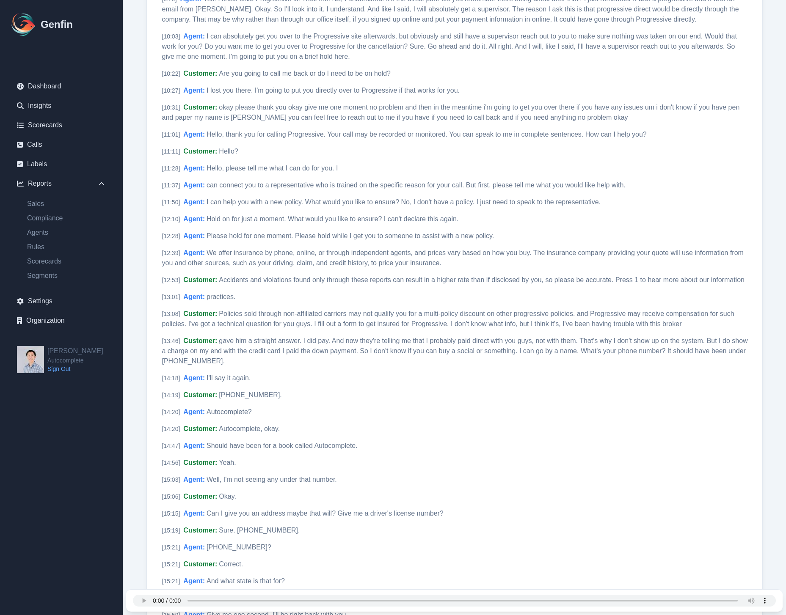
scroll to position [1390, 0]
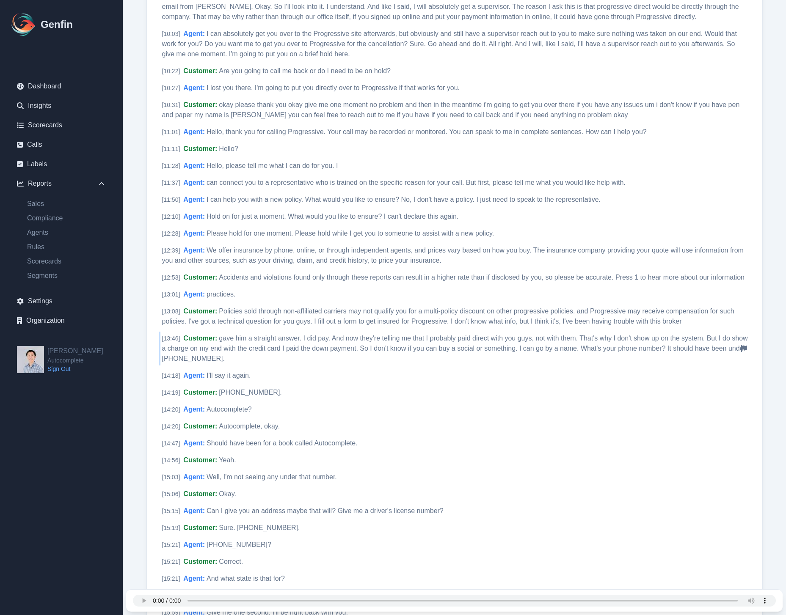
click at [302, 352] on span "gave him a straight answer. I did pay. And now they're telling me that I probab…" at bounding box center [455, 348] width 586 height 27
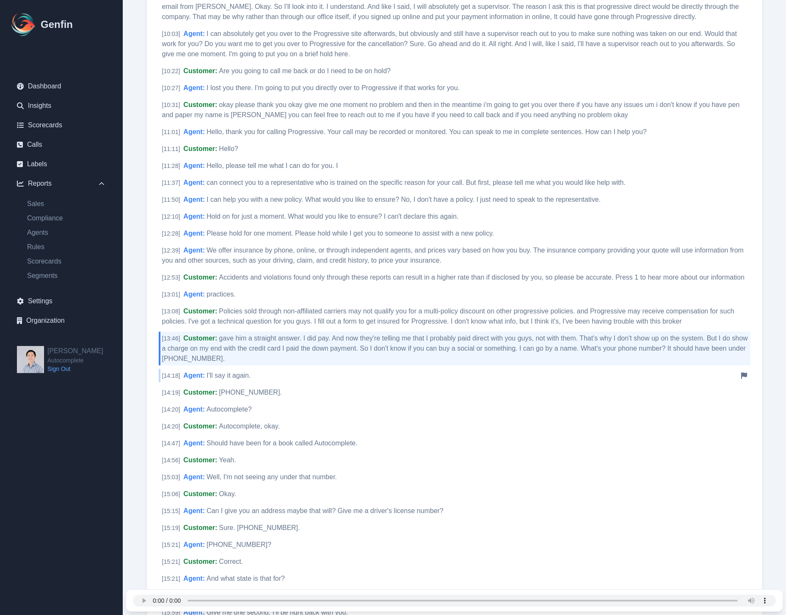
scroll to position [1826, 0]
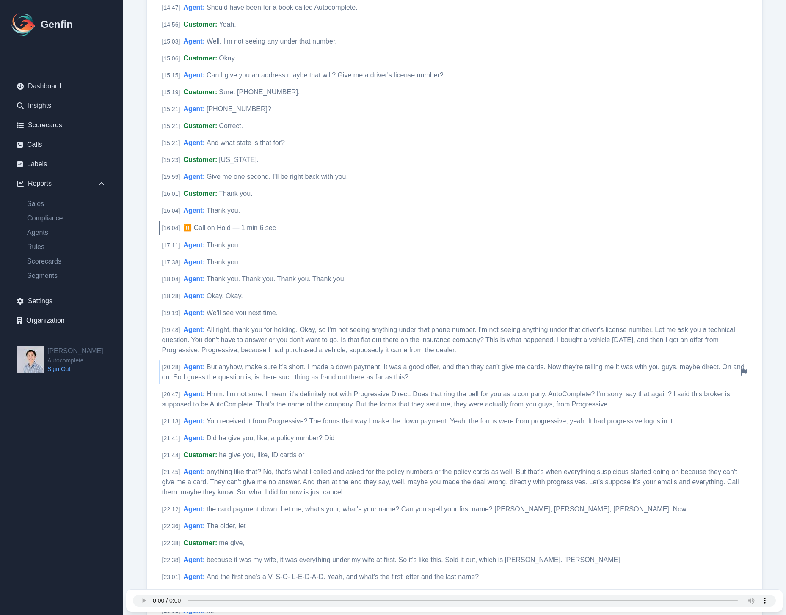
click at [302, 376] on span "But anyhow, make sure it's short. I made a down payment. It was a good offer, a…" at bounding box center [453, 371] width 582 height 17
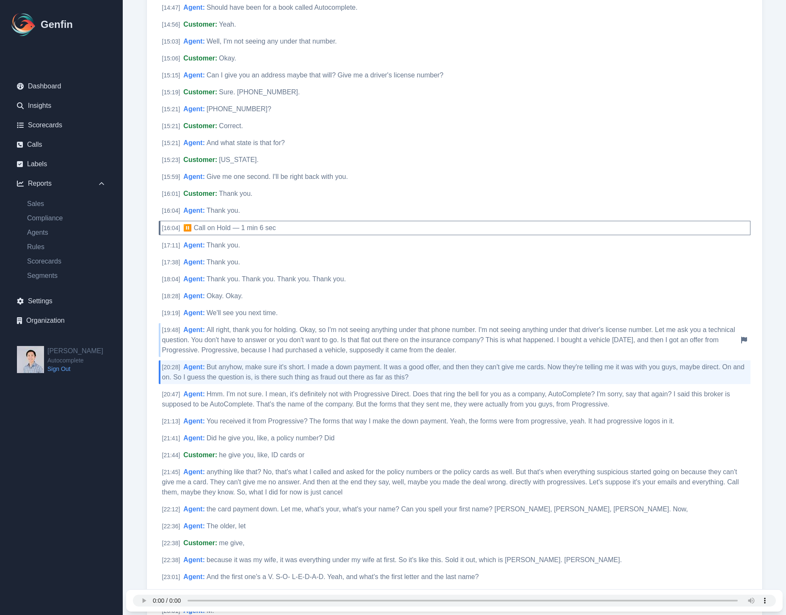
click at [332, 344] on div "[ 19:48 ] Agent : All right, thank you for holding. Okay, so I'm not seeing any…" at bounding box center [454, 340] width 591 height 34
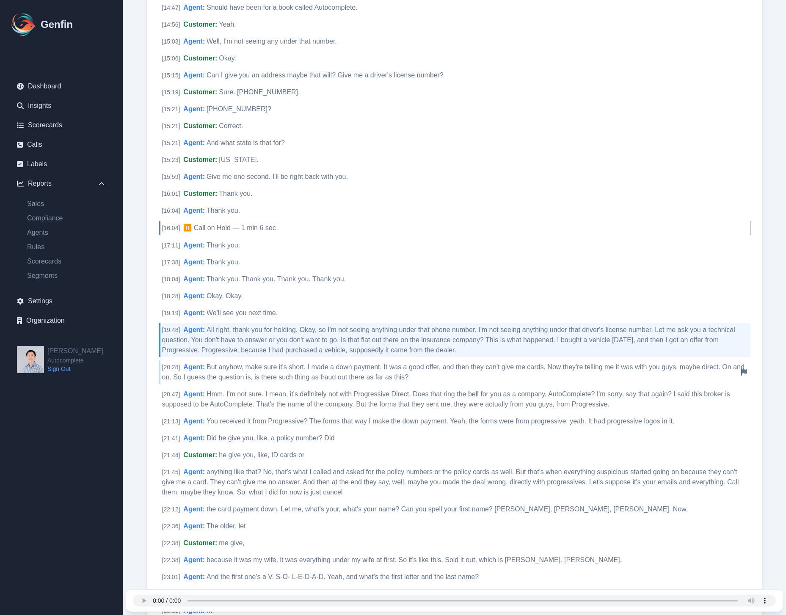
click at [291, 364] on span "But anyhow, make sure it's short. I made a down payment. It was a good offer, a…" at bounding box center [453, 371] width 582 height 17
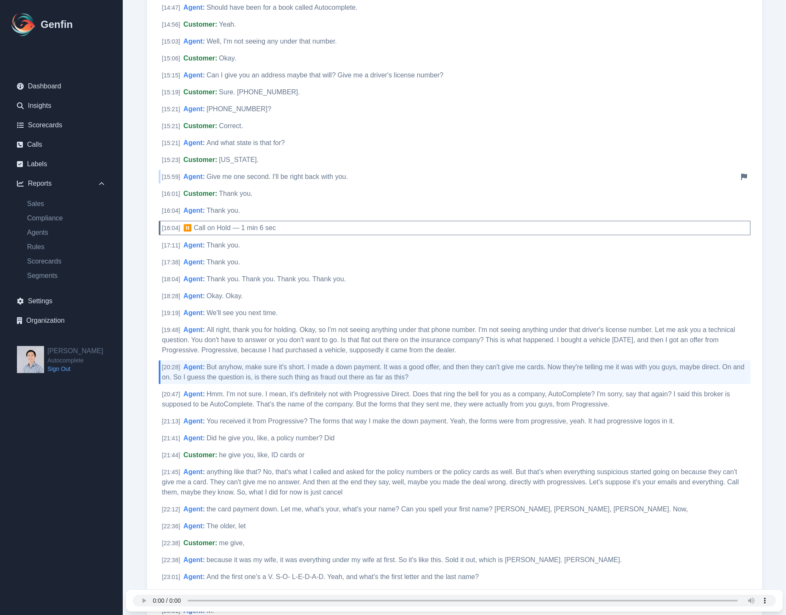
click at [256, 177] on span "Give me one second. I'll be right back with you." at bounding box center [276, 176] width 141 height 7
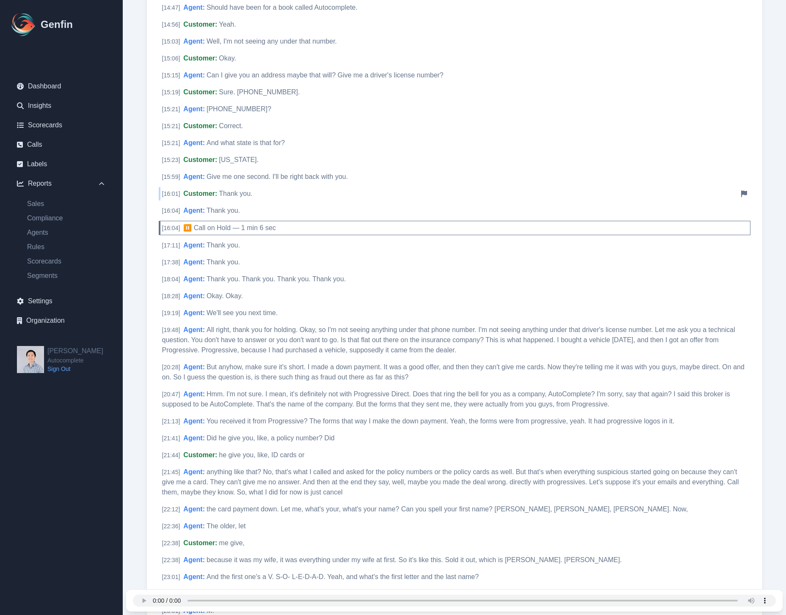
click at [276, 194] on div "[ 16:01 ] Customer : Thank you. Notify Genfin of a transcript error" at bounding box center [454, 194] width 591 height 14
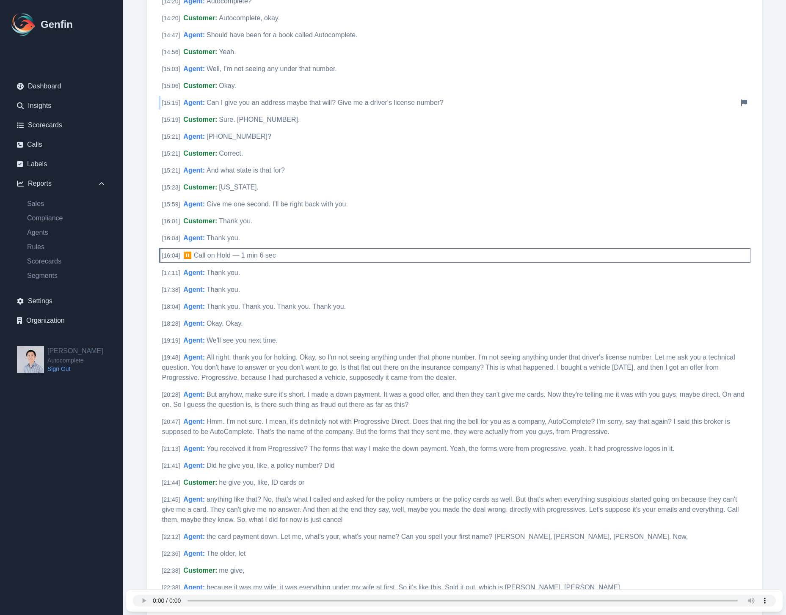
click at [286, 100] on span "Can I give you an address maybe that will? Give me a driver's license number?" at bounding box center [324, 102] width 237 height 7
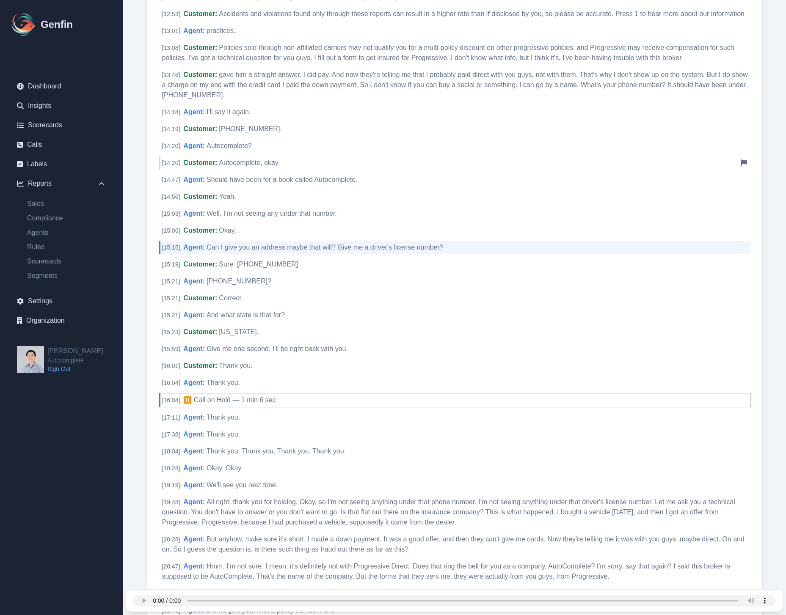
scroll to position [1651, 0]
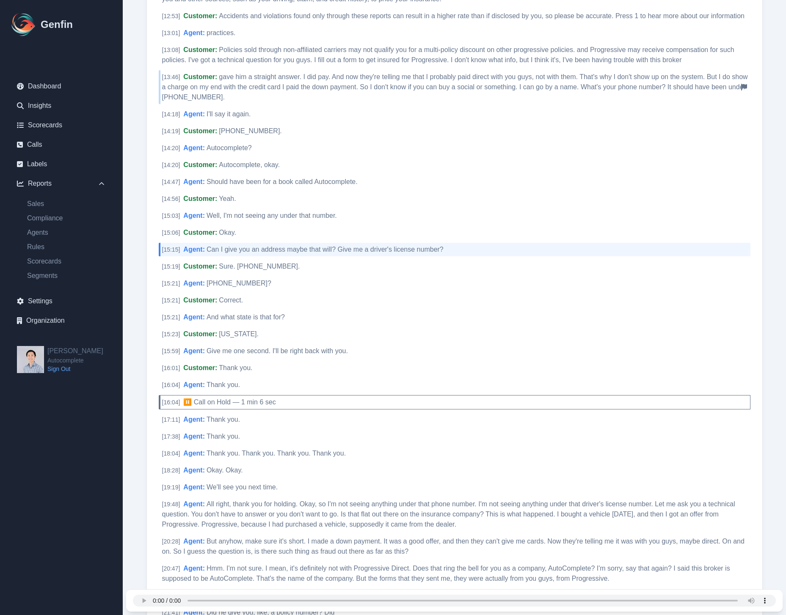
click at [277, 86] on span "gave him a straight answer. I did pay. And now they're telling me that I probab…" at bounding box center [455, 86] width 586 height 27
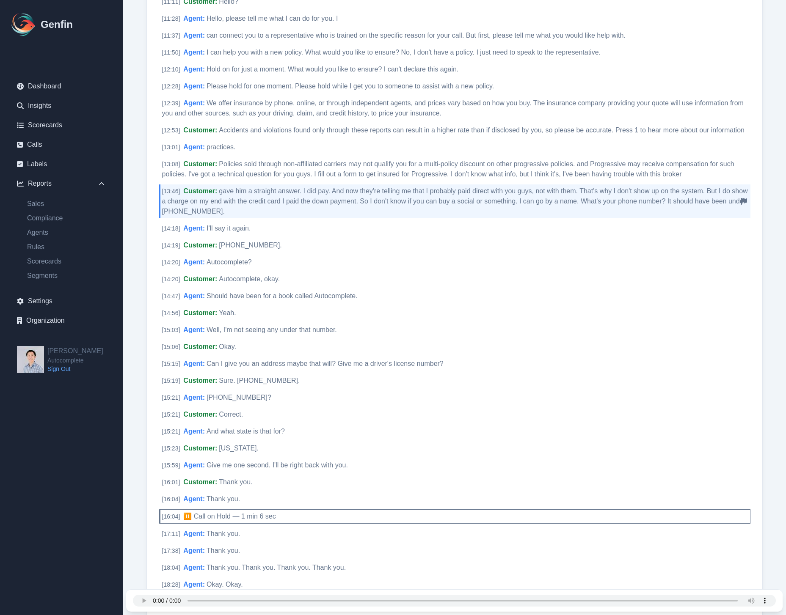
scroll to position [1516, 0]
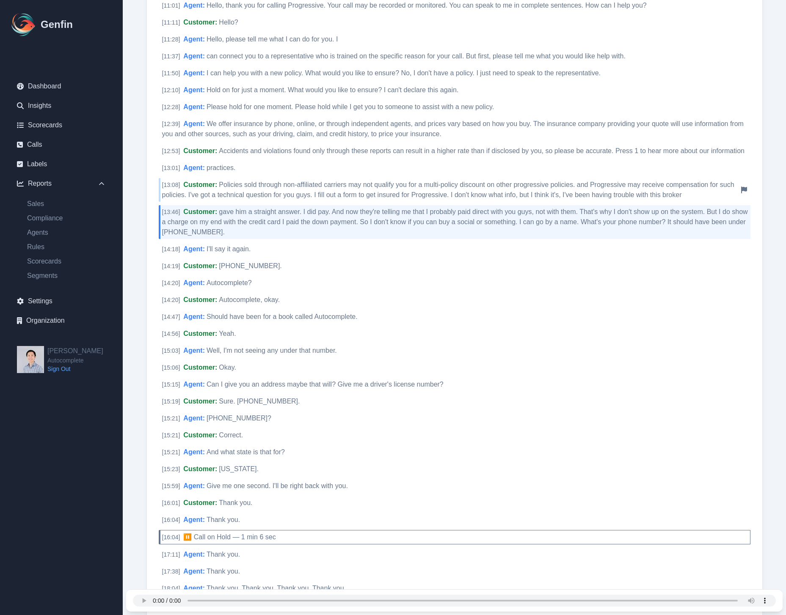
click at [289, 190] on div "[ 13:08 ] Customer : Policies sold through non-affiliated carriers may not qual…" at bounding box center [454, 190] width 591 height 24
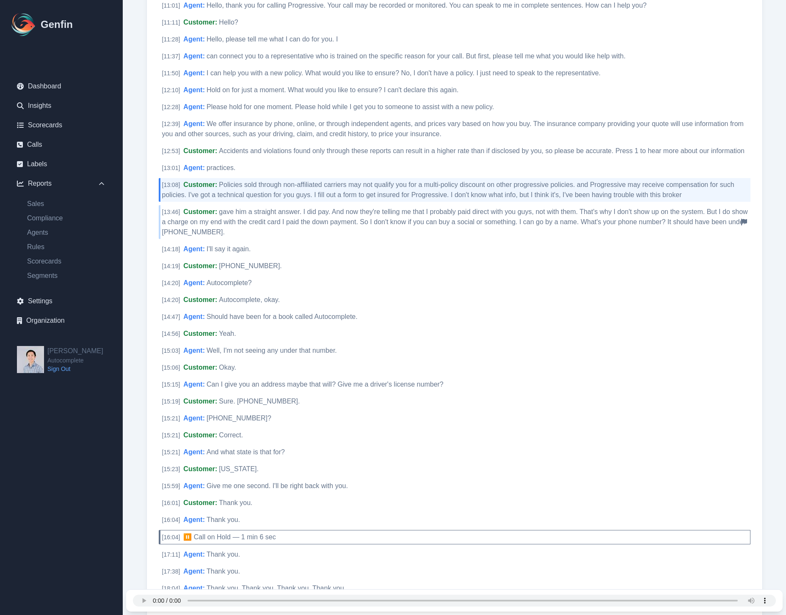
click at [278, 222] on span "gave him a straight answer. I did pay. And now they're telling me that I probab…" at bounding box center [455, 221] width 586 height 27
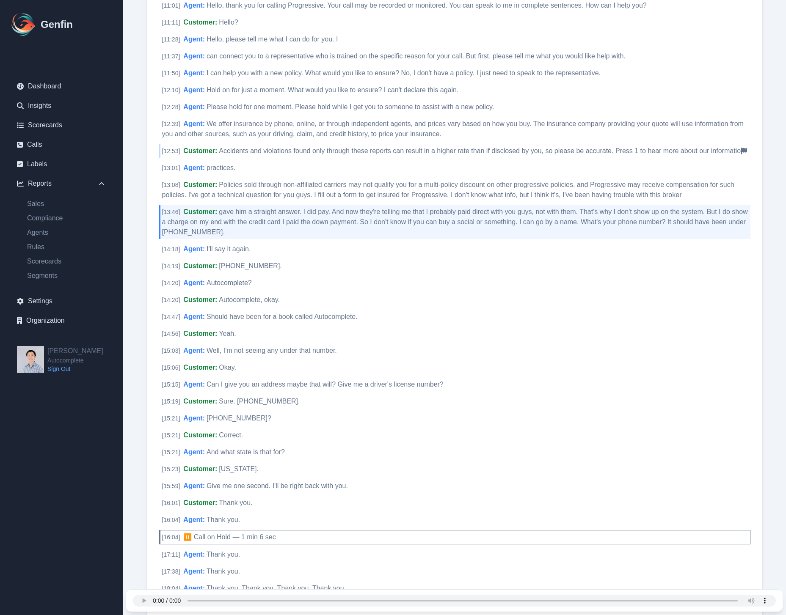
click at [269, 151] on span "Accidents and violations found only through these reports can result in a highe…" at bounding box center [481, 150] width 525 height 7
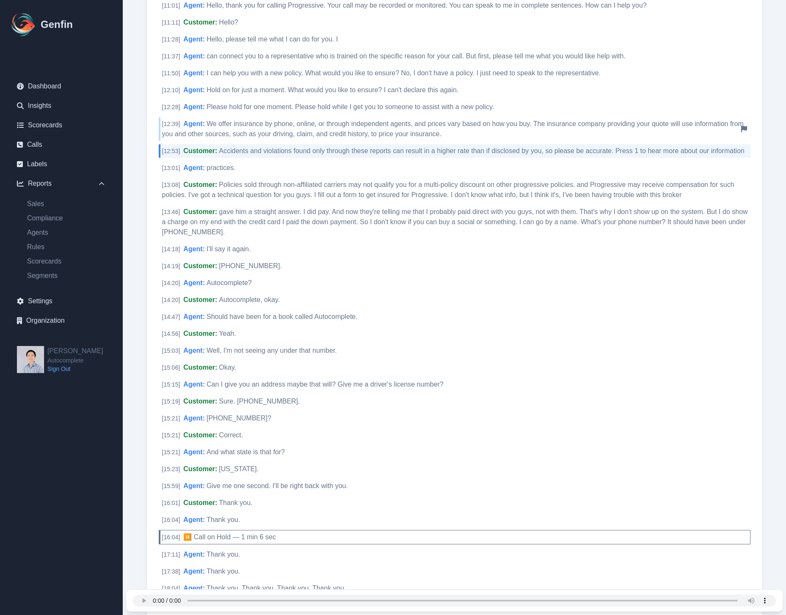
click at [276, 124] on span "We offer insurance by phone, online, or through independent agents, and prices …" at bounding box center [452, 128] width 581 height 17
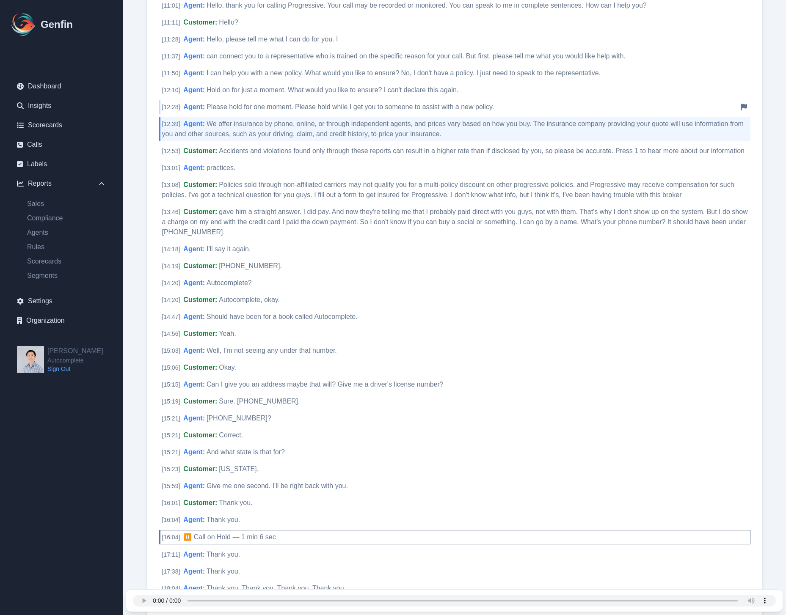
click at [295, 102] on div "[ 12:28 ] Agent : Please hold for one moment. Please hold while I get you to so…" at bounding box center [454, 107] width 591 height 14
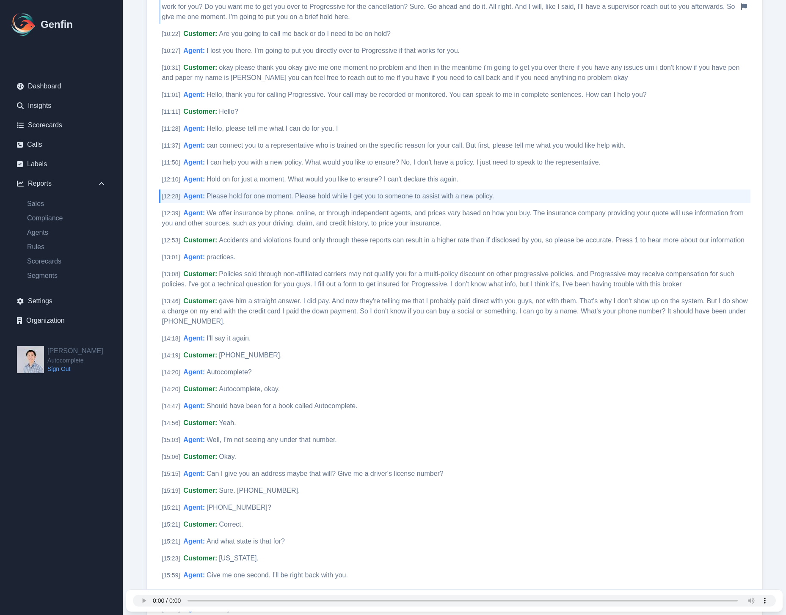
scroll to position [1335, 0]
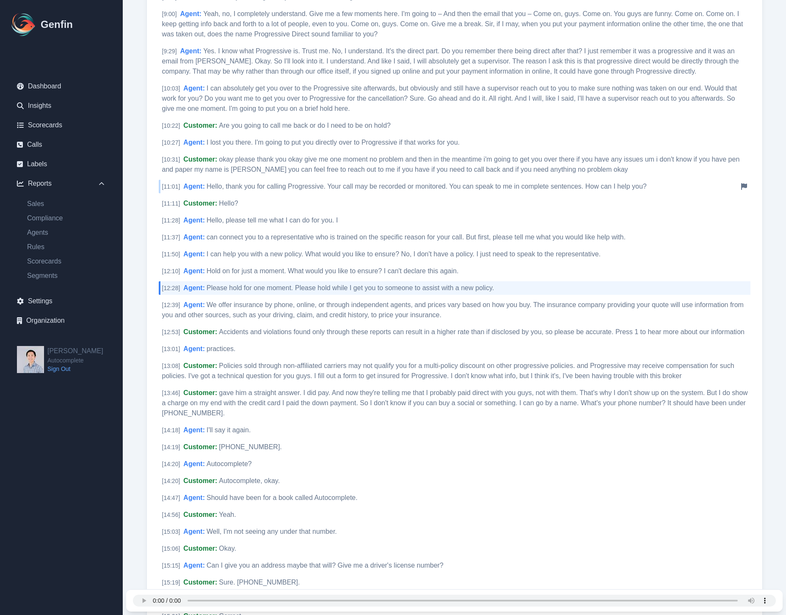
click at [267, 191] on div "[ 11:01 ] Agent : Hello, thank you for calling Progressive. Your call may be re…" at bounding box center [454, 187] width 591 height 14
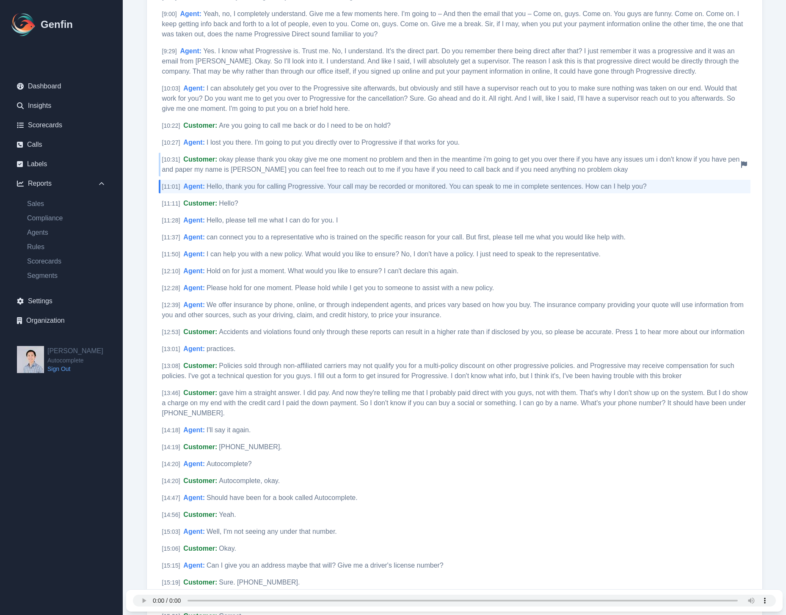
click at [277, 159] on span "okay please thank you okay give me one moment no problem and then in the meanti…" at bounding box center [450, 164] width 577 height 17
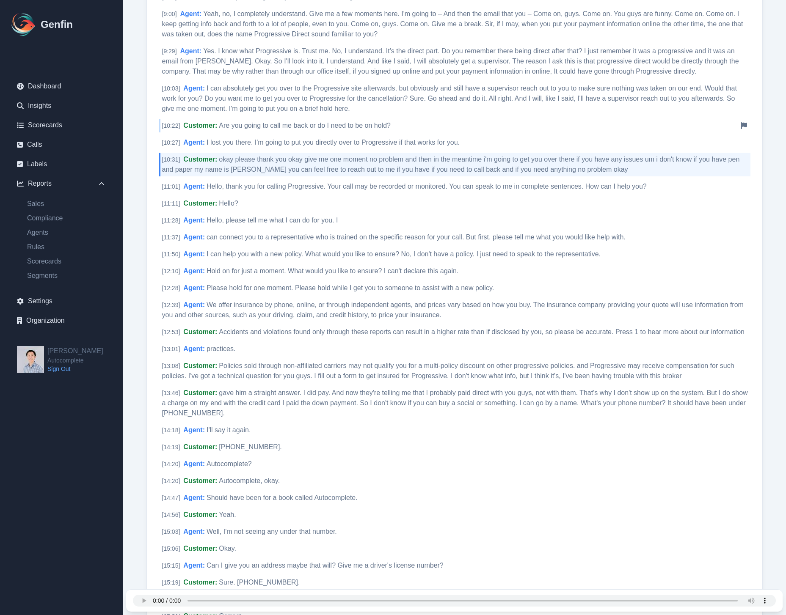
click at [289, 126] on span "Are you going to call me back or do I need to be on hold?" at bounding box center [305, 125] width 172 height 7
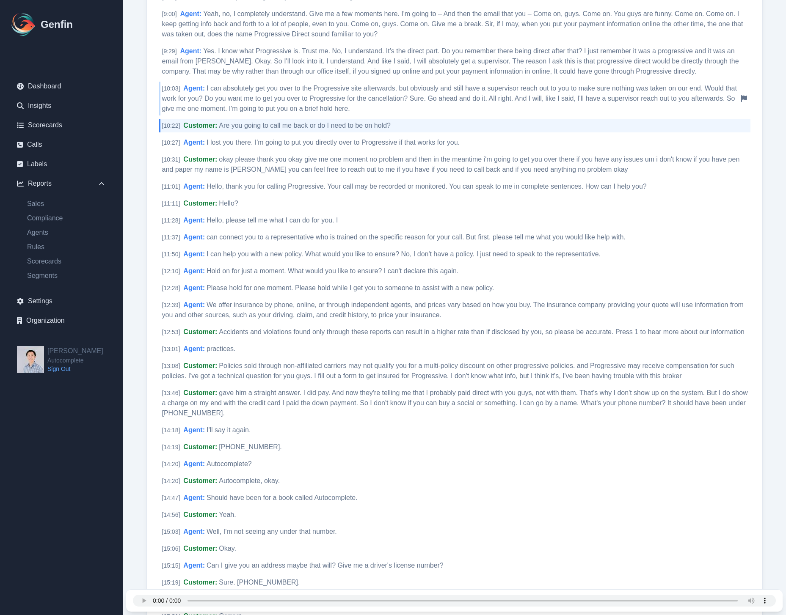
click at [300, 96] on span "I can absolutely get you over to the Progressive site afterwards, but obviously…" at bounding box center [449, 98] width 575 height 27
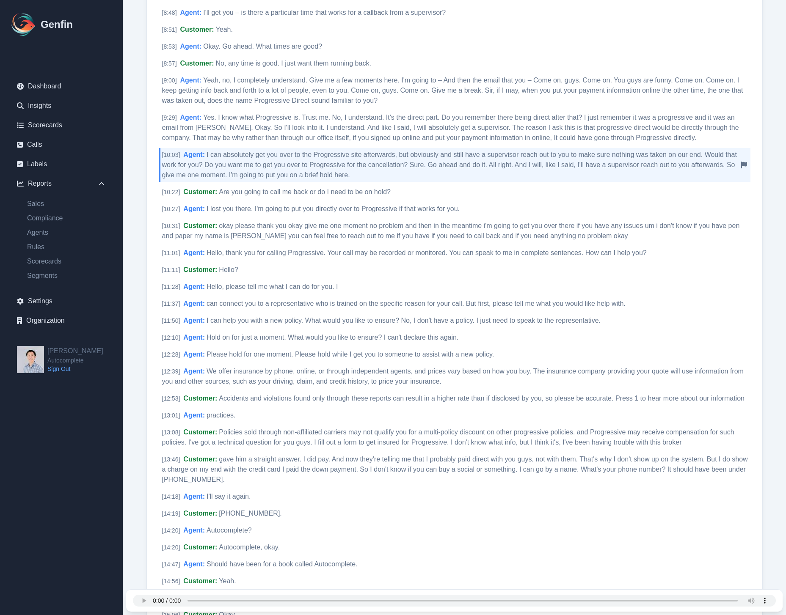
scroll to position [1166, 0]
